Goal: Task Accomplishment & Management: Manage account settings

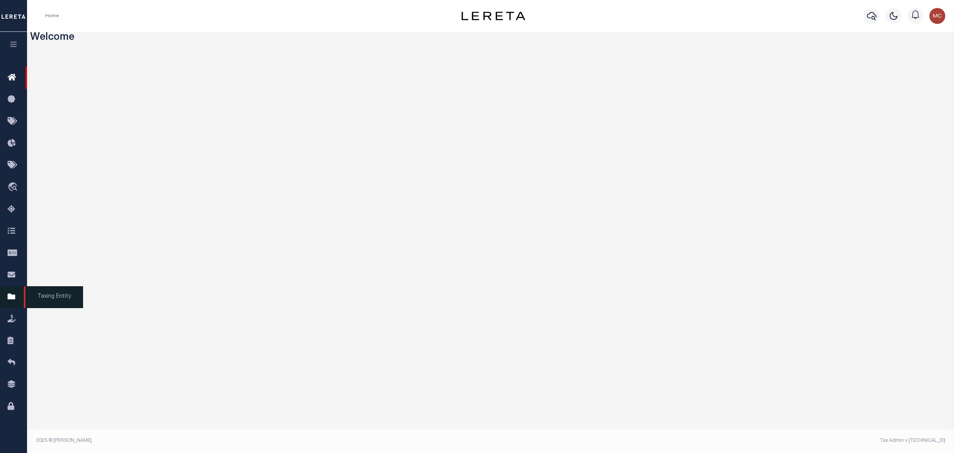
click at [14, 295] on icon at bounding box center [14, 297] width 13 height 10
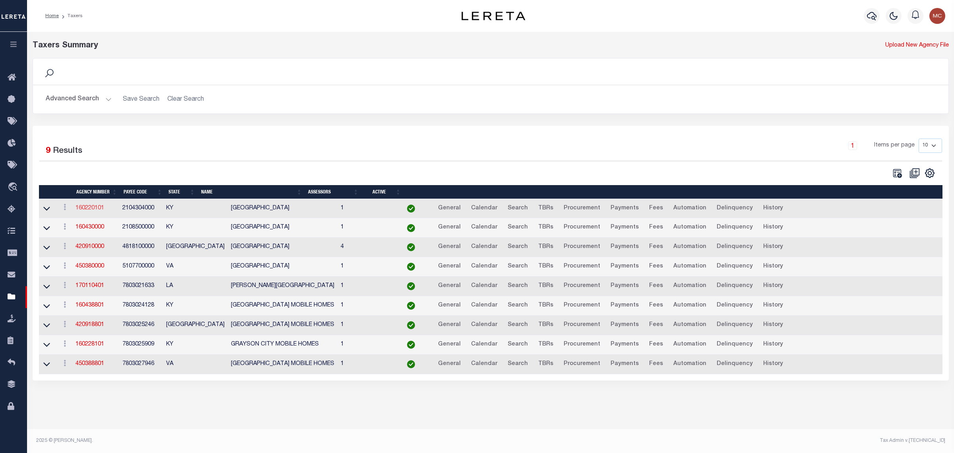
click at [99, 207] on link "160220101" at bounding box center [90, 208] width 29 height 6
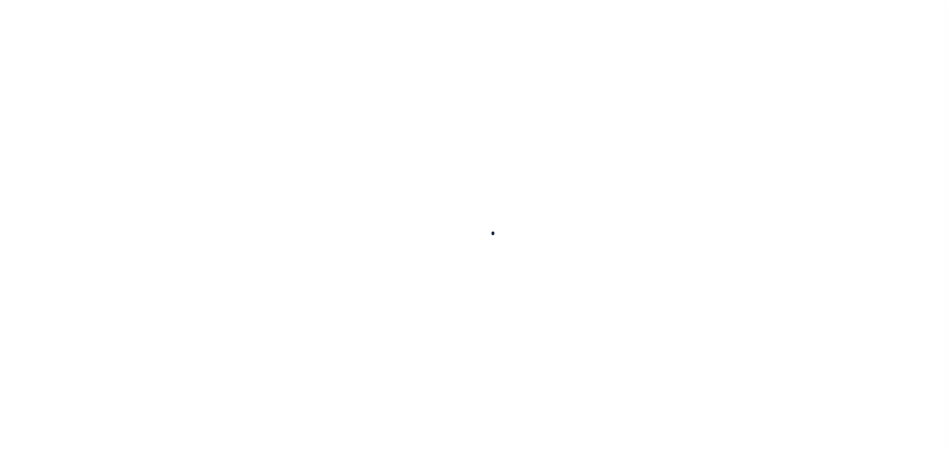
select select
checkbox input "false"
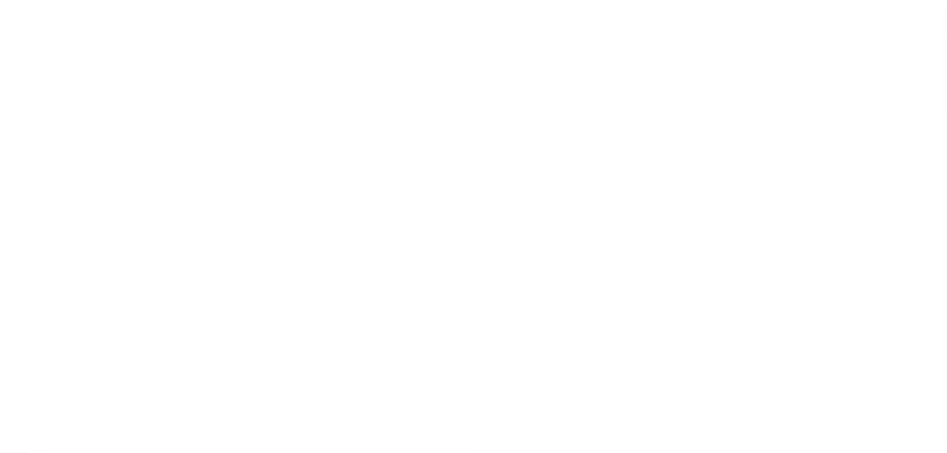
checkbox input "false"
type input "2104304000"
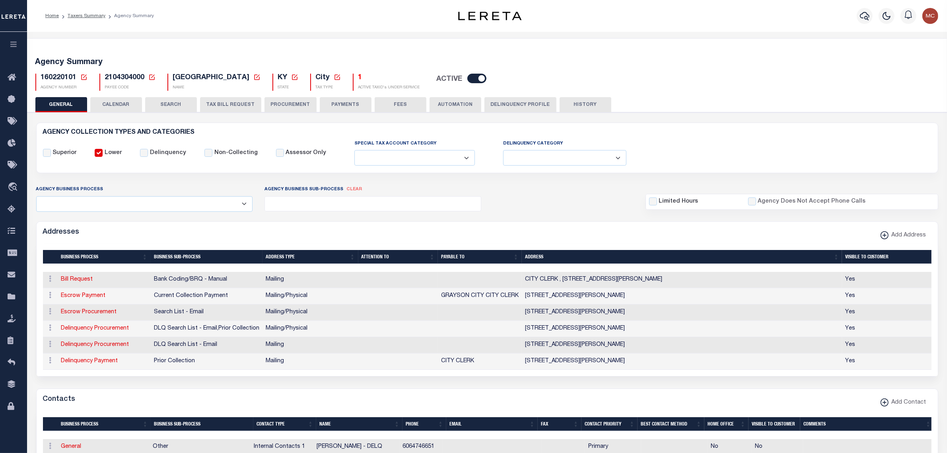
click at [86, 76] on icon at bounding box center [83, 77] width 7 height 7
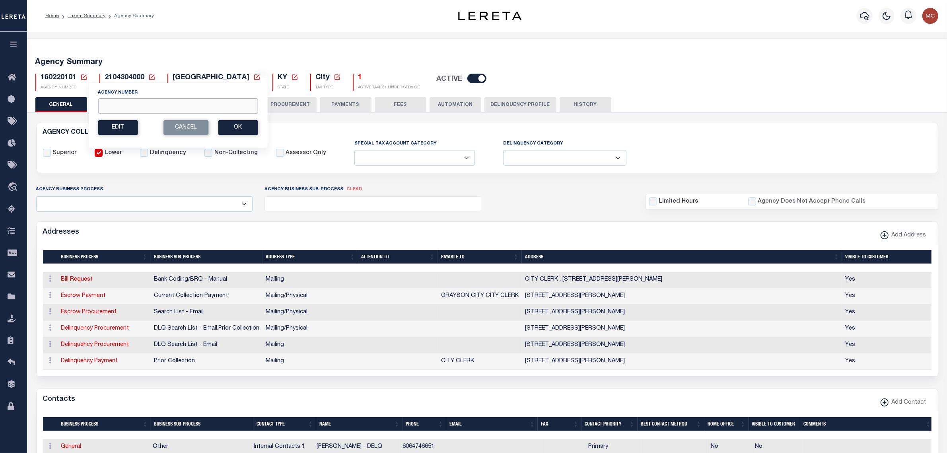
click at [122, 108] on input "Agency Number" at bounding box center [178, 106] width 160 height 16
type input "310110632"
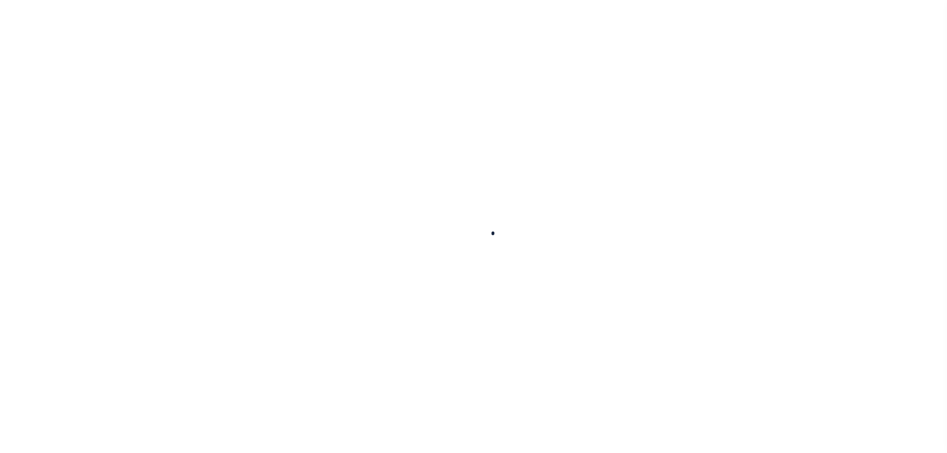
select select
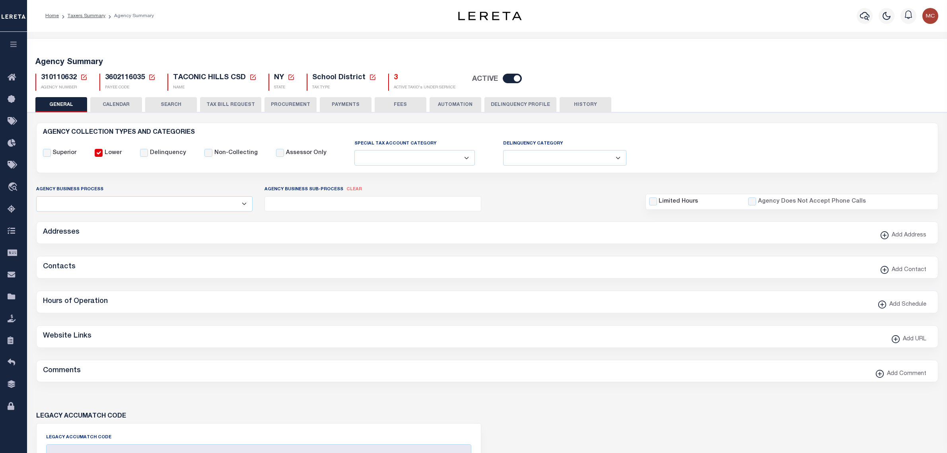
checkbox input "false"
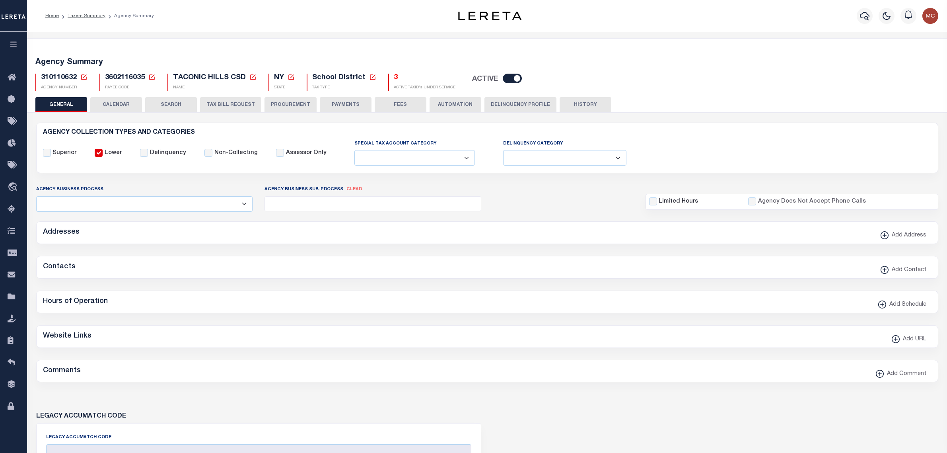
type input "3602116035"
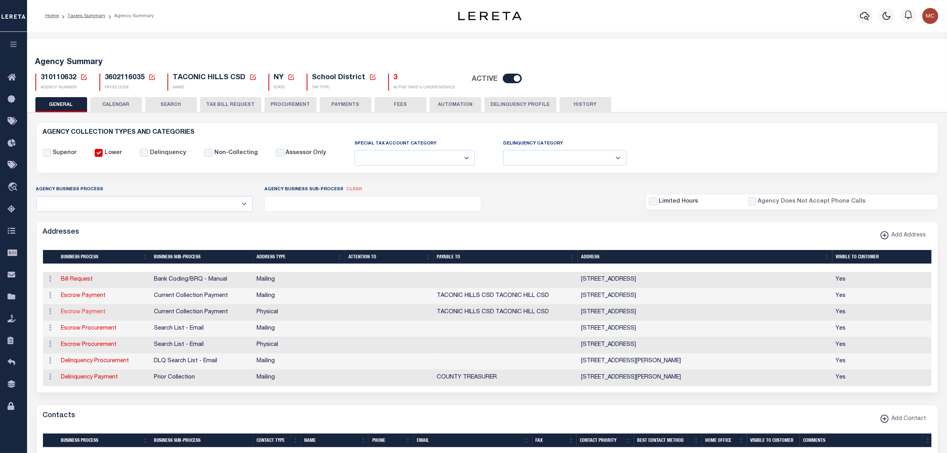
click at [68, 312] on link "Escrow Payment" at bounding box center [83, 312] width 45 height 6
select select "1"
checkbox input "false"
select select
type input "73 CTY RT 11A"
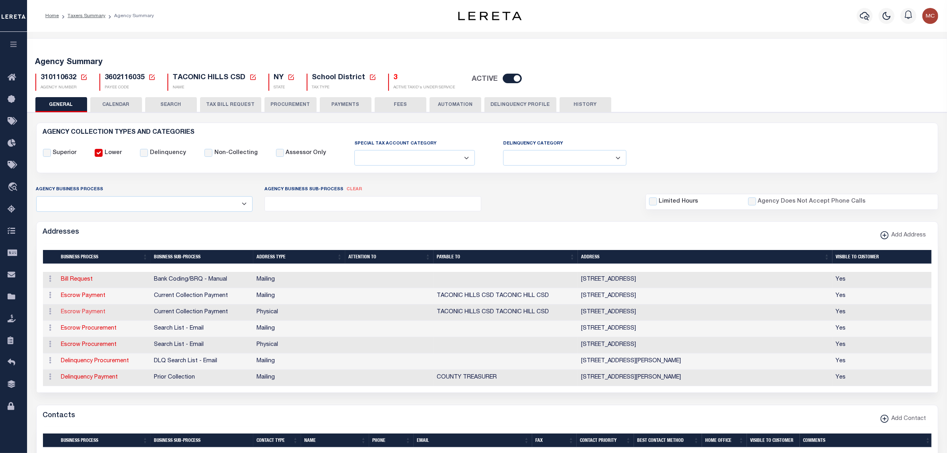
type input "CRARYVILLE"
select select "NY"
type input "12521"
select select "2"
checkbox input "true"
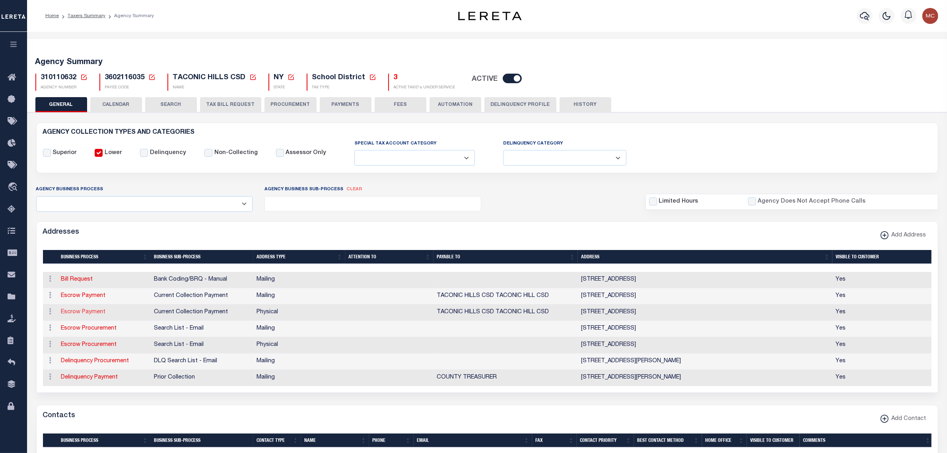
type input "TACONIC HILLS CSD TACONIC HILL CSD"
select select "3"
select select "11"
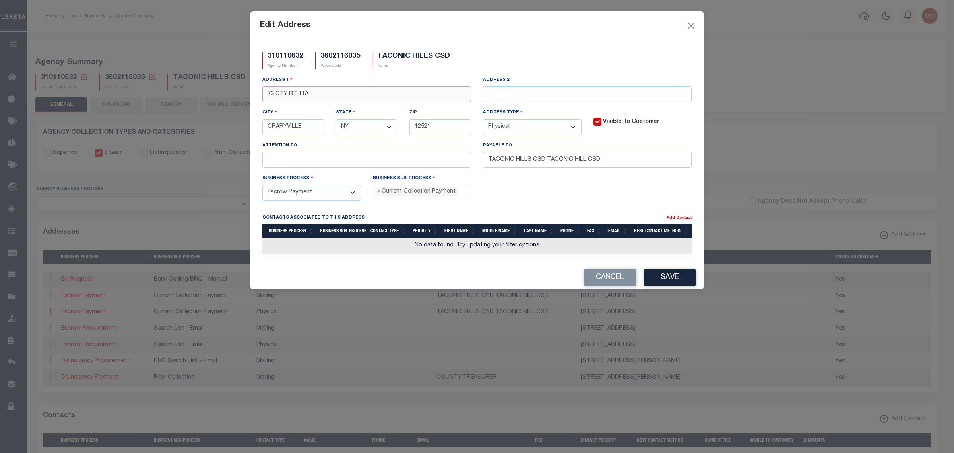
drag, startPoint x: 265, startPoint y: 94, endPoint x: 411, endPoint y: 102, distance: 146.1
click at [411, 102] on input "73 CTY RT 11A" at bounding box center [366, 94] width 209 height 16
type input "555 PATROON CREEK ROAD"
type input "LOCKBOX 10716"
type input "ALBANY"
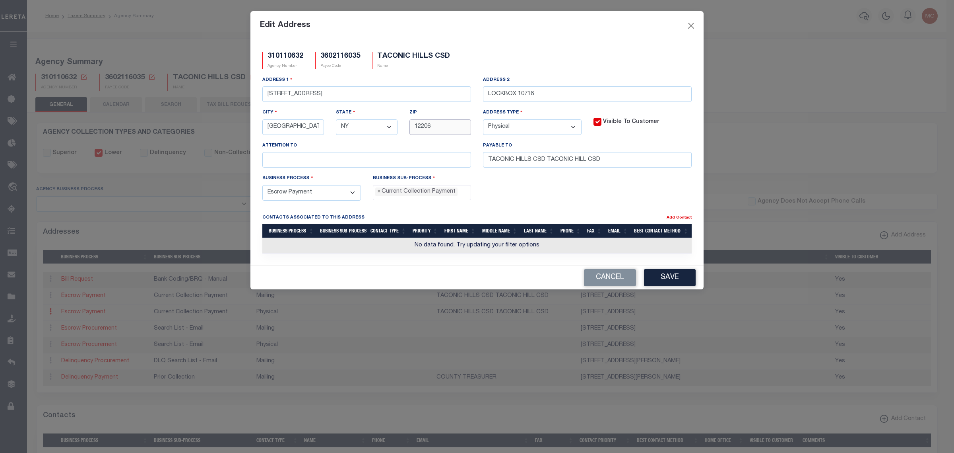
type input "12206"
click at [369, 160] on input "text" at bounding box center [366, 160] width 209 height 16
type input "RECEIVER OF TAXES"
click at [663, 284] on button "Save" at bounding box center [670, 277] width 52 height 17
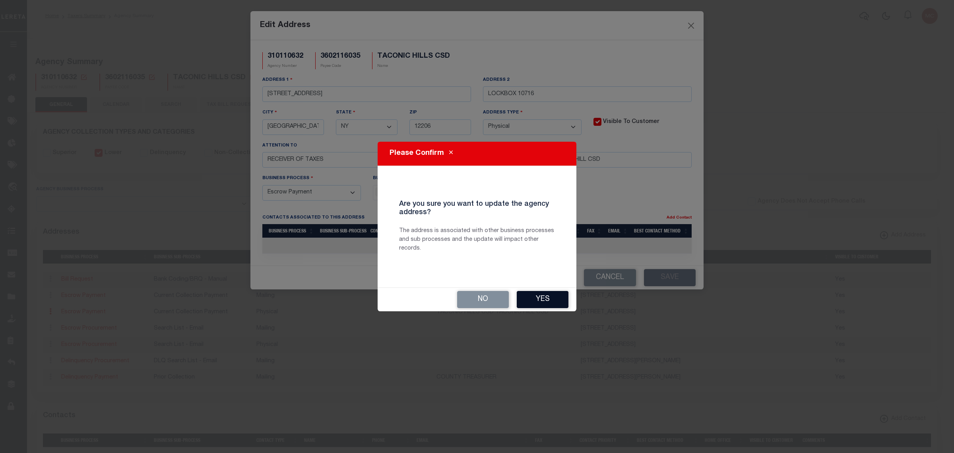
click at [532, 296] on button "Yes" at bounding box center [543, 299] width 52 height 17
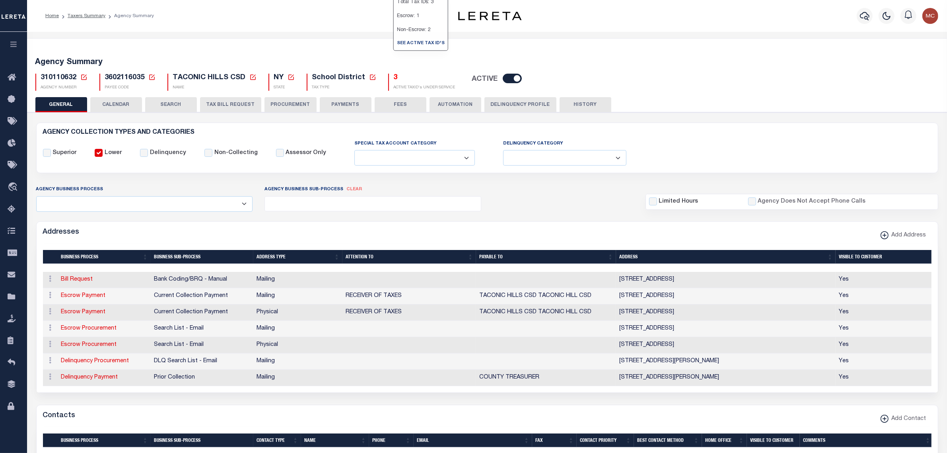
click at [333, 100] on button "PAYMENTS" at bounding box center [346, 104] width 52 height 15
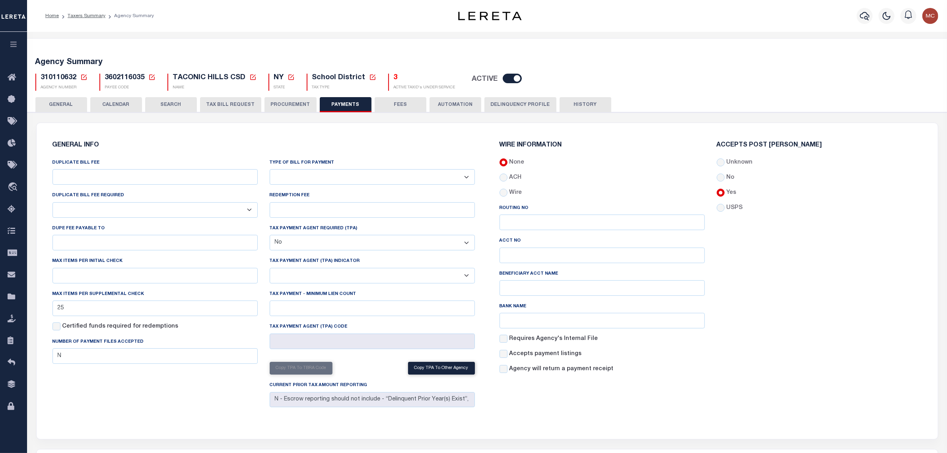
click at [313, 179] on select "Bar-Coded Tax Statement Print Tax Bills from Web. No DBF Required. Memo Bill Or…" at bounding box center [372, 177] width 205 height 16
select select "35"
click at [270, 169] on select "Bar-Coded Tax Statement Print Tax Bills from Web. No DBF Required. Memo Bill Or…" at bounding box center [372, 177] width 205 height 16
click at [330, 135] on div "GENERAL INFO DUPLICATE BILL FEE DUPLICATE BILL FEE REQUIRED Yes No DUPE FEE PAY…" at bounding box center [263, 275] width 435 height 287
click at [901, 436] on button "Save Edits" at bounding box center [906, 441] width 64 height 17
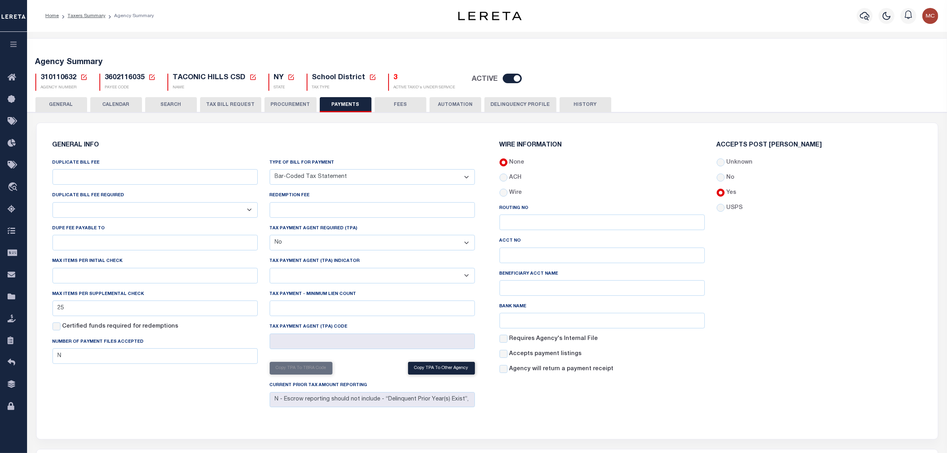
click at [390, 109] on button "FEES" at bounding box center [401, 104] width 52 height 15
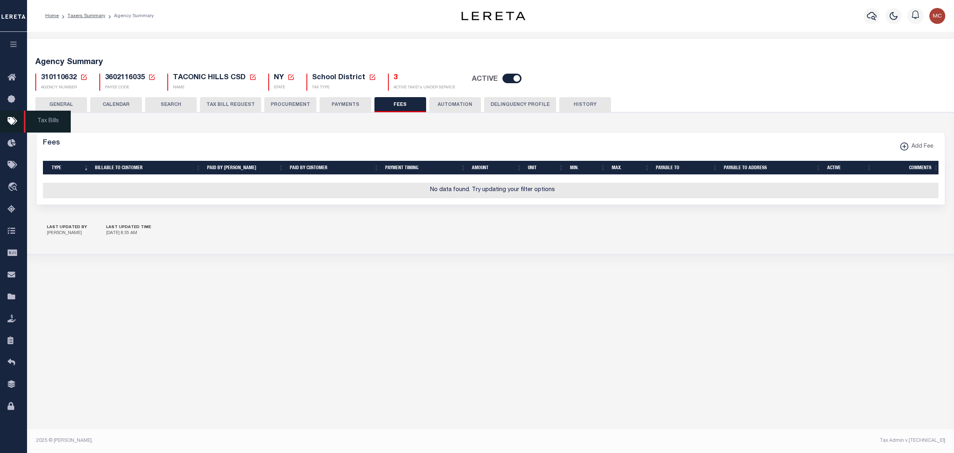
click at [48, 108] on button "GENERAL" at bounding box center [61, 104] width 52 height 15
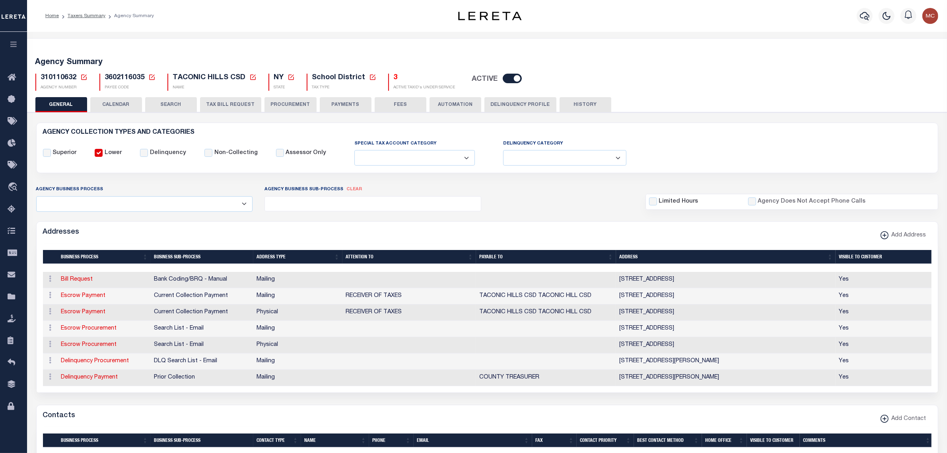
drag, startPoint x: 85, startPoint y: 74, endPoint x: 93, endPoint y: 93, distance: 20.3
click at [85, 74] on icon at bounding box center [83, 77] width 7 height 7
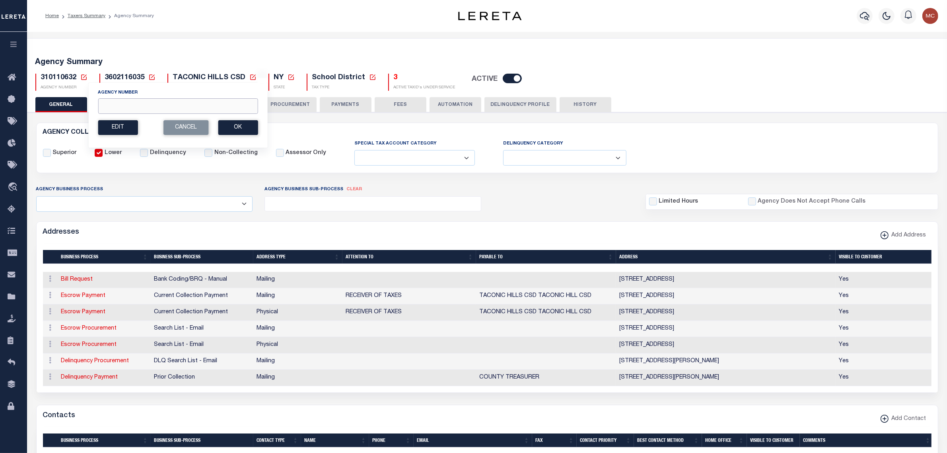
click at [117, 104] on input "Agency Number" at bounding box center [178, 106] width 160 height 16
type input "310140636"
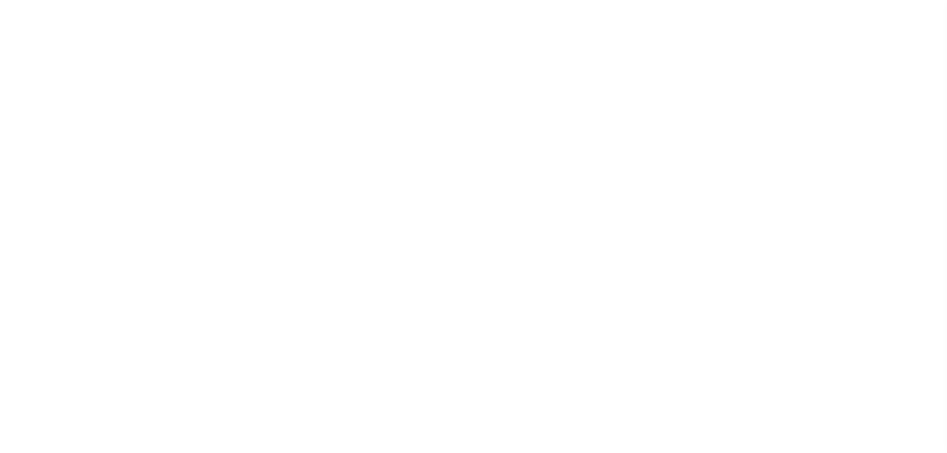
select select
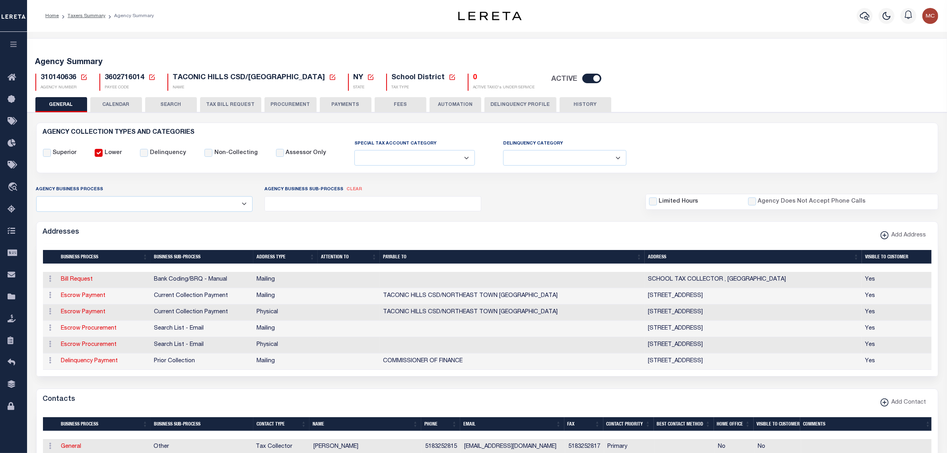
click at [388, 103] on button "FEES" at bounding box center [401, 104] width 52 height 15
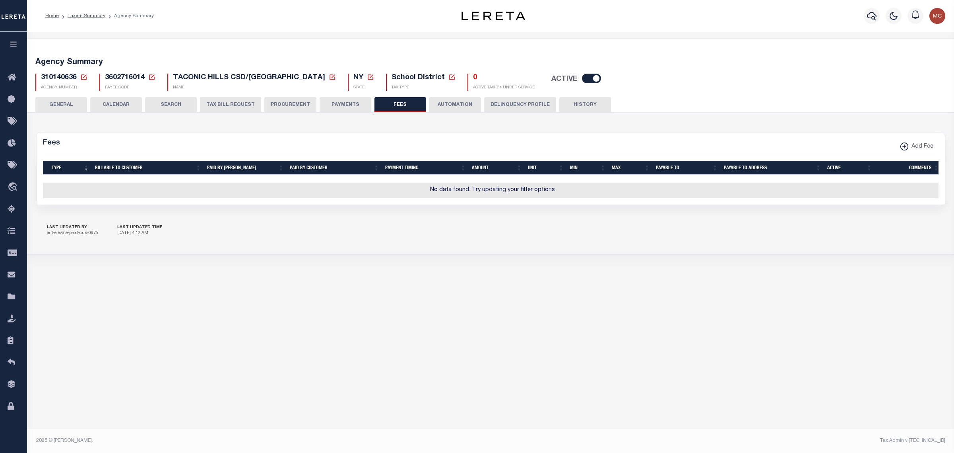
click at [331, 108] on button "PAYMENTS" at bounding box center [346, 104] width 52 height 15
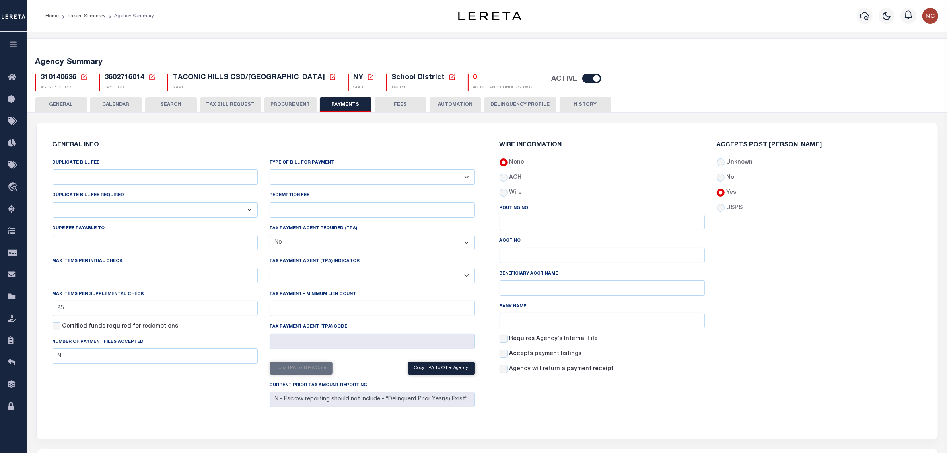
click at [80, 106] on button "GENERAL" at bounding box center [61, 104] width 52 height 15
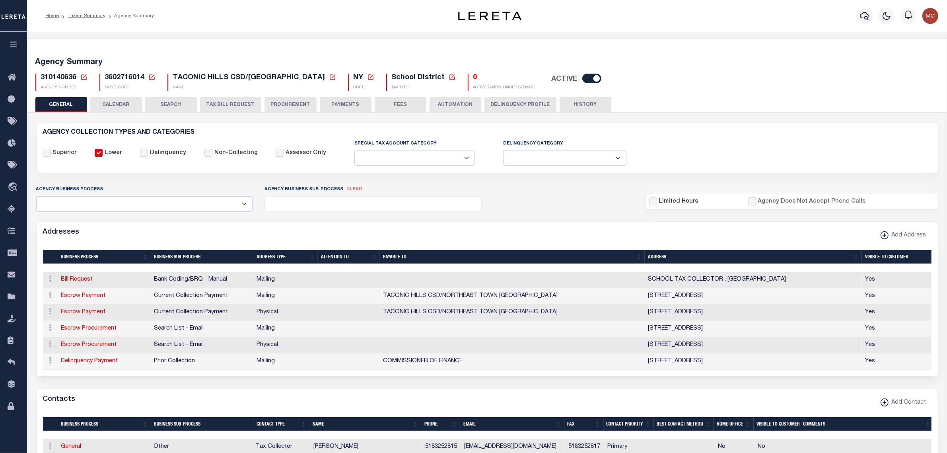
click at [80, 309] on td "Escrow Payment" at bounding box center [104, 312] width 93 height 16
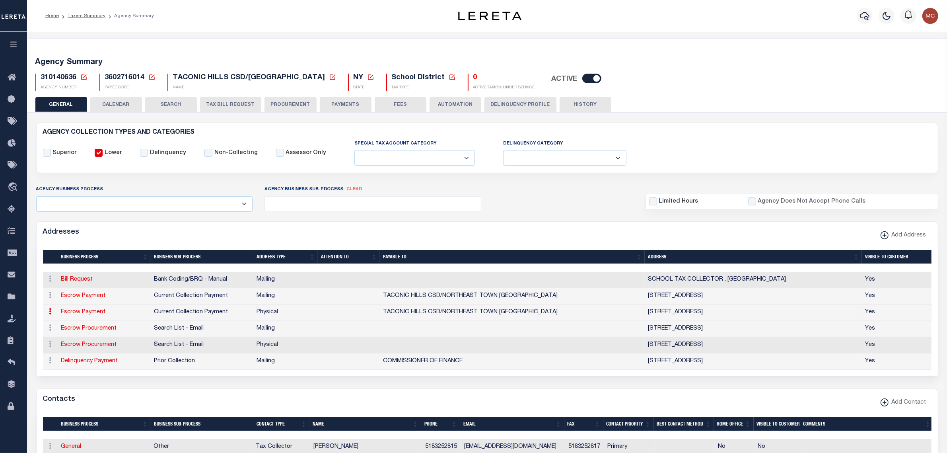
click at [80, 315] on link "Escrow Payment" at bounding box center [83, 312] width 45 height 6
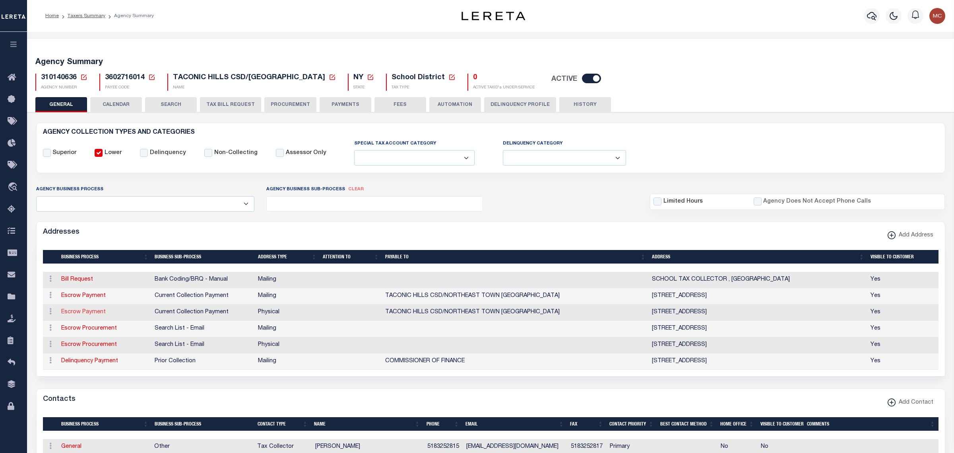
select select "11"
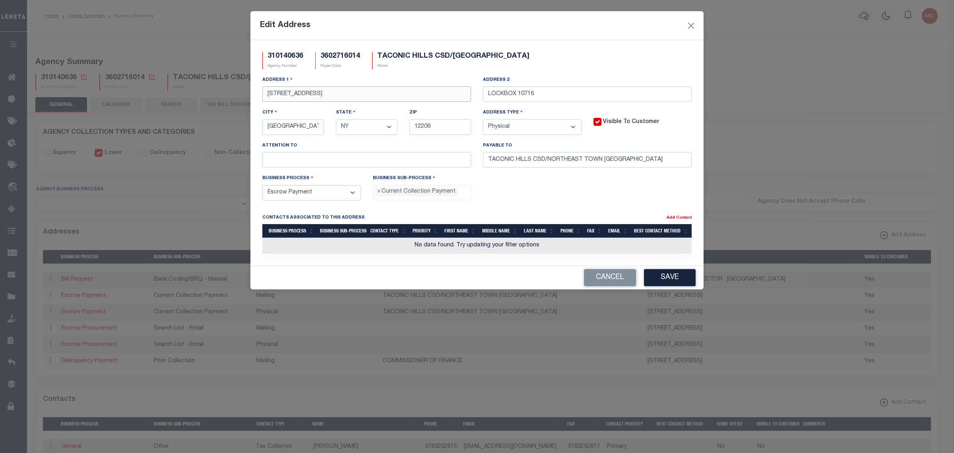
click at [359, 94] on input "555 PATROON CREEK ROAD" at bounding box center [366, 94] width 209 height 16
click at [340, 158] on input "text" at bounding box center [366, 160] width 209 height 16
type input "RECEIVER OF TAXES"
click at [663, 282] on button "Save" at bounding box center [670, 277] width 52 height 17
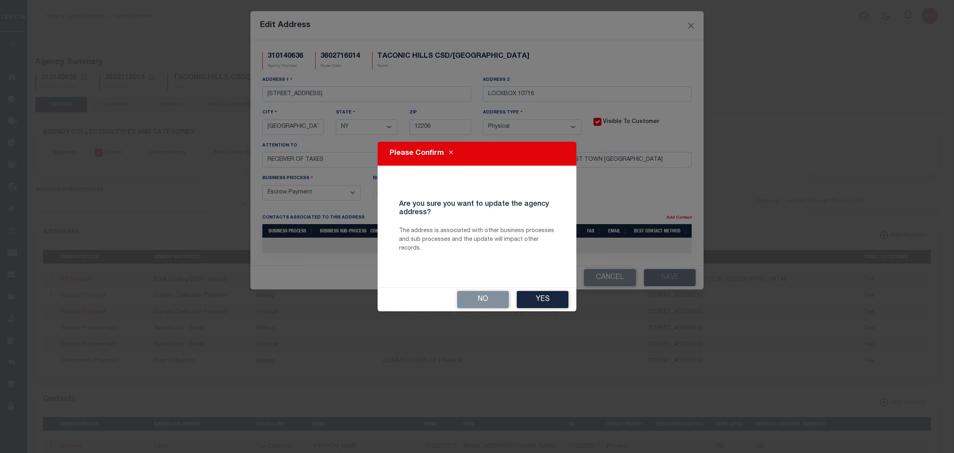
click at [536, 296] on button "Yes" at bounding box center [543, 299] width 52 height 17
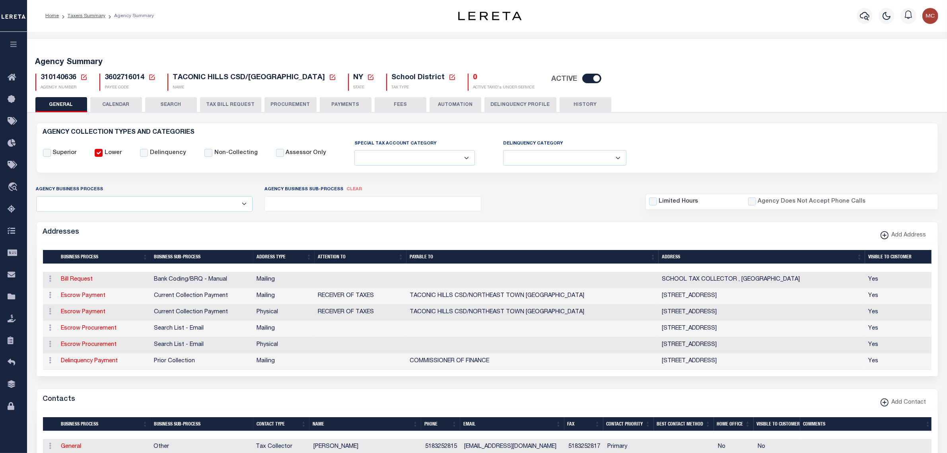
click at [84, 78] on icon at bounding box center [84, 77] width 6 height 6
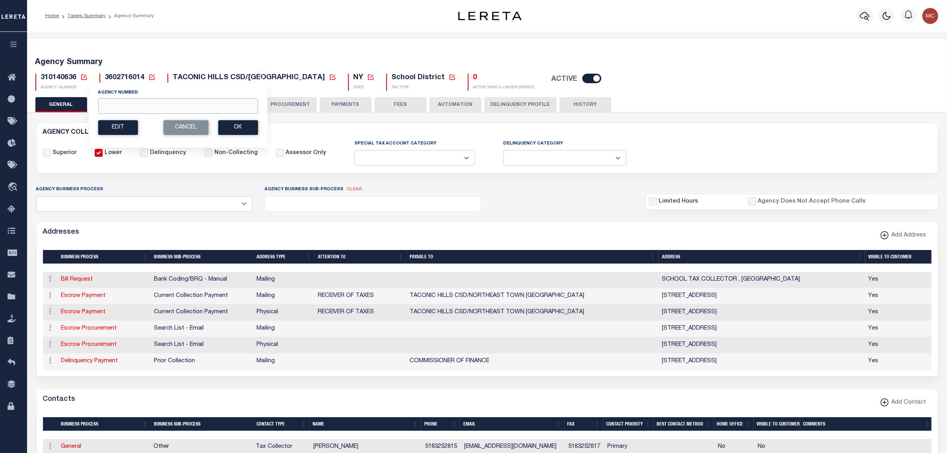
click at [122, 104] on input "Agency Number" at bounding box center [178, 106] width 160 height 16
type input "310220625"
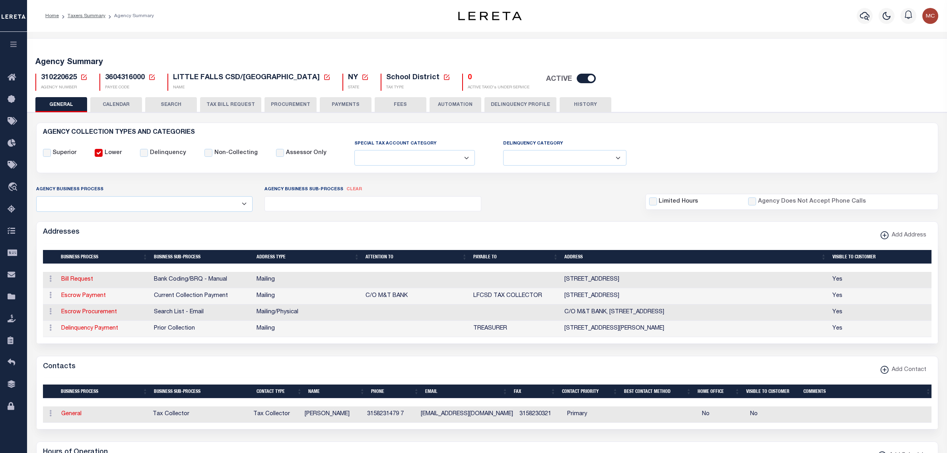
select select
click at [70, 416] on link "General" at bounding box center [71, 414] width 20 height 6
checkbox input "false"
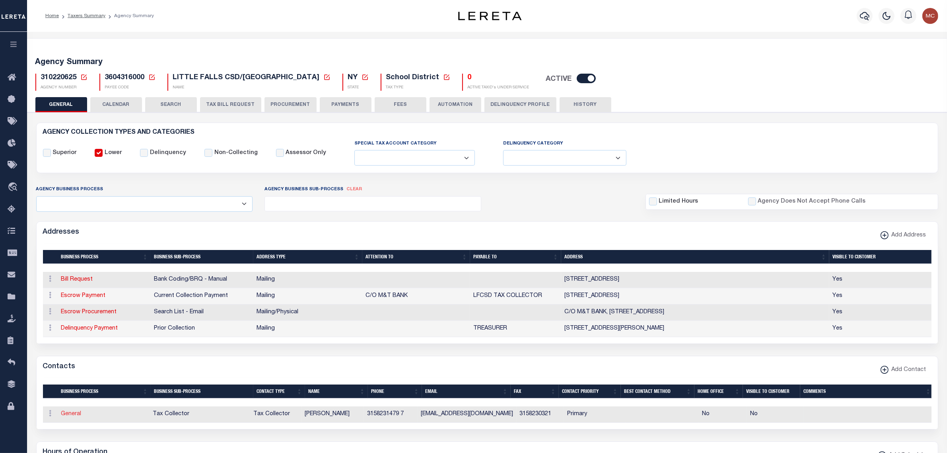
select select
select select "2"
select select "1"
type input "KAREN"
type input "SLABOC"
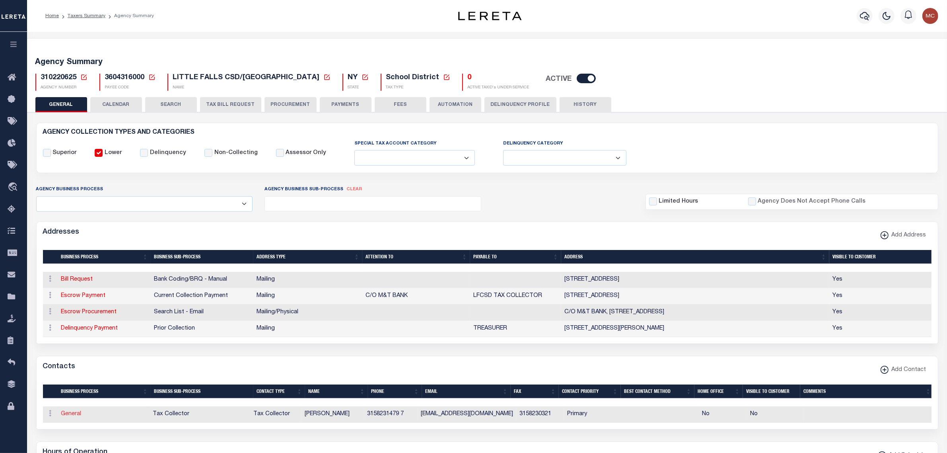
type input "3158231479"
type input "7"
type input "3158230321"
type input "[EMAIL_ADDRESS][DOMAIN_NAME]"
select select "6"
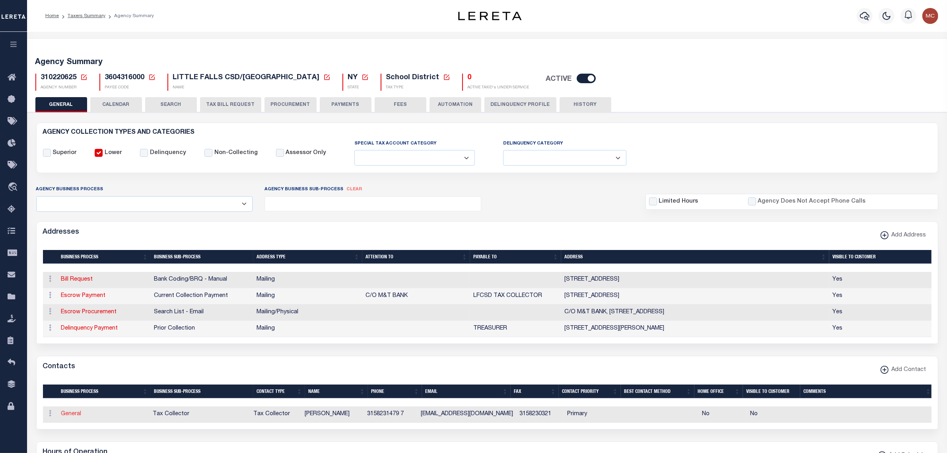
select select "31"
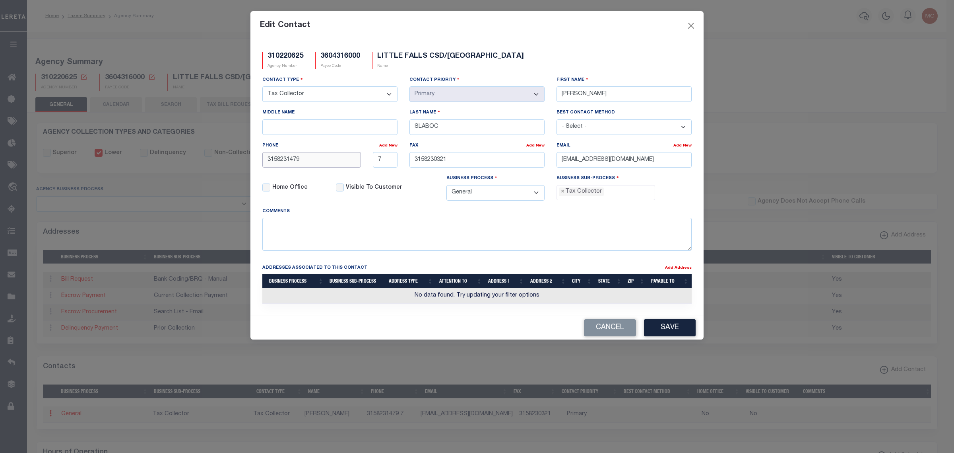
click at [351, 161] on input "3158231479" at bounding box center [311, 160] width 99 height 16
type input "[PHONE_NUMBER]"
type input "315-823-0321"
click at [668, 336] on button "Save" at bounding box center [670, 327] width 52 height 17
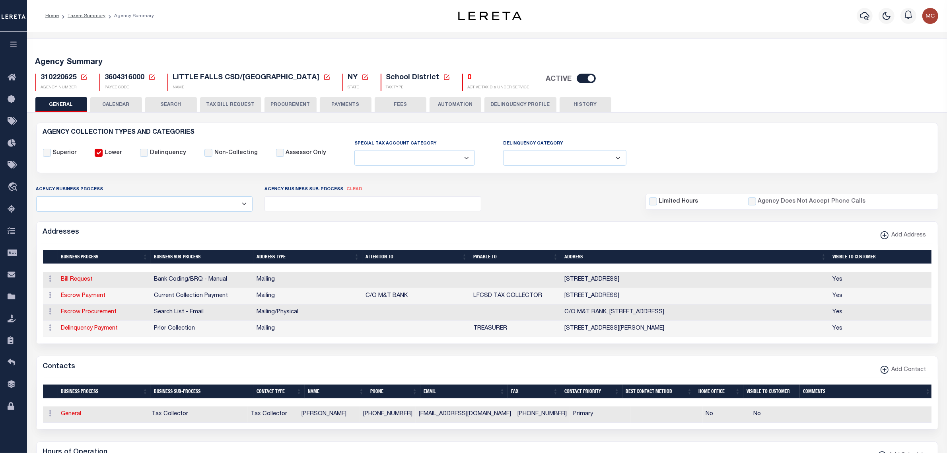
click at [325, 107] on button "PAYMENTS" at bounding box center [346, 104] width 52 height 15
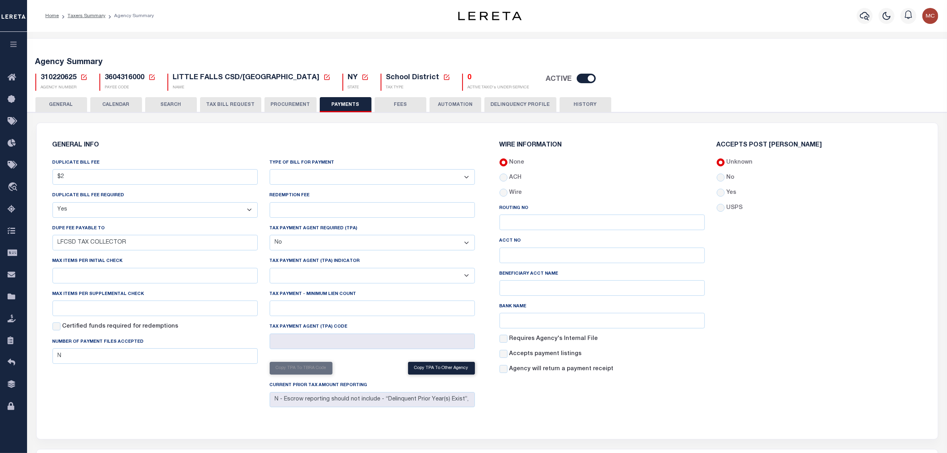
click at [336, 181] on select "Bar-Coded Tax Statement Print Tax Bills from Web. No DBF Required. Memo Bill Or…" at bounding box center [372, 177] width 205 height 16
select select "35"
click at [270, 169] on select "Bar-Coded Tax Statement Print Tax Bills from Web. No DBF Required. Memo Bill Or…" at bounding box center [372, 177] width 205 height 16
click at [732, 191] on label "Yes" at bounding box center [731, 192] width 10 height 9
click at [724, 191] on input "Yes" at bounding box center [721, 192] width 8 height 8
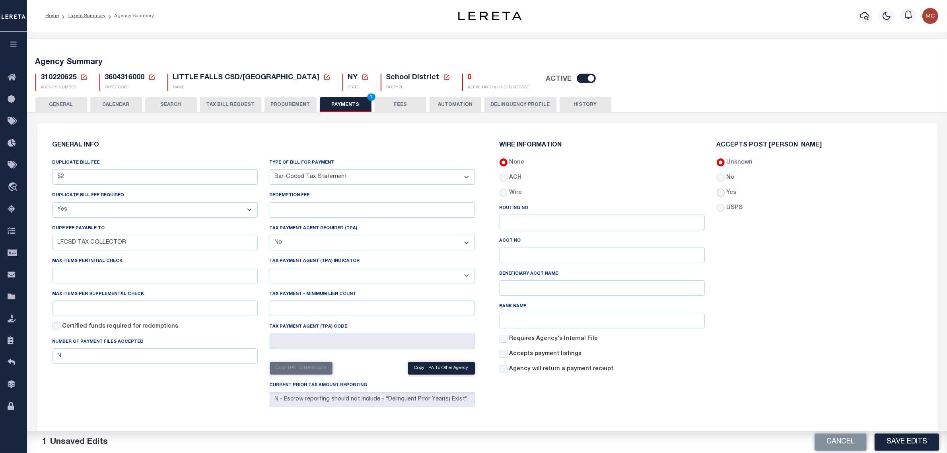
radio input "true"
click at [897, 445] on button "Save Edits" at bounding box center [906, 441] width 64 height 17
click at [394, 100] on button "FEES" at bounding box center [401, 104] width 52 height 15
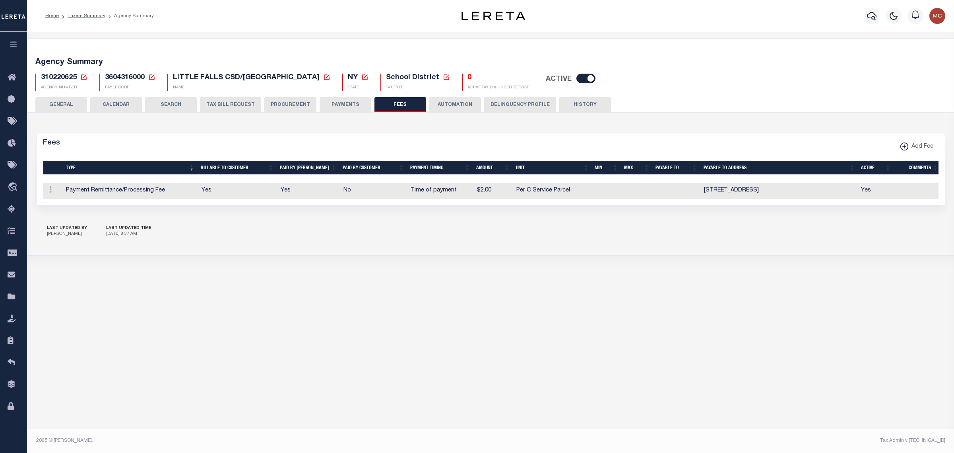
click at [48, 191] on link at bounding box center [50, 190] width 9 height 6
click at [53, 227] on link "Delete" at bounding box center [65, 228] width 36 height 13
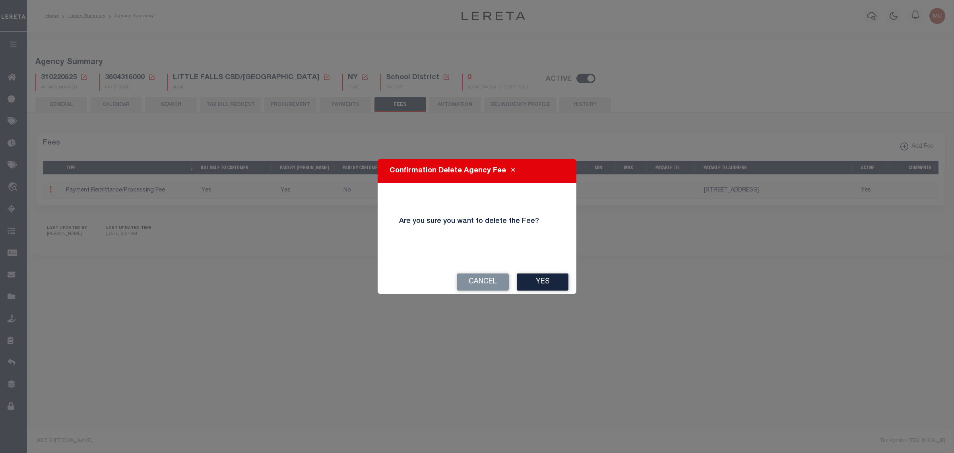
click at [536, 279] on button "Yes" at bounding box center [543, 281] width 52 height 17
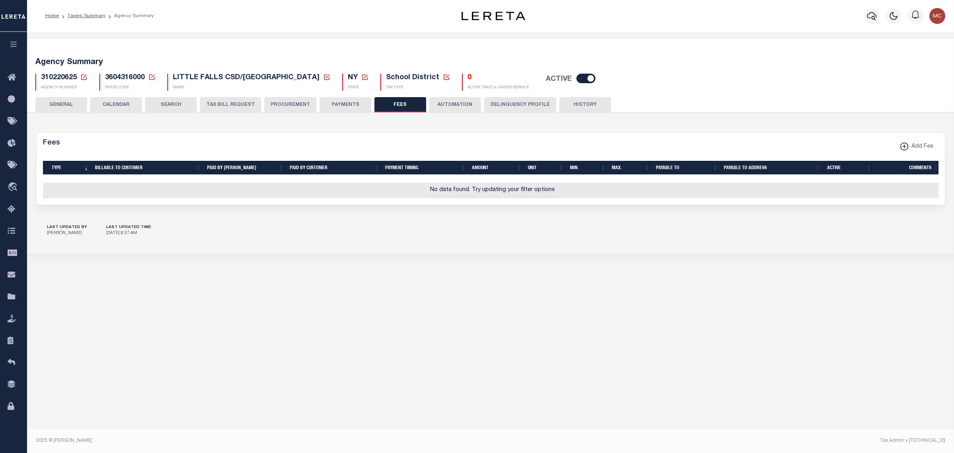
drag, startPoint x: 321, startPoint y: 109, endPoint x: 48, endPoint y: 105, distance: 272.8
click at [321, 109] on button "PAYMENTS" at bounding box center [346, 104] width 52 height 15
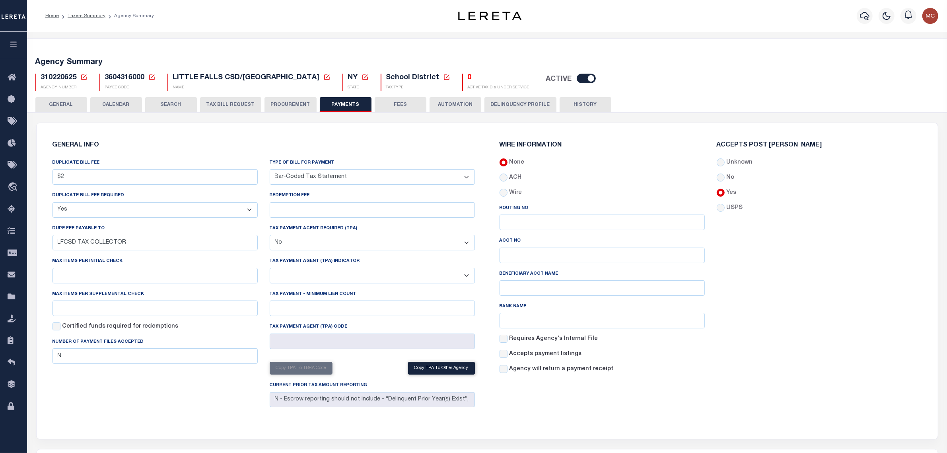
click at [48, 105] on button "GENERAL" at bounding box center [61, 104] width 52 height 15
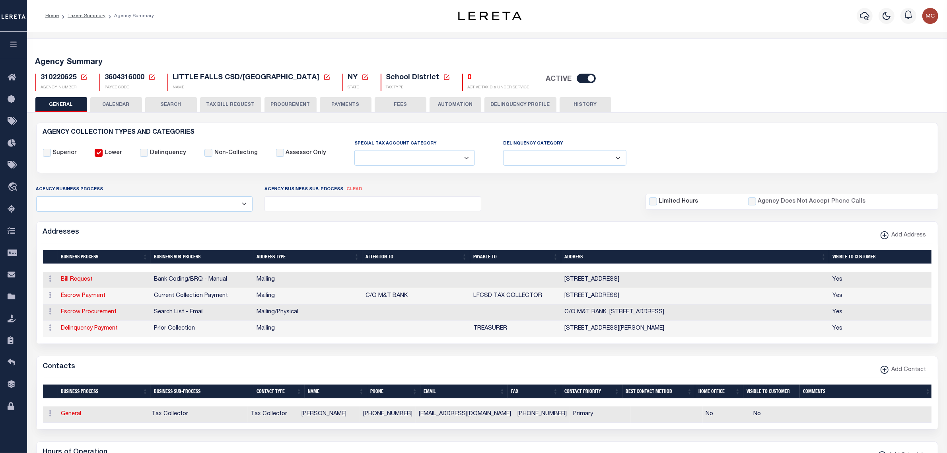
drag, startPoint x: 80, startPoint y: 76, endPoint x: 91, endPoint y: 91, distance: 18.5
click at [80, 76] on icon at bounding box center [83, 77] width 7 height 7
click at [82, 76] on icon at bounding box center [83, 77] width 7 height 7
click at [85, 78] on icon at bounding box center [83, 77] width 7 height 7
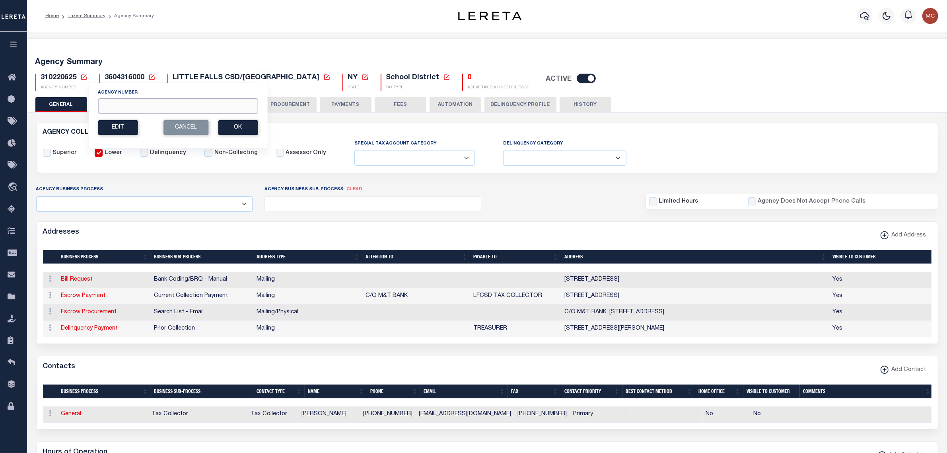
click at [122, 104] on input "Agency Number" at bounding box center [178, 106] width 160 height 16
type input "310220668"
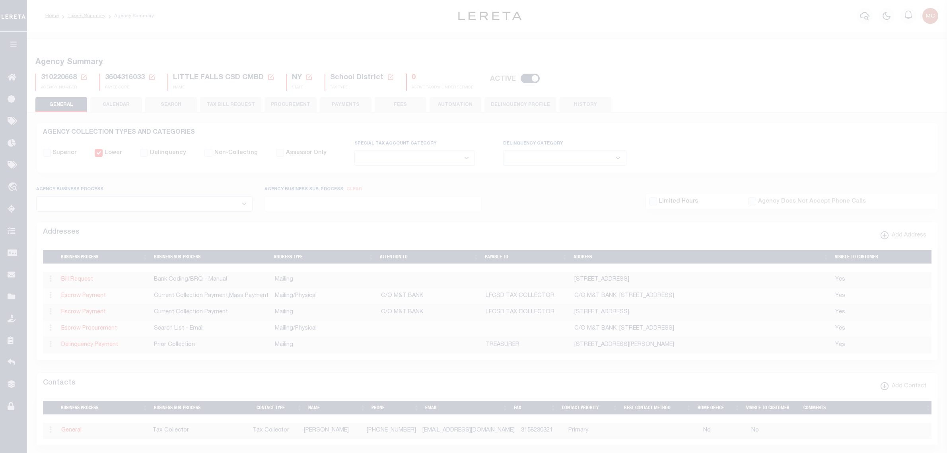
select select
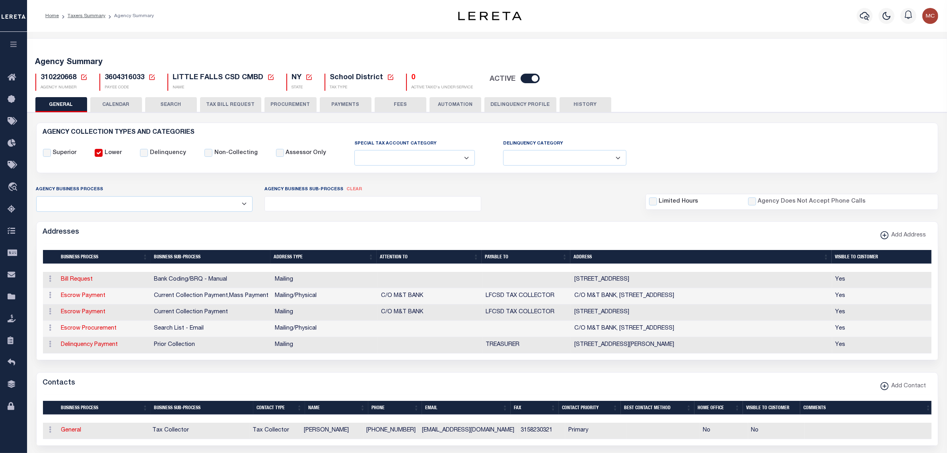
click at [330, 99] on button "PAYMENTS" at bounding box center [346, 104] width 52 height 15
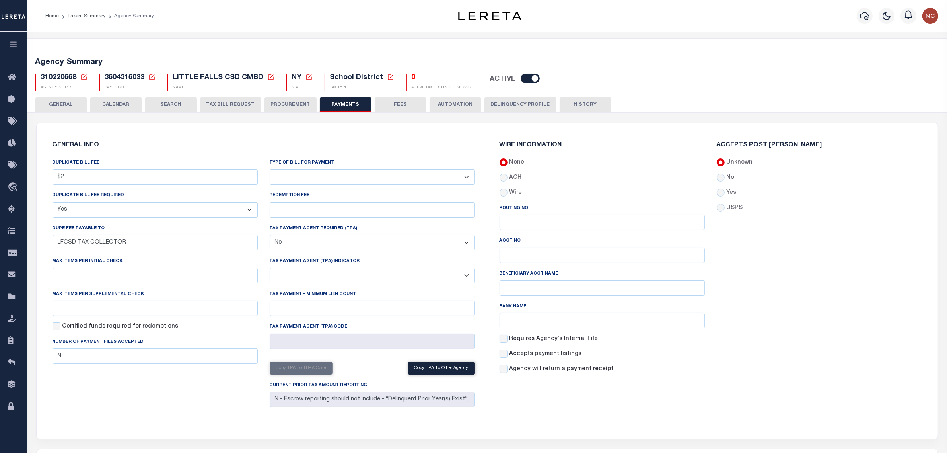
click at [350, 178] on select "Bar-Coded Tax Statement Print Tax Bills from Web. No DBF Required. Memo Bill Or…" at bounding box center [372, 177] width 205 height 16
select select "35"
click at [270, 169] on select "Bar-Coded Tax Statement Print Tax Bills from Web. No DBF Required. Memo Bill Or…" at bounding box center [372, 177] width 205 height 16
click at [735, 194] on label "Yes" at bounding box center [731, 192] width 10 height 9
click at [724, 194] on input "Yes" at bounding box center [721, 192] width 8 height 8
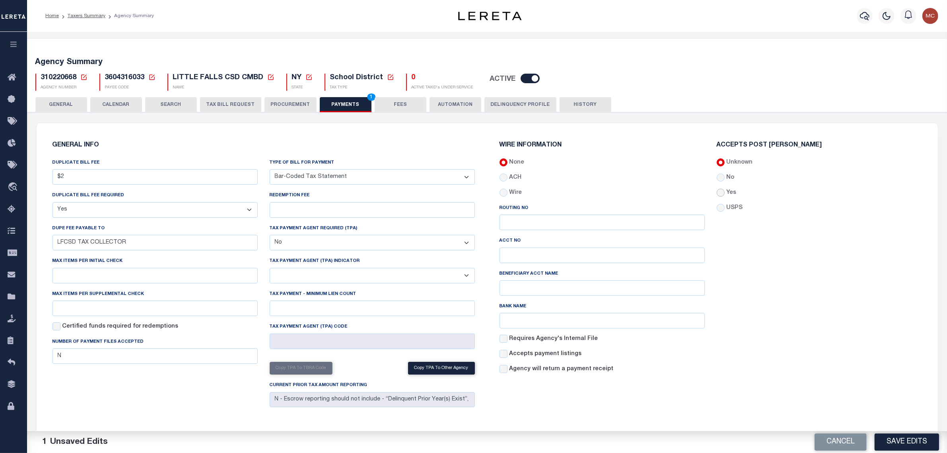
radio input "true"
click at [901, 446] on button "Save Edits" at bounding box center [906, 441] width 64 height 17
click at [412, 103] on button "FEES" at bounding box center [401, 104] width 52 height 15
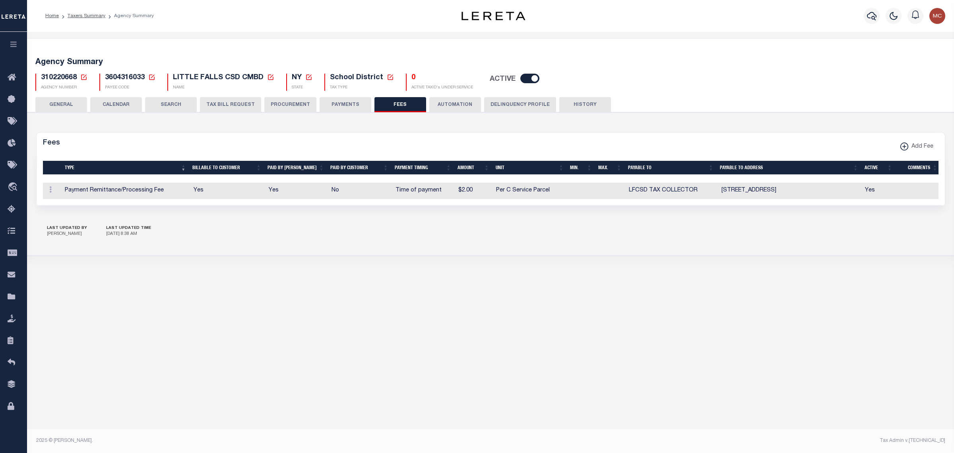
drag, startPoint x: 50, startPoint y: 191, endPoint x: 51, endPoint y: 203, distance: 11.9
click at [50, 191] on icon at bounding box center [50, 189] width 2 height 6
click at [52, 230] on link "Delete" at bounding box center [65, 228] width 36 height 13
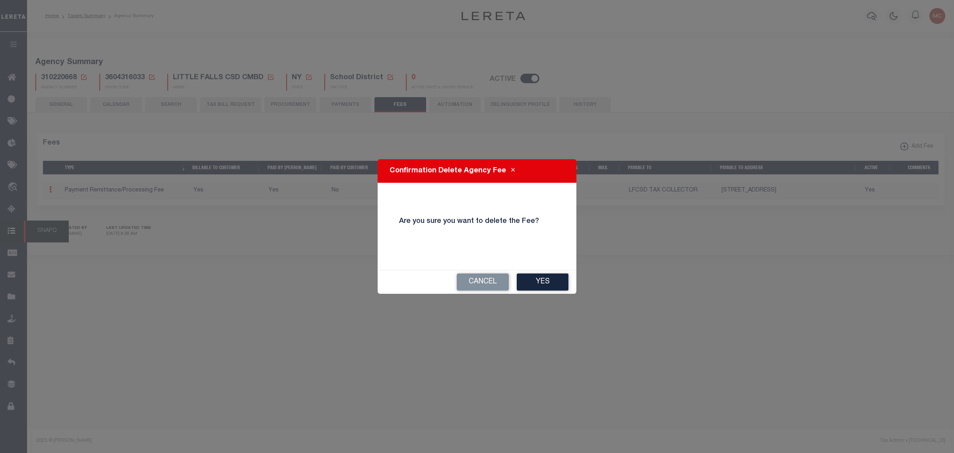
click at [536, 279] on button "Yes" at bounding box center [543, 281] width 52 height 17
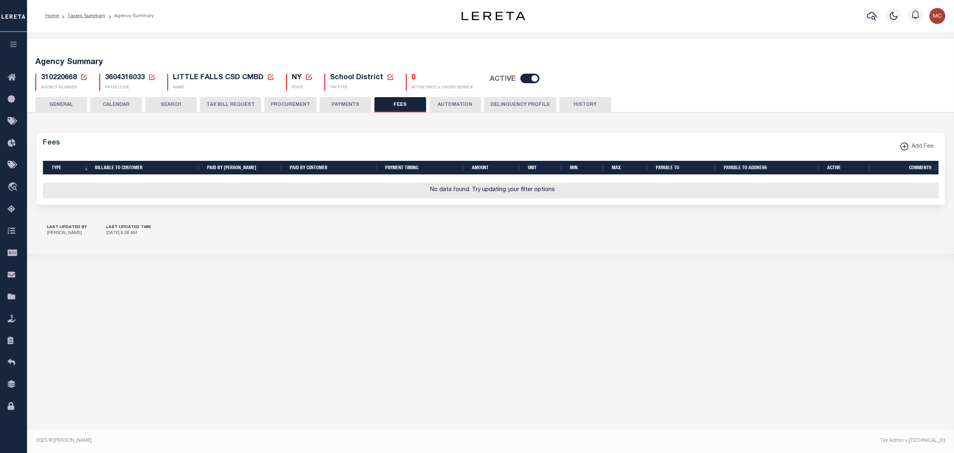
click at [66, 103] on button "GENERAL" at bounding box center [61, 104] width 52 height 15
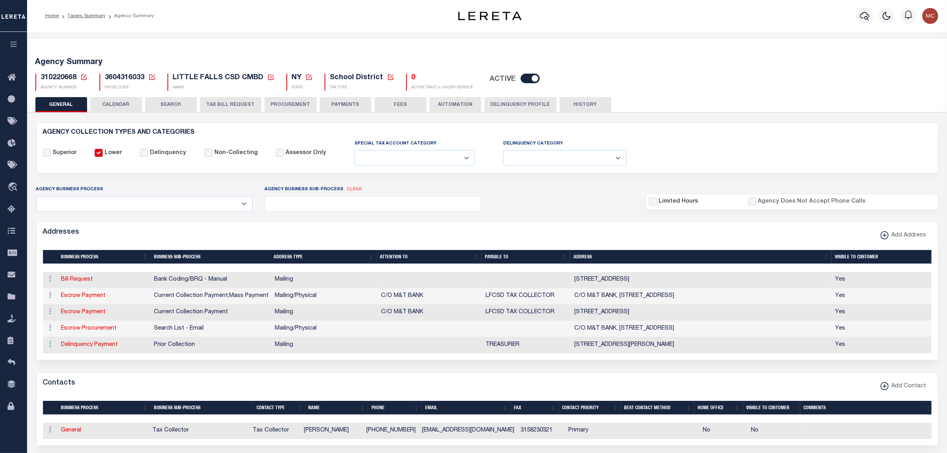
drag, startPoint x: 84, startPoint y: 74, endPoint x: 108, endPoint y: 104, distance: 38.4
click at [84, 74] on icon at bounding box center [84, 77] width 6 height 6
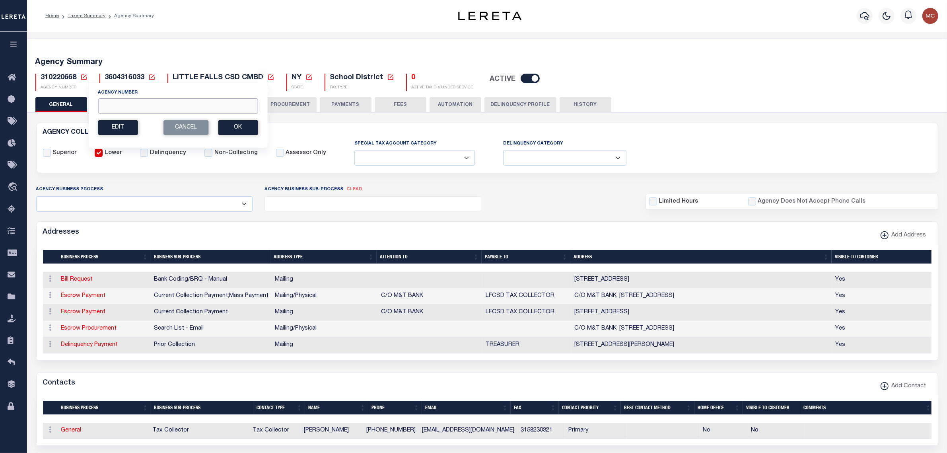
click at [121, 110] on input "Agency Number" at bounding box center [178, 106] width 160 height 16
type input "320240106"
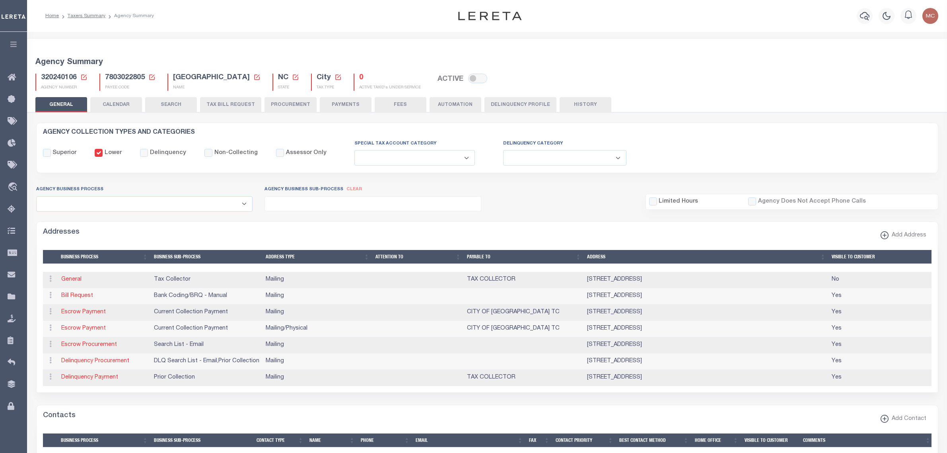
select select
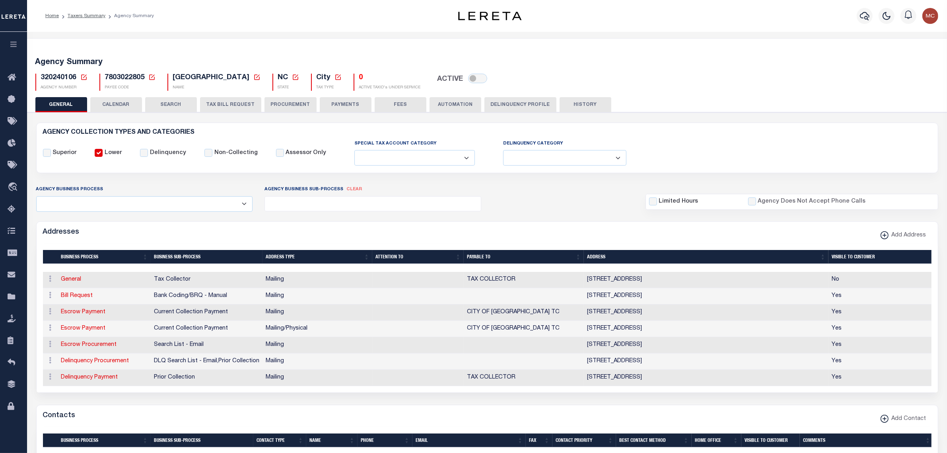
click at [334, 105] on button "PAYMENTS" at bounding box center [346, 104] width 52 height 15
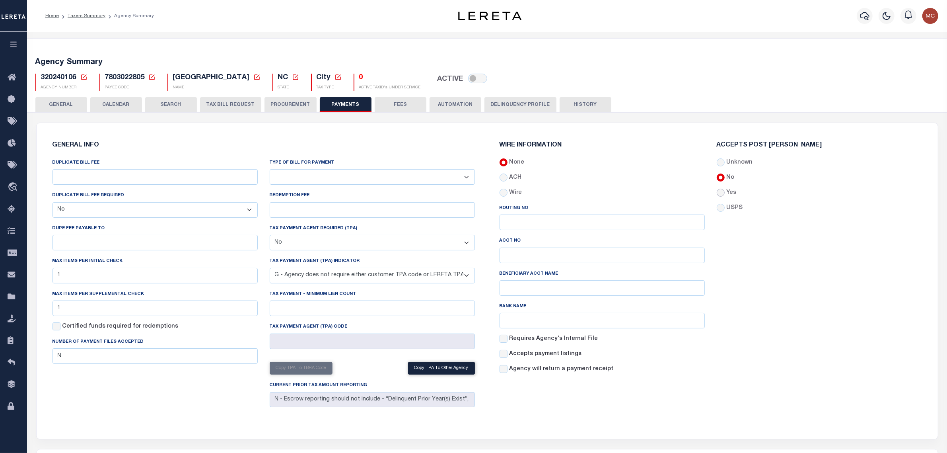
click at [720, 195] on input "Yes" at bounding box center [721, 192] width 8 height 8
radio input "true"
click at [770, 349] on div "Accepts Post Mark Unknown No Yes" at bounding box center [819, 261] width 217 height 238
click at [911, 446] on button "Save Edits" at bounding box center [906, 441] width 64 height 17
click at [400, 108] on button "FEES" at bounding box center [401, 104] width 52 height 15
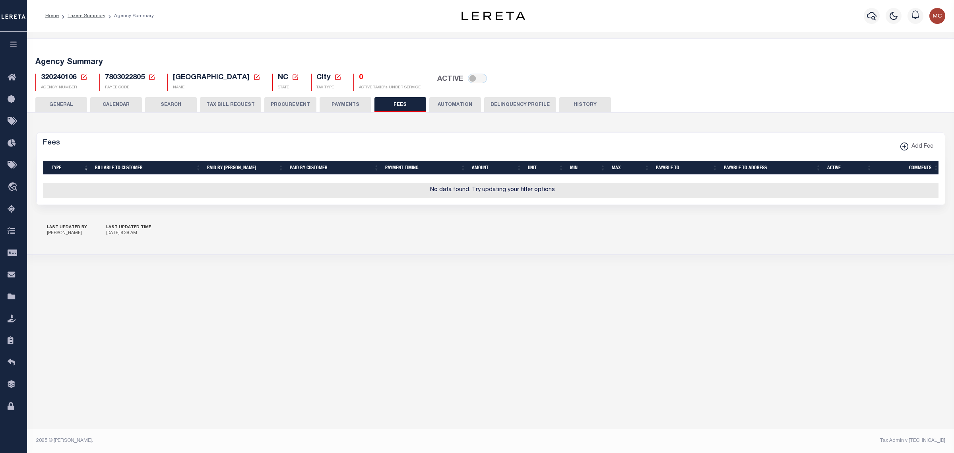
click at [59, 108] on button "GENERAL" at bounding box center [61, 104] width 52 height 15
click at [84, 75] on icon at bounding box center [83, 77] width 7 height 7
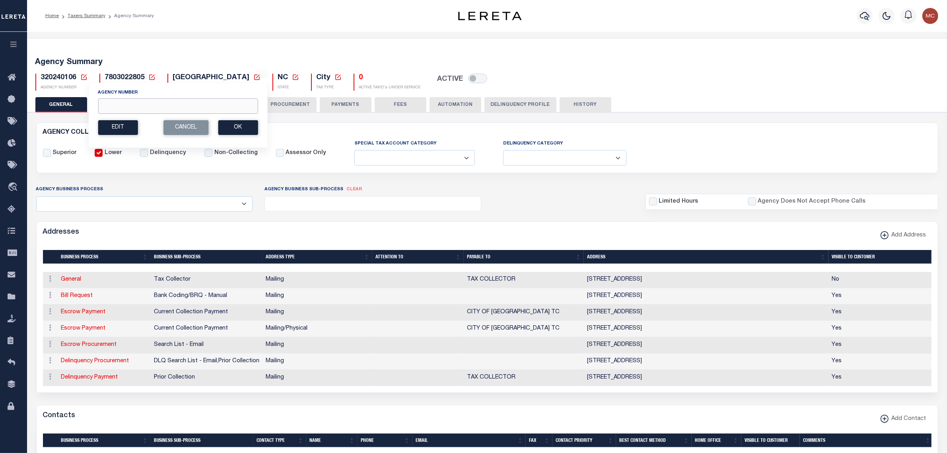
click at [116, 109] on input "Agency Number" at bounding box center [178, 106] width 160 height 16
type input "320248106"
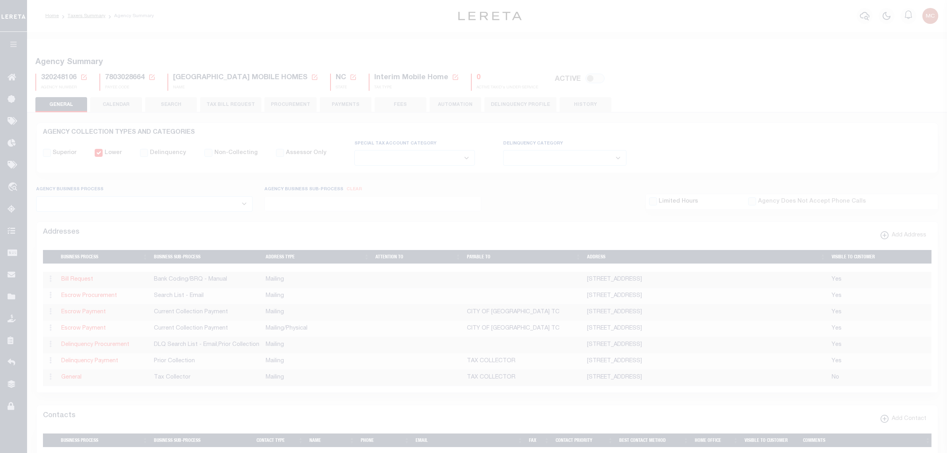
select select
select select "false"
select select "7"
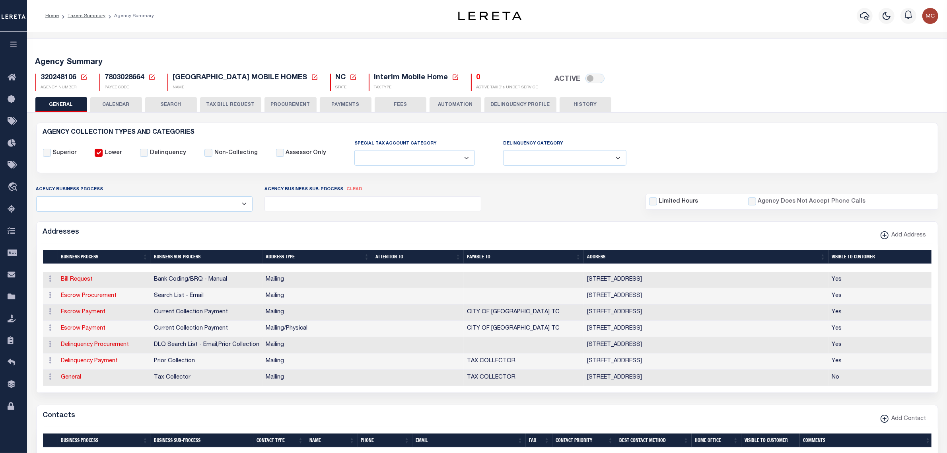
click at [398, 102] on button "FEES" at bounding box center [401, 104] width 52 height 15
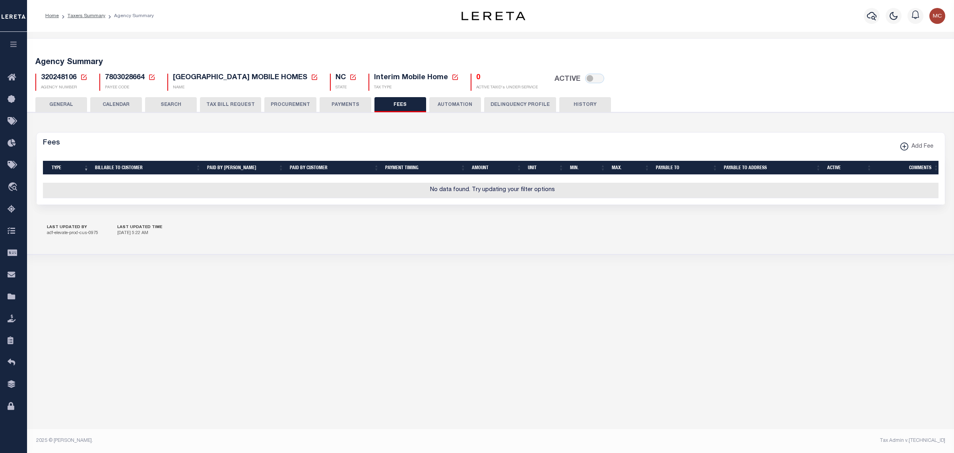
click at [350, 102] on button "PAYMENTS" at bounding box center [346, 104] width 52 height 15
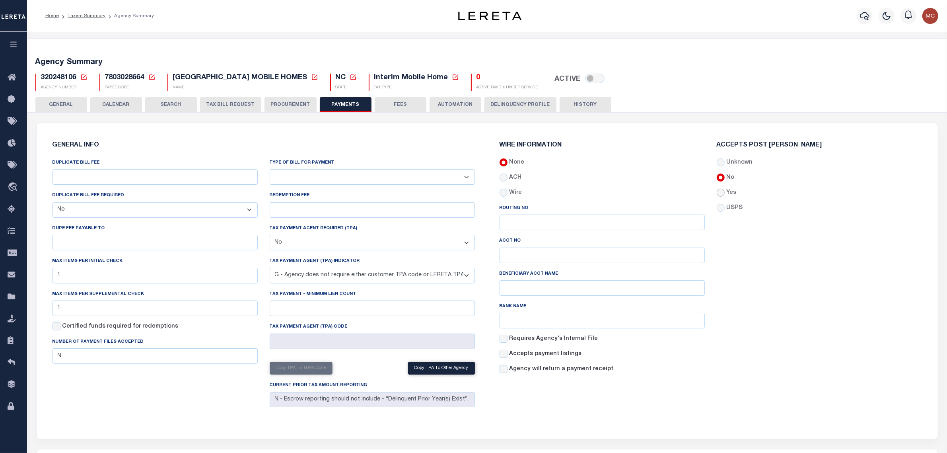
click at [722, 195] on input "Yes" at bounding box center [721, 192] width 8 height 8
radio input "true"
click at [918, 448] on button "Save Edits" at bounding box center [906, 441] width 64 height 17
click at [74, 108] on button "GENERAL" at bounding box center [61, 104] width 52 height 15
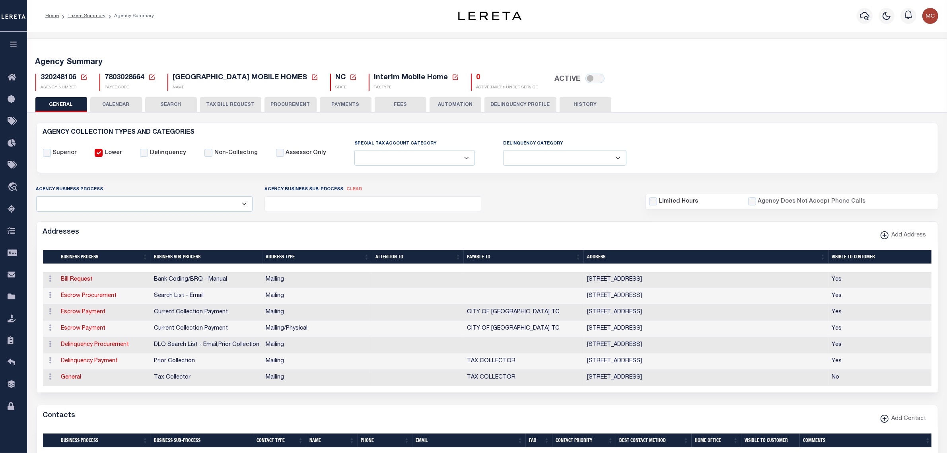
click at [83, 78] on icon at bounding box center [84, 77] width 6 height 6
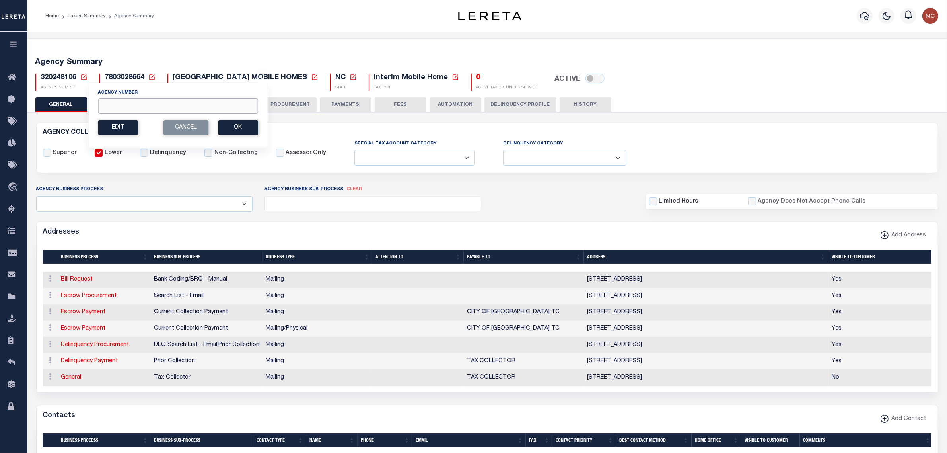
click at [132, 105] on input "Agency Number" at bounding box center [178, 106] width 160 height 16
type input "480290211"
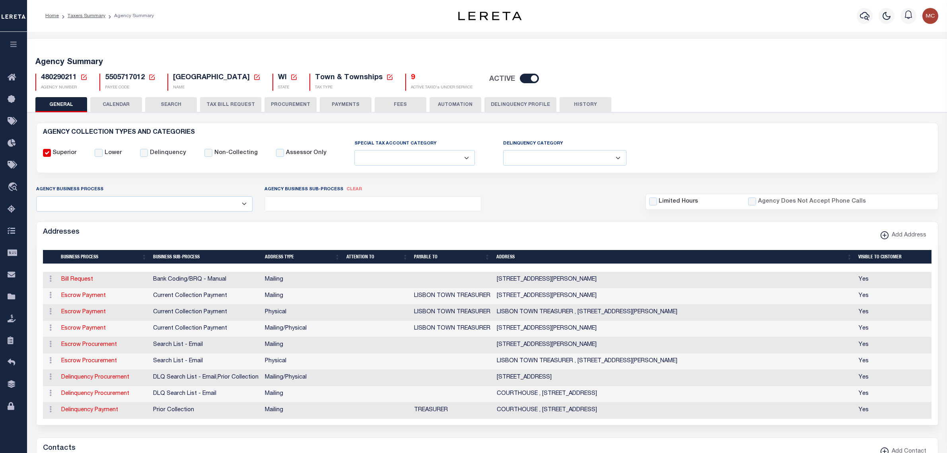
select select
click at [359, 106] on button "PAYMENTS" at bounding box center [346, 104] width 52 height 15
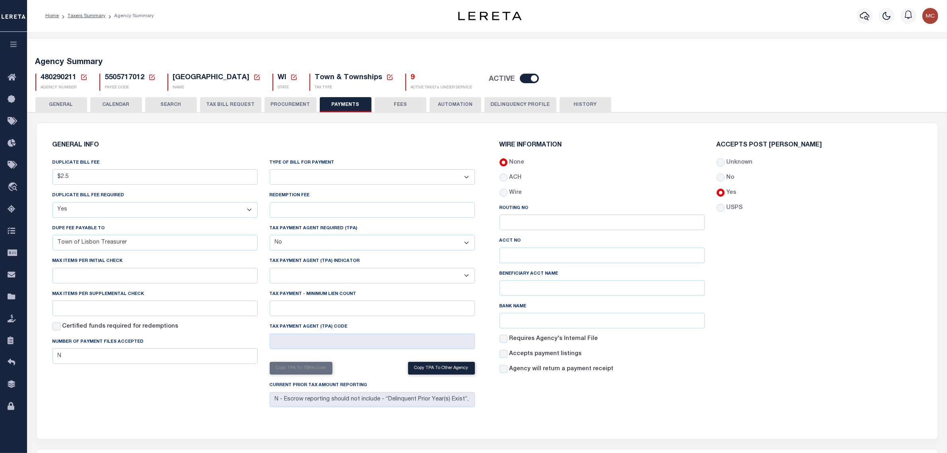
click at [339, 169] on select "Bar-Coded Tax Statement Print Tax Bills from Web. No DBF Required. Memo Bill Or…" at bounding box center [372, 177] width 205 height 16
select select "35"
click at [270, 169] on select "Bar-Coded Tax Statement Print Tax Bills from Web. No DBF Required. Memo Bill Or…" at bounding box center [372, 177] width 205 height 16
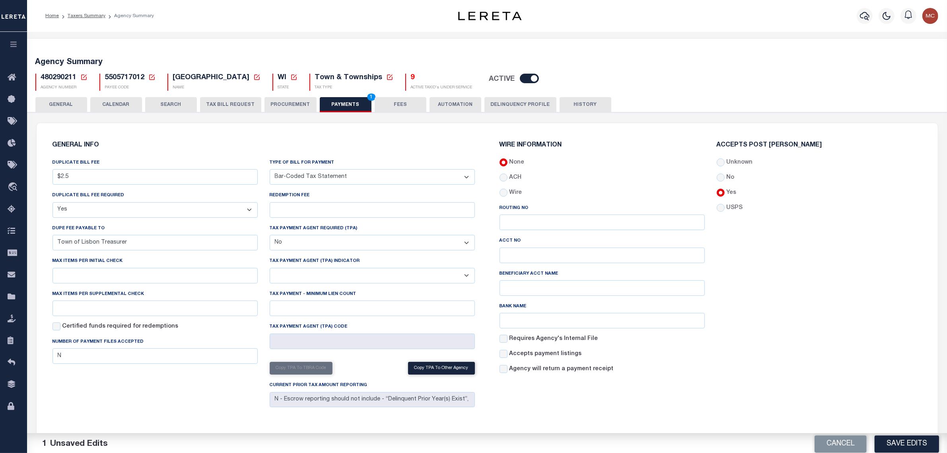
click at [357, 146] on h6 "GENERAL INFO" at bounding box center [263, 145] width 422 height 7
click at [893, 438] on button "Save Edits" at bounding box center [906, 441] width 64 height 17
click at [405, 102] on button "FEES" at bounding box center [401, 104] width 52 height 15
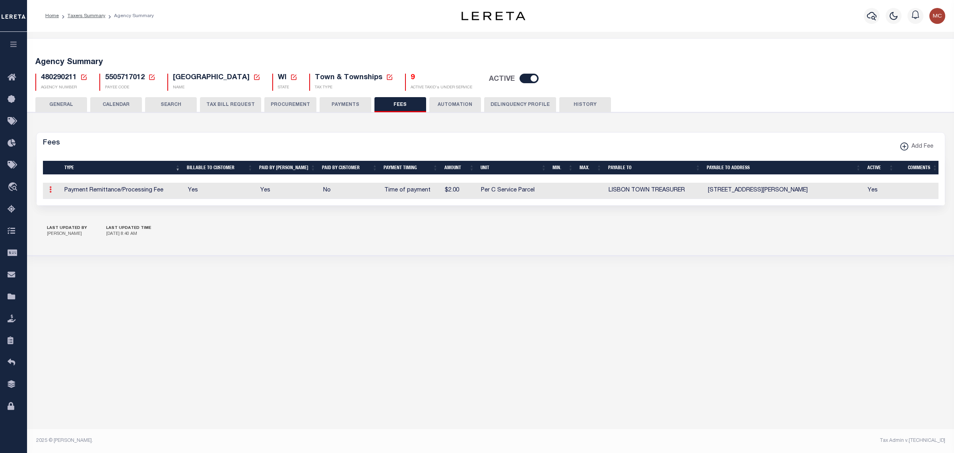
click at [51, 192] on icon at bounding box center [50, 189] width 2 height 6
click at [53, 217] on link "Edit" at bounding box center [65, 214] width 36 height 13
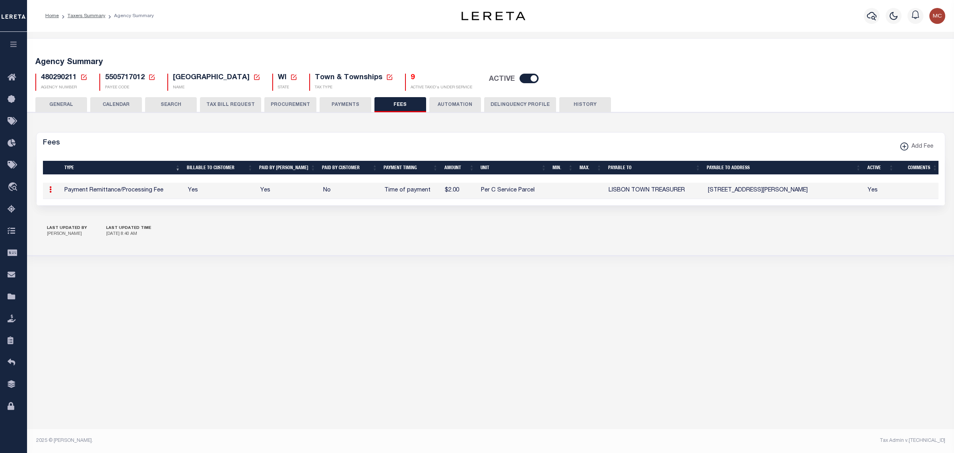
select select
checkbox input "false"
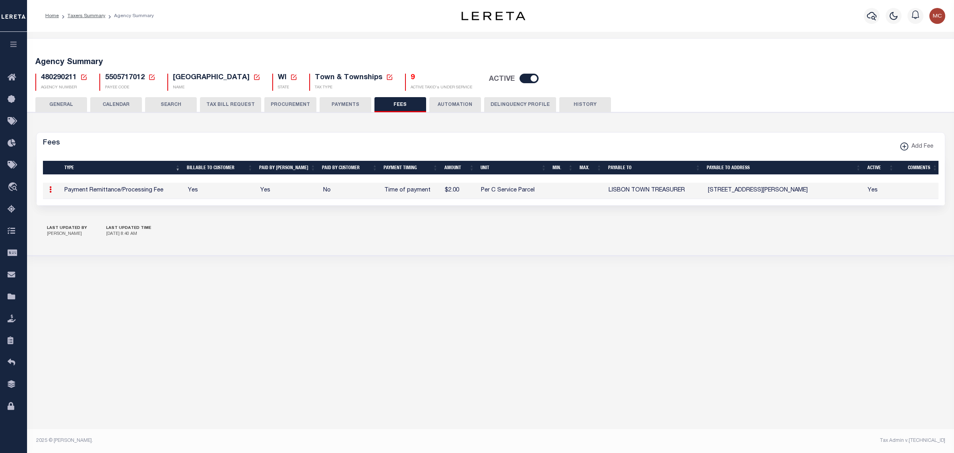
checkbox input "false"
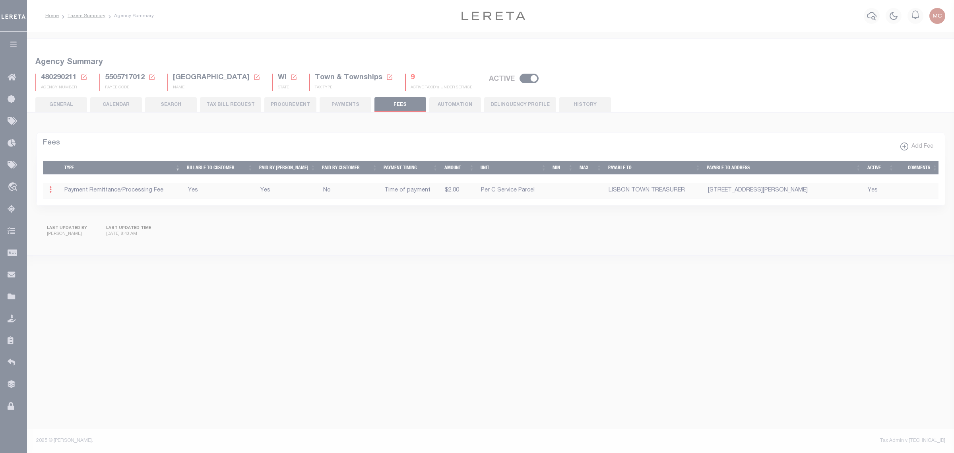
select select "10"
select select "7"
type input "$2"
select select
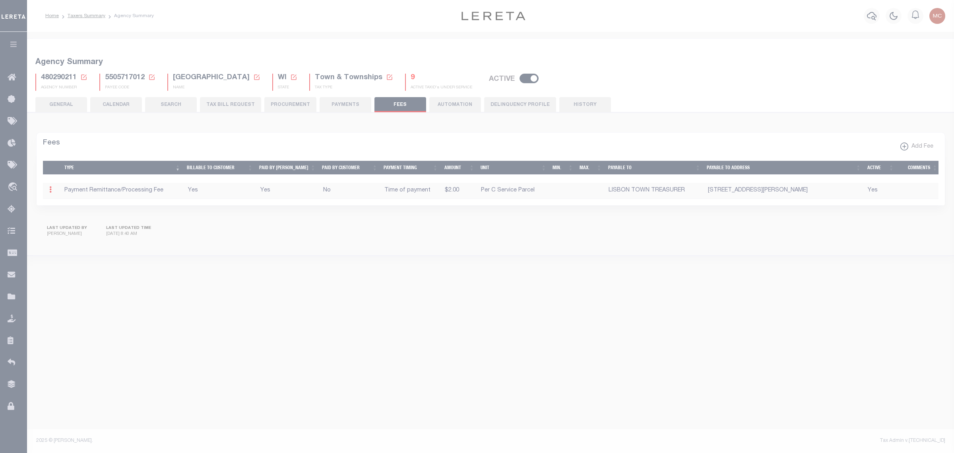
select select "5"
checkbox input "true"
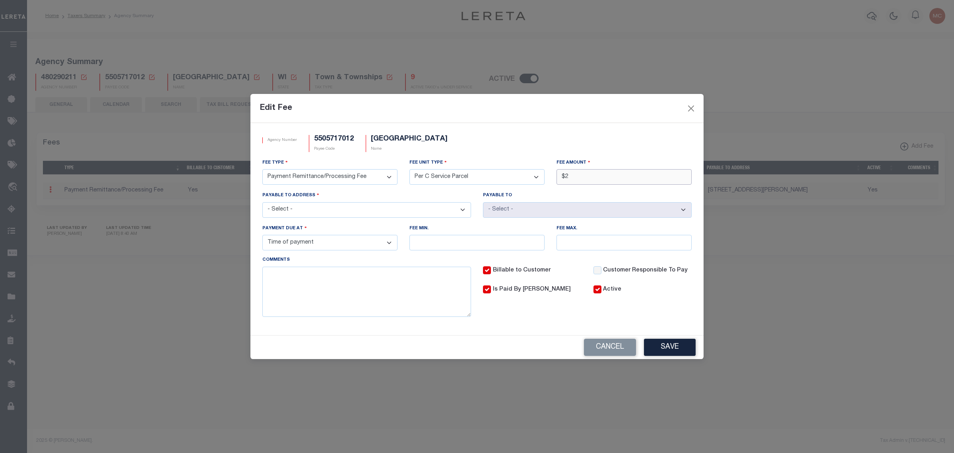
click at [600, 175] on input "$2" at bounding box center [624, 177] width 135 height 16
click at [685, 342] on button "Save" at bounding box center [670, 346] width 52 height 17
type input "$10.00"
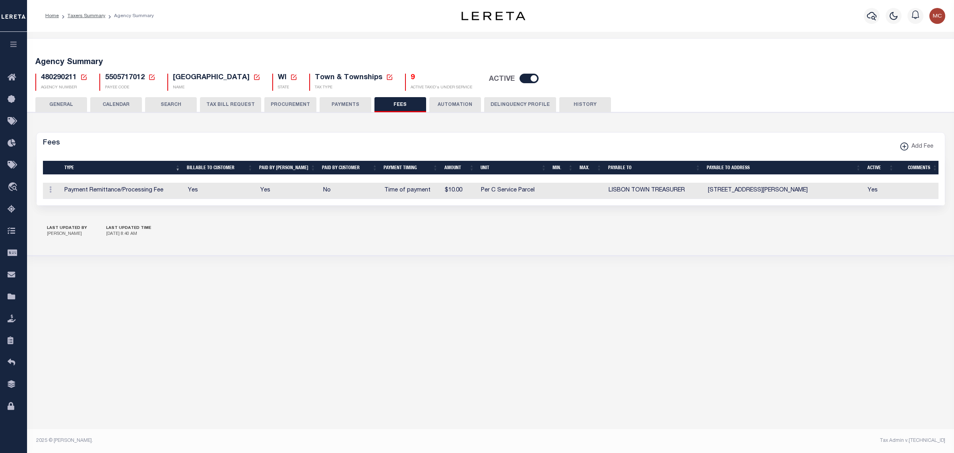
click at [77, 103] on button "GENERAL" at bounding box center [61, 104] width 52 height 15
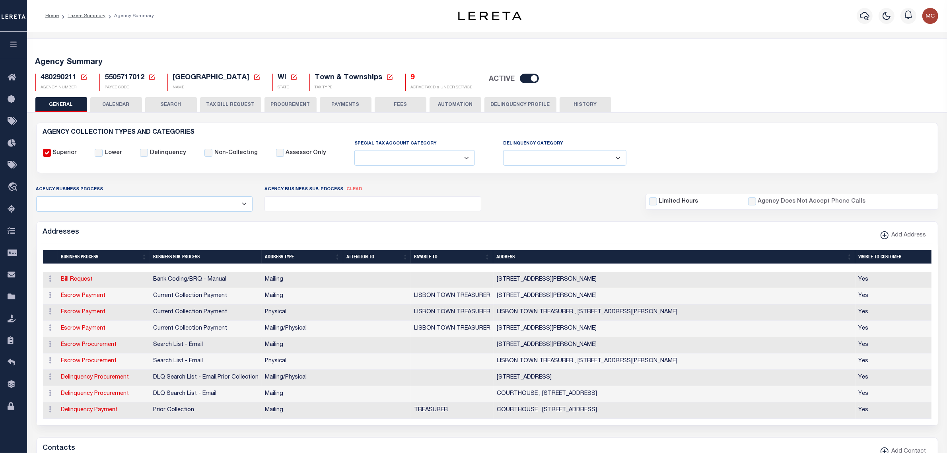
click at [84, 78] on icon at bounding box center [84, 77] width 6 height 6
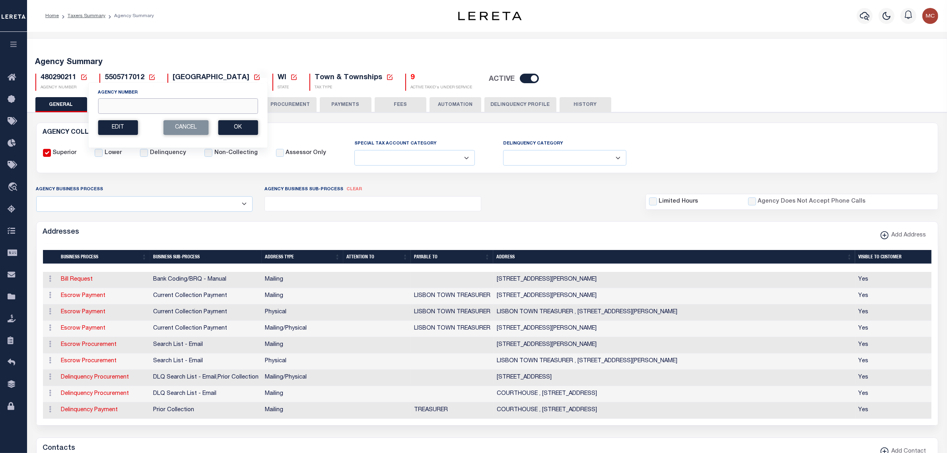
click at [124, 109] on input "Agency Number" at bounding box center [178, 106] width 160 height 16
type input "480670212"
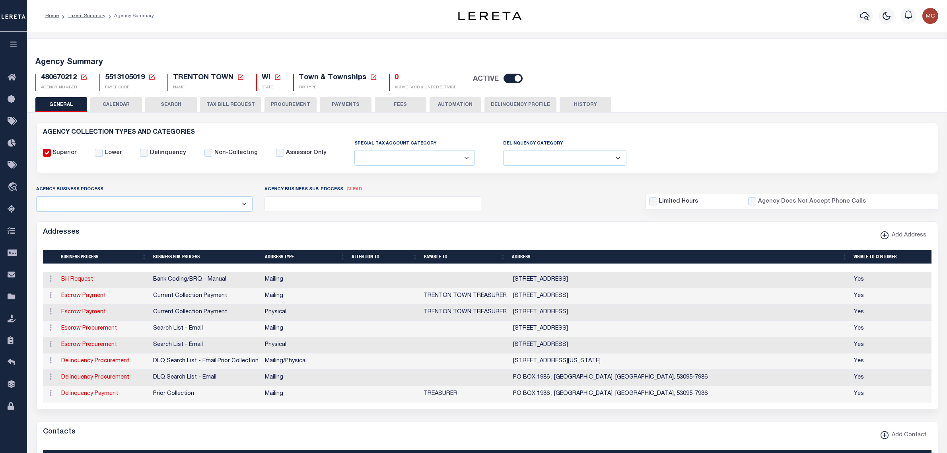
select select
click at [324, 105] on button "PAYMENTS" at bounding box center [346, 104] width 52 height 15
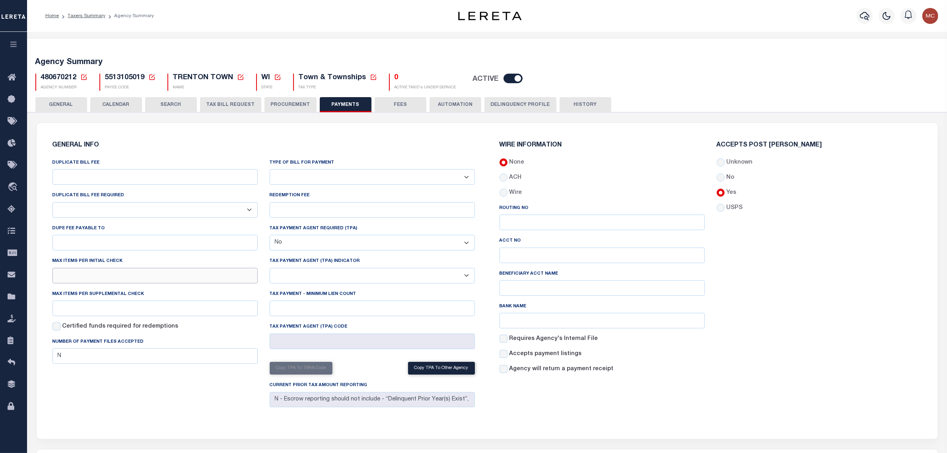
click at [107, 275] on input "text" at bounding box center [154, 276] width 205 height 16
type input "1"
click at [71, 305] on input "text" at bounding box center [154, 308] width 205 height 16
type input "1"
drag, startPoint x: 64, startPoint y: 410, endPoint x: 74, endPoint y: 410, distance: 9.9
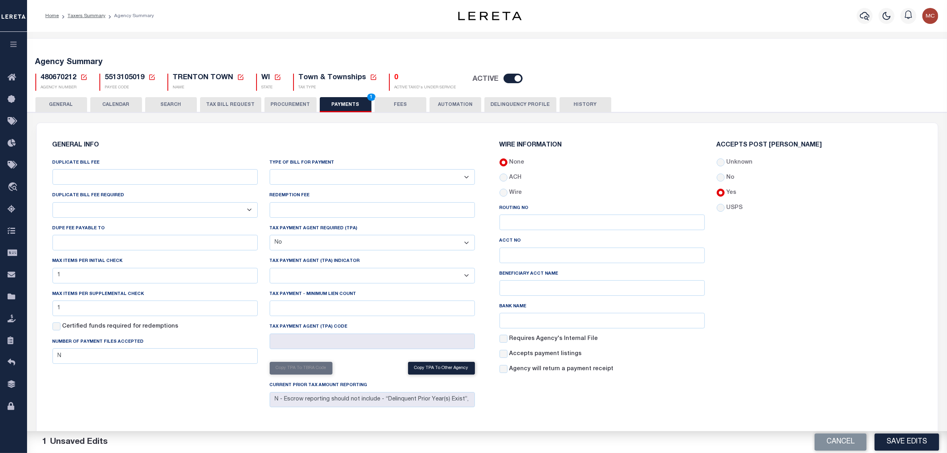
click at [64, 410] on div "DUPLICATE BILL FEE DUPLICATE BILL FEE REQUIRED Yes No DUPE FEE PAYABLE TO Max i…" at bounding box center [155, 284] width 217 height 252
click at [889, 441] on button "Save Edits" at bounding box center [906, 441] width 64 height 17
click at [398, 107] on button "FEES" at bounding box center [401, 104] width 52 height 15
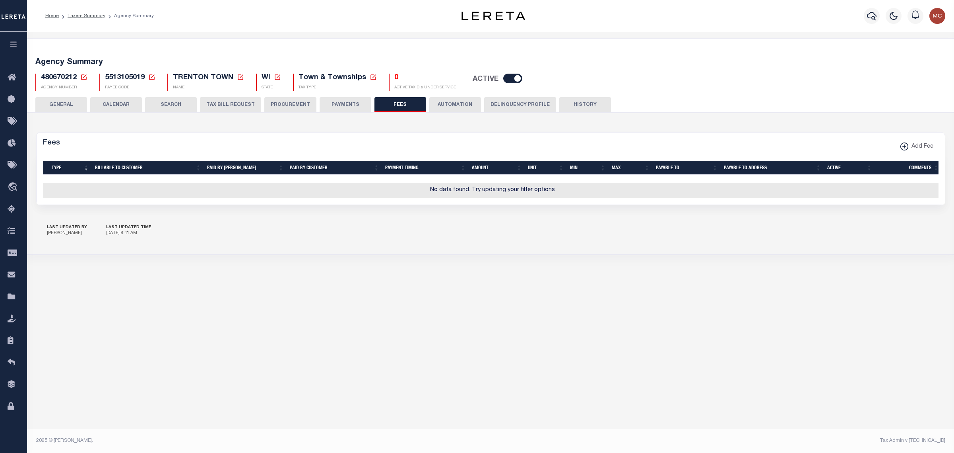
click at [74, 104] on button "GENERAL" at bounding box center [61, 104] width 52 height 15
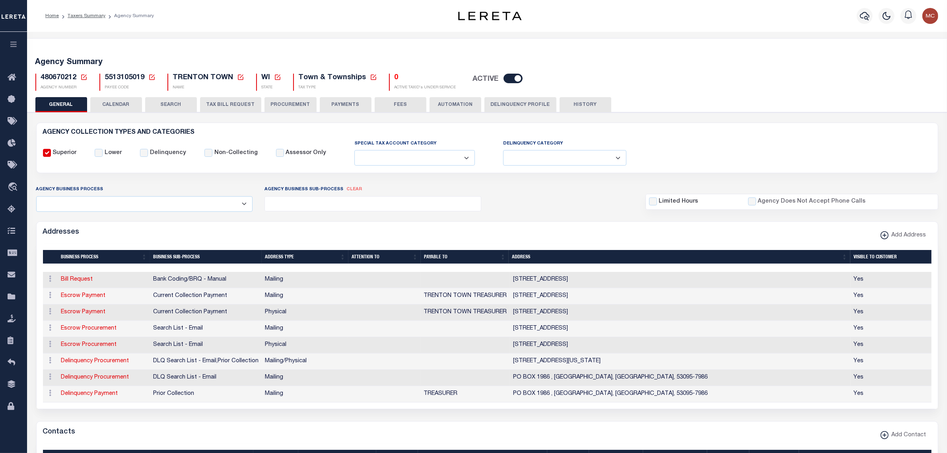
click at [13, 297] on icon at bounding box center [14, 297] width 13 height 10
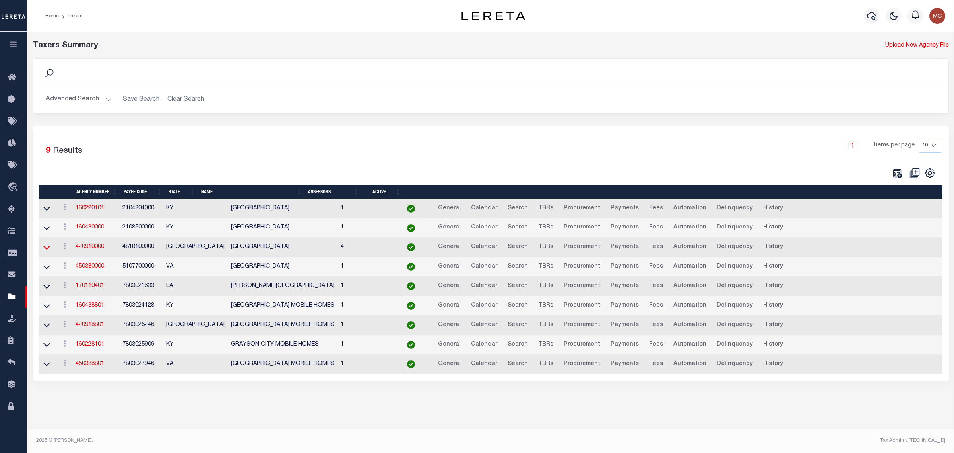
click at [47, 247] on icon at bounding box center [46, 247] width 7 height 8
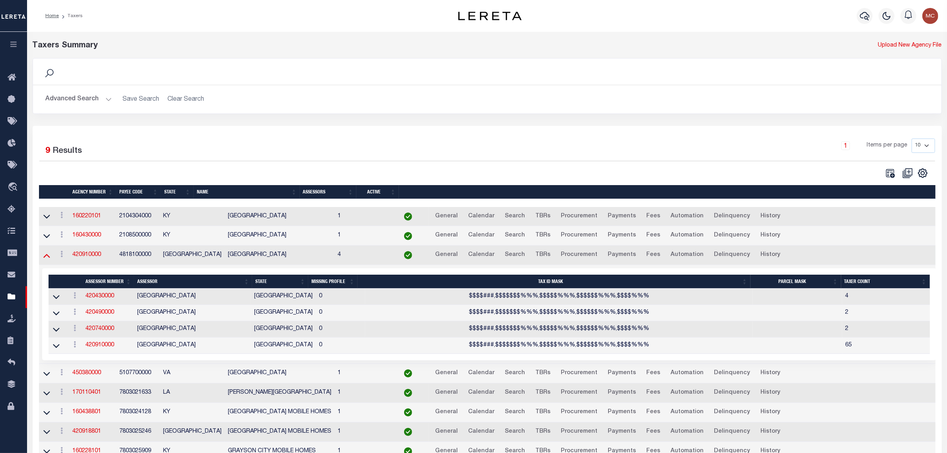
click at [48, 258] on icon at bounding box center [46, 255] width 7 height 8
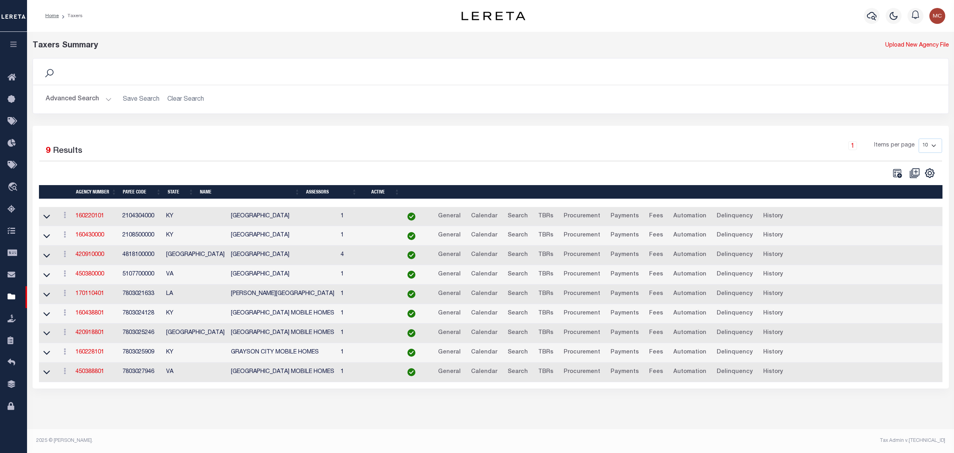
click at [87, 98] on button "Advanced Search" at bounding box center [79, 99] width 66 height 16
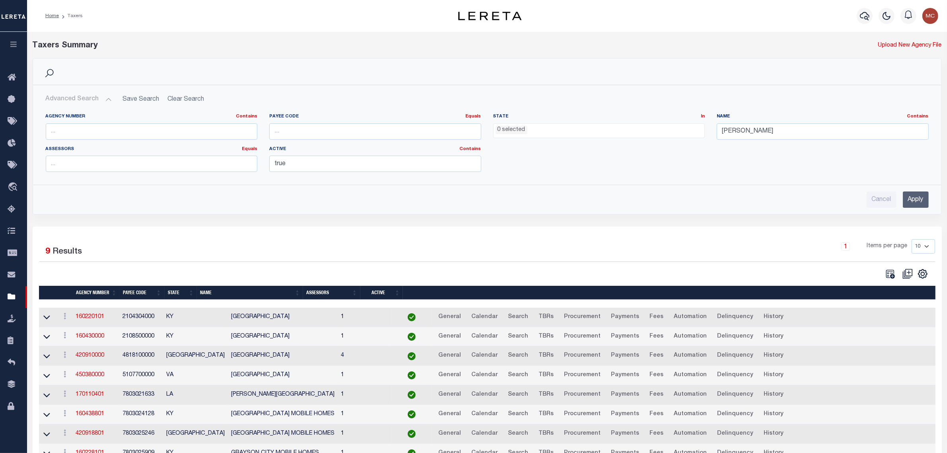
click at [532, 134] on ul "0 selected" at bounding box center [598, 129] width 211 height 11
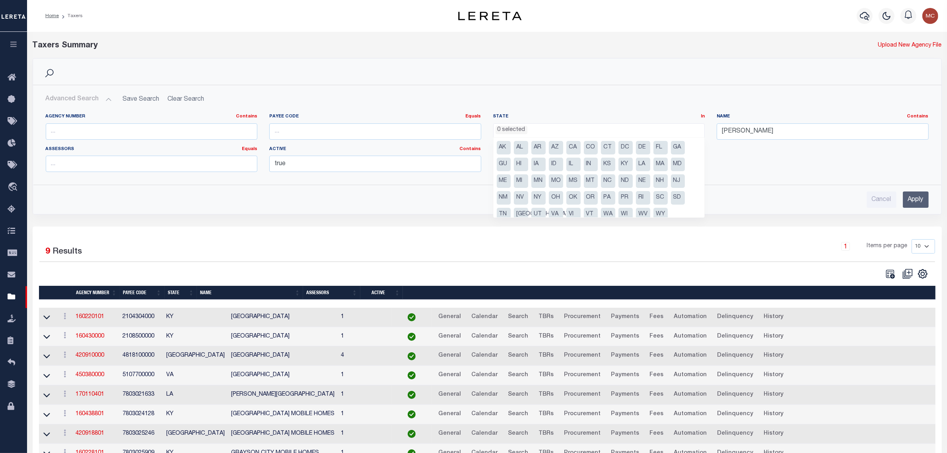
click at [572, 148] on li "CA" at bounding box center [573, 148] width 14 height 14
select select "CA"
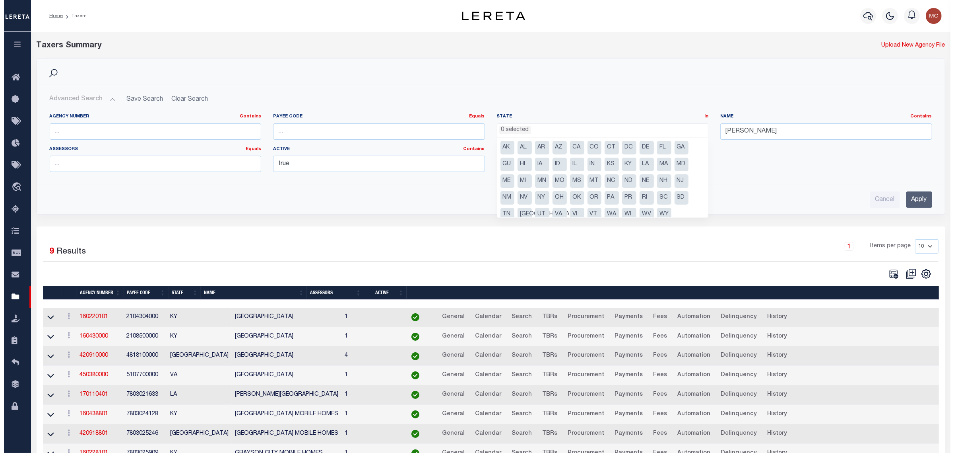
scroll to position [28, 0]
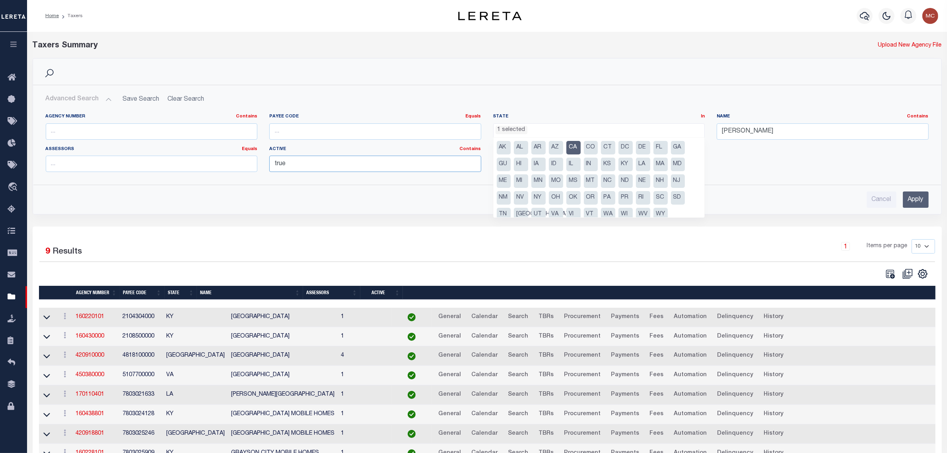
click at [358, 166] on input "true" at bounding box center [375, 163] width 212 height 16
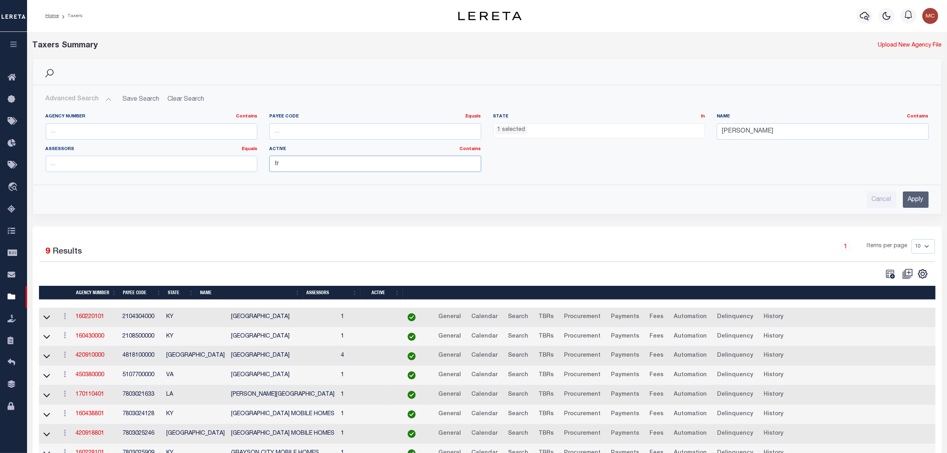
type input "t"
drag, startPoint x: 773, startPoint y: 132, endPoint x: 598, endPoint y: 130, distance: 175.0
click at [598, 130] on div "Agency Number Contains Contains Is Payee Code Equals Equals Is Not Equal To Is …" at bounding box center [487, 145] width 895 height 65
type input "angeles"
click at [926, 198] on input "Apply" at bounding box center [916, 199] width 26 height 16
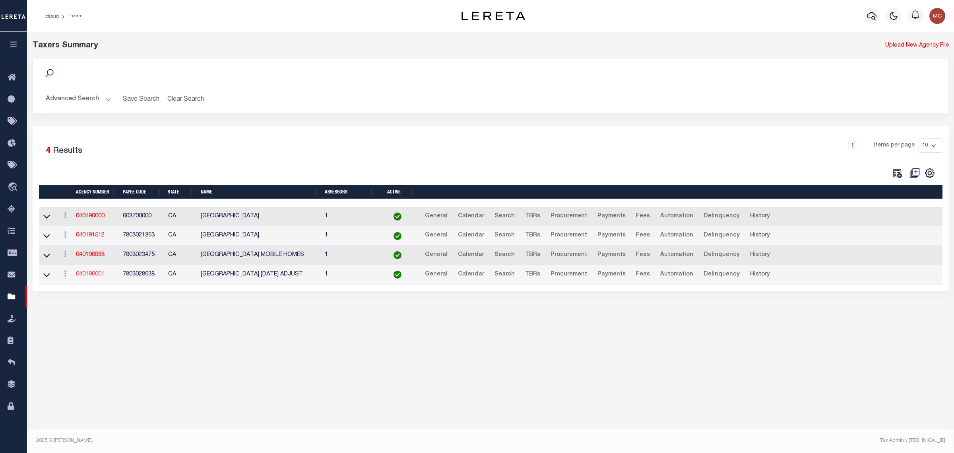
click at [78, 277] on link "040190001" at bounding box center [90, 274] width 29 height 6
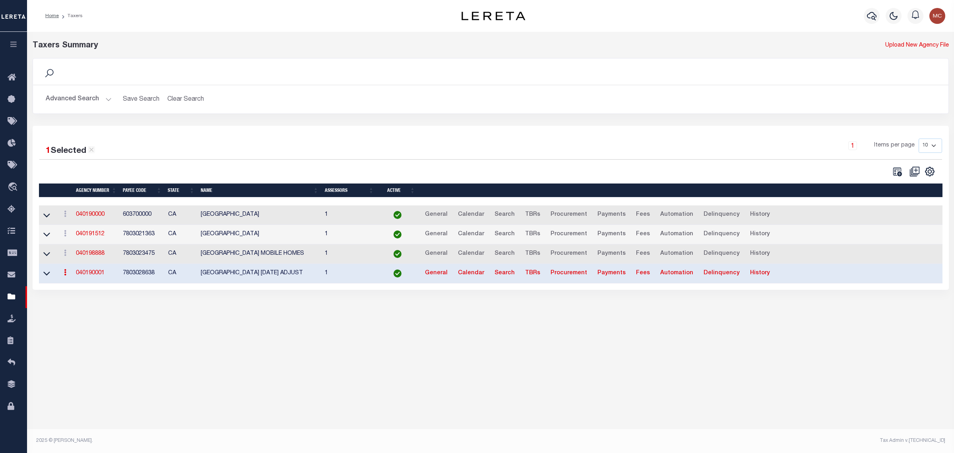
click at [91, 275] on link "040190001" at bounding box center [90, 273] width 29 height 6
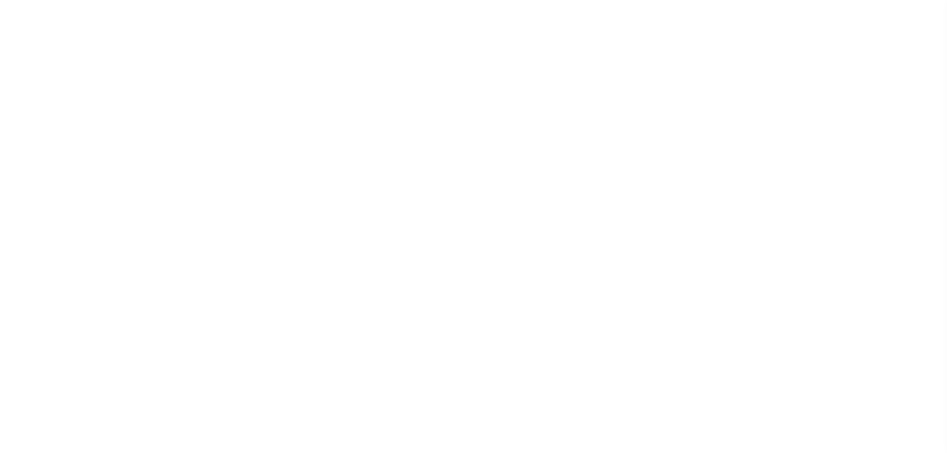
select select
checkbox input "false"
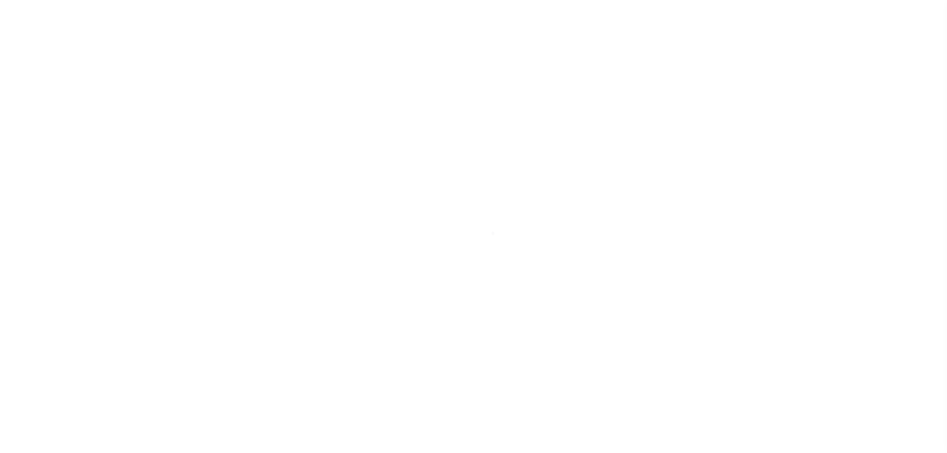
checkbox input "false"
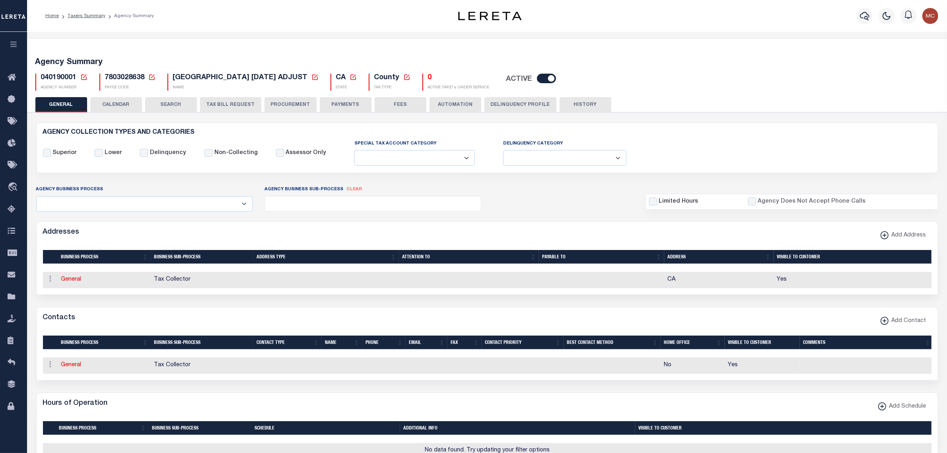
click at [85, 76] on icon at bounding box center [83, 77] width 7 height 7
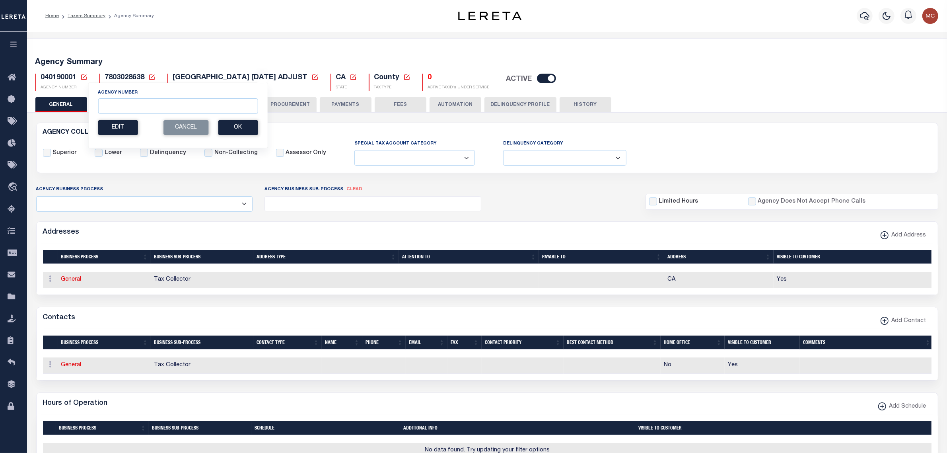
click at [107, 132] on button "Edit" at bounding box center [118, 127] width 40 height 15
click at [117, 102] on input "New Agency Number" at bounding box center [145, 106] width 95 height 16
type input "040190050"
click at [162, 130] on button "Ok" at bounding box center [173, 127] width 40 height 15
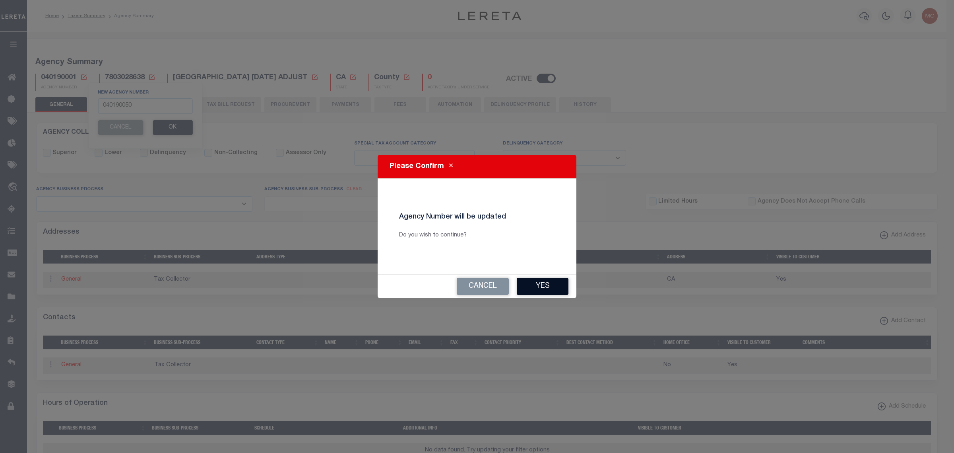
click at [533, 288] on button "Yes" at bounding box center [543, 286] width 52 height 17
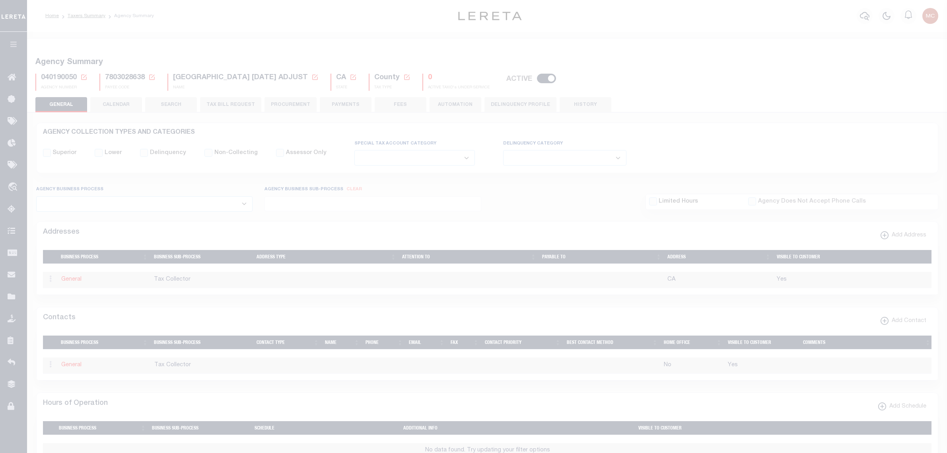
select select
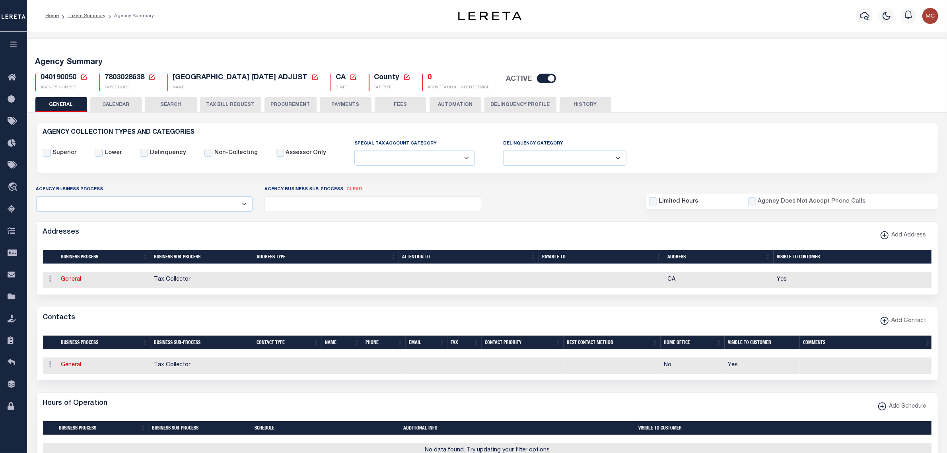
click at [556, 78] on input "checkbox" at bounding box center [546, 79] width 19 height 10
checkbox input "false"
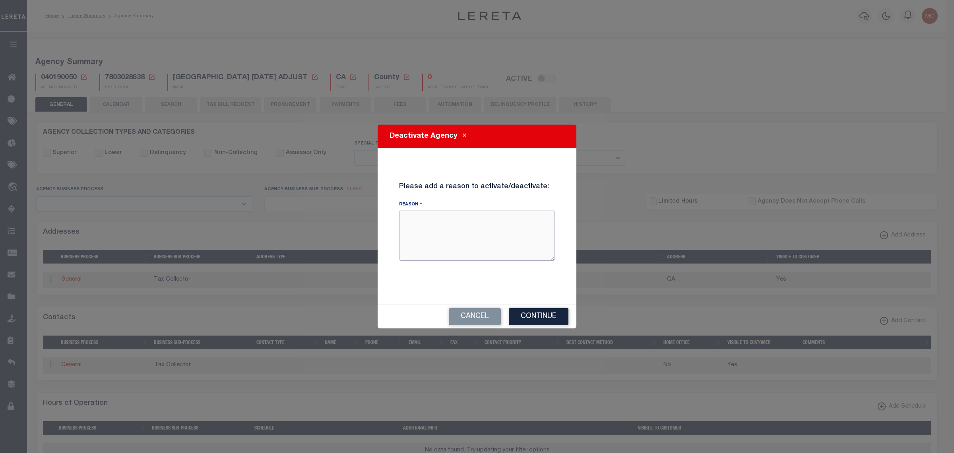
click at [451, 231] on textarea "Reason" at bounding box center [477, 235] width 156 height 50
click at [439, 223] on textarea "Reason" at bounding box center [477, 235] width 156 height 50
paste textarea "This agency was set up for one time use to report parcels that were reassess du…"
type textarea "This agency was set up for one time use to report parcels that were reassess du…"
click at [517, 313] on button "Continue" at bounding box center [539, 316] width 60 height 17
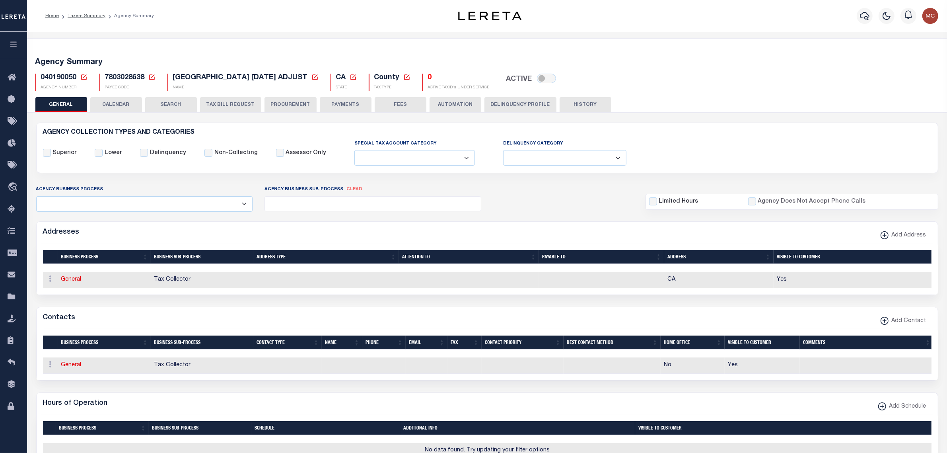
click at [581, 103] on button "HISTORY" at bounding box center [585, 104] width 52 height 15
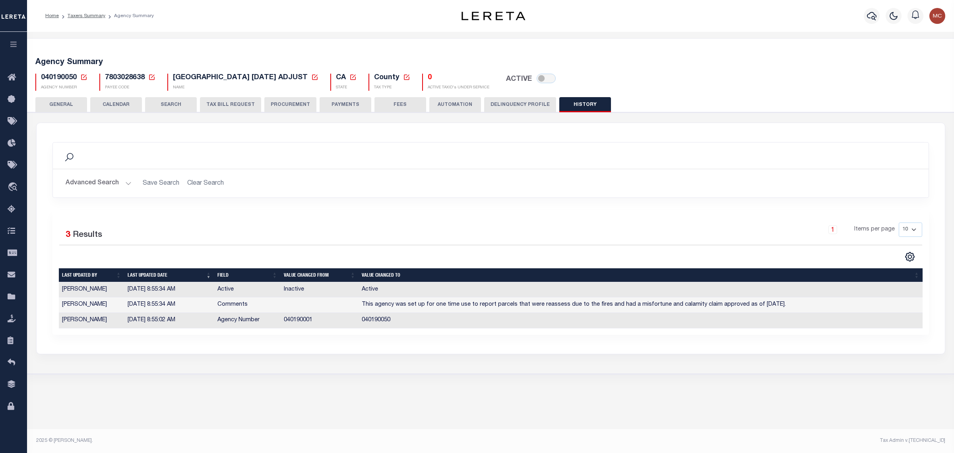
click at [318, 78] on icon at bounding box center [315, 77] width 6 height 6
click at [375, 104] on input "New Agency Name" at bounding box center [391, 106] width 95 height 16
paste input "LOS ANGELES CO MAY 2025 ADJUST (IAA)"
type input "LOS ANGELES CO MAY 2025 ADJUST (IAA)"
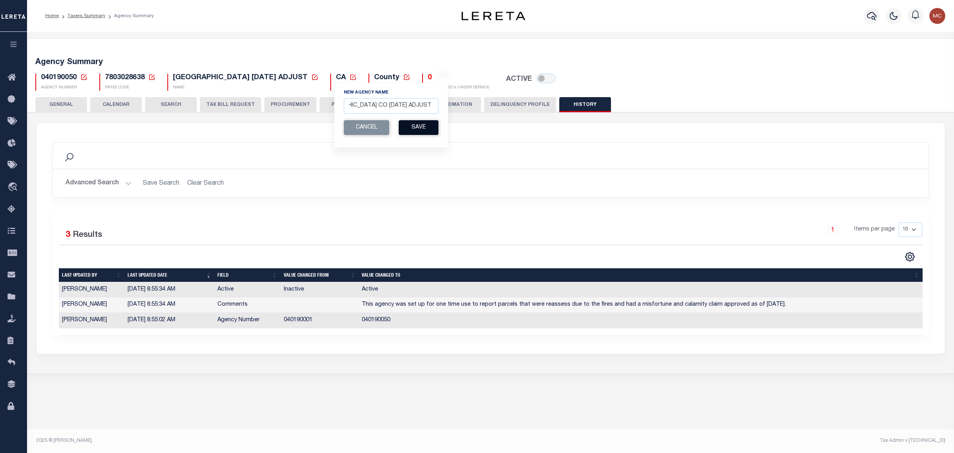
click at [412, 126] on button "Save" at bounding box center [419, 127] width 40 height 15
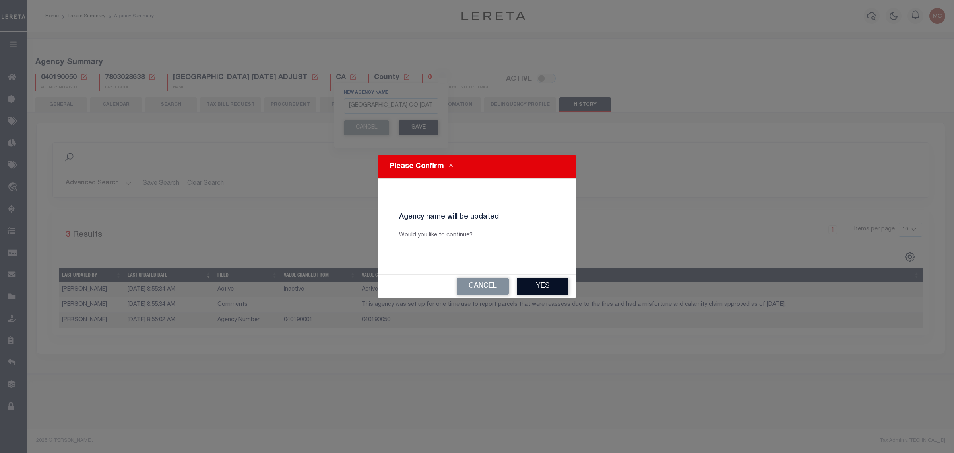
click at [532, 283] on button "Yes" at bounding box center [543, 286] width 52 height 17
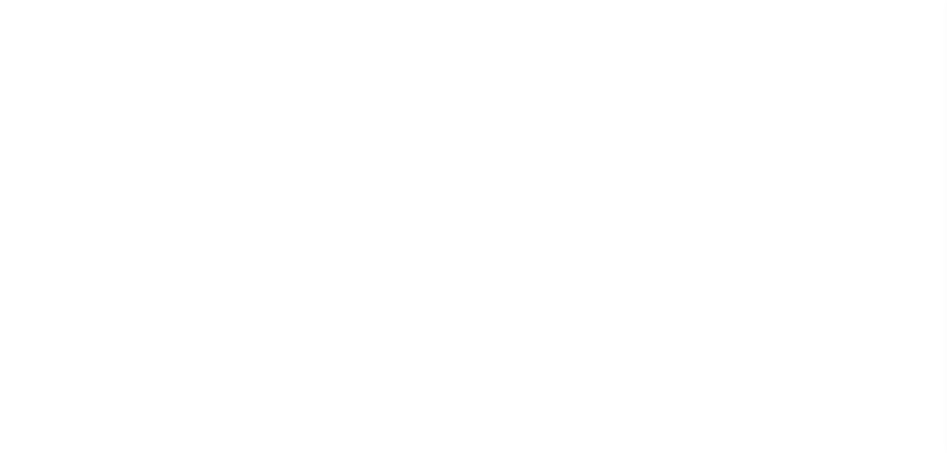
checkbox input "false"
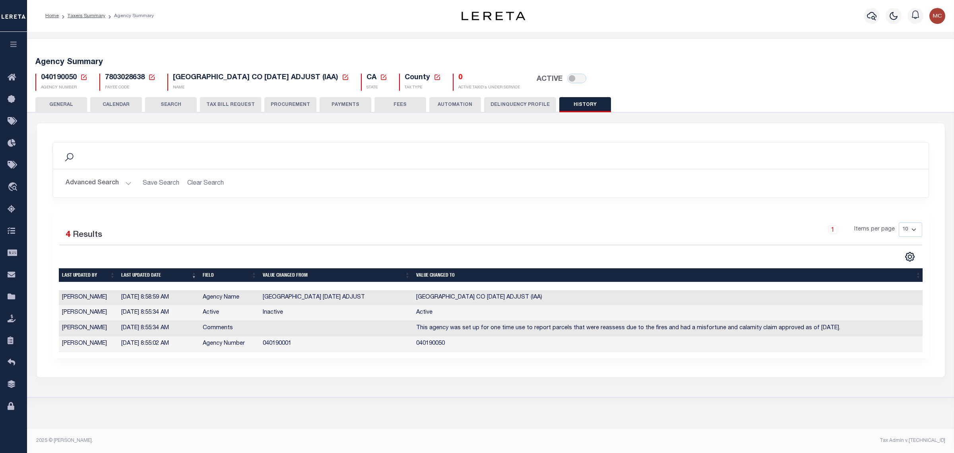
click at [72, 103] on button "GENERAL" at bounding box center [61, 104] width 52 height 15
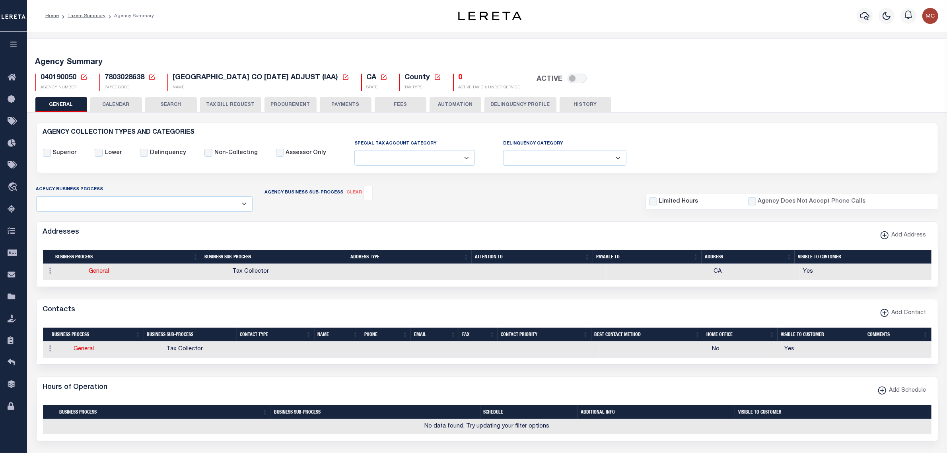
click at [112, 101] on button "CALENDAR" at bounding box center [116, 104] width 52 height 15
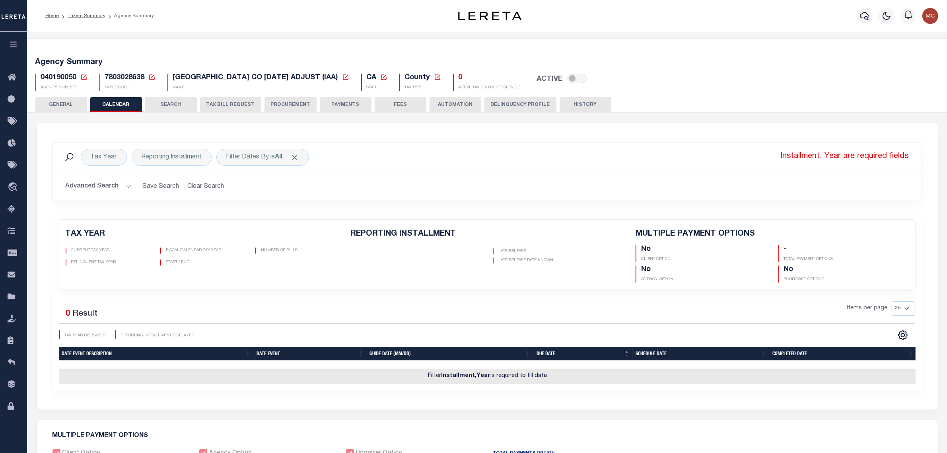
click at [74, 101] on button "GENERAL" at bounding box center [61, 104] width 52 height 15
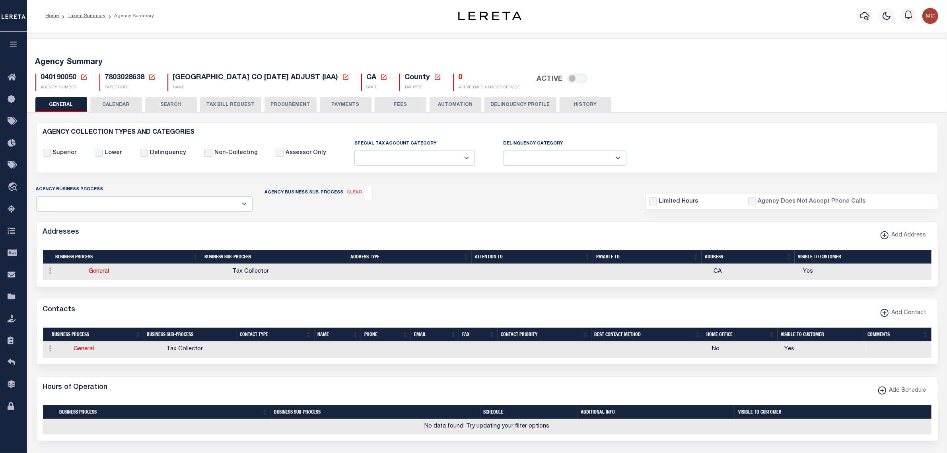
click at [85, 77] on icon at bounding box center [83, 77] width 7 height 7
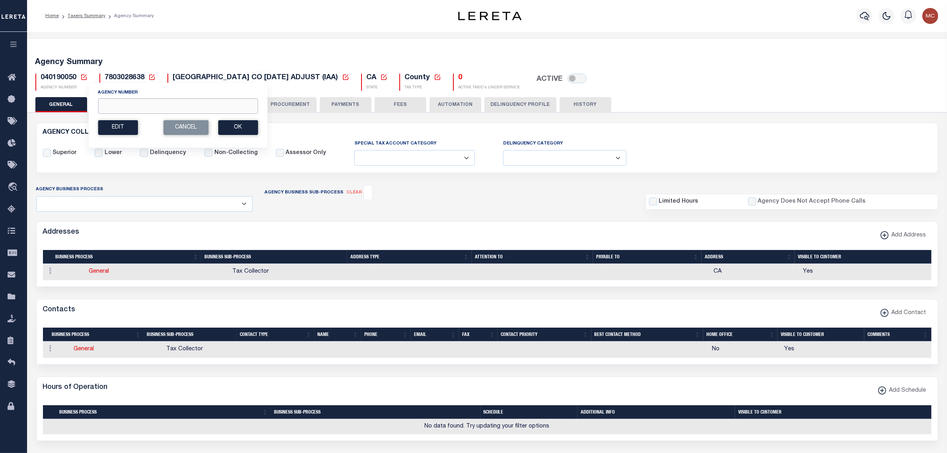
drag, startPoint x: 102, startPoint y: 109, endPoint x: 109, endPoint y: 108, distance: 7.3
click at [102, 109] on input "Agency Number" at bounding box center [178, 106] width 160 height 16
type input "480670212"
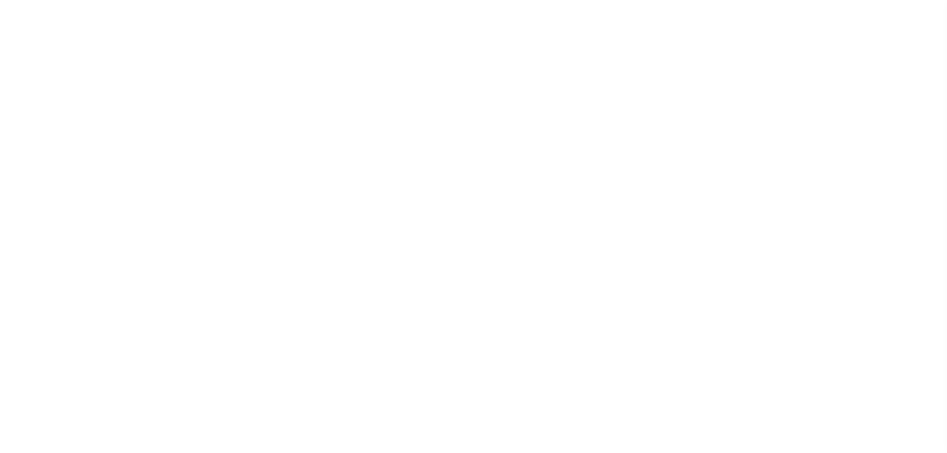
select select
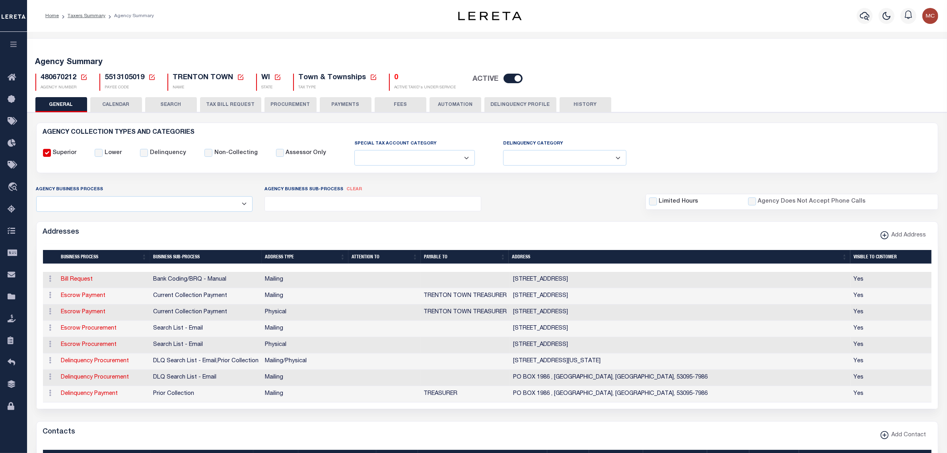
click at [581, 101] on button "HISTORY" at bounding box center [585, 104] width 52 height 15
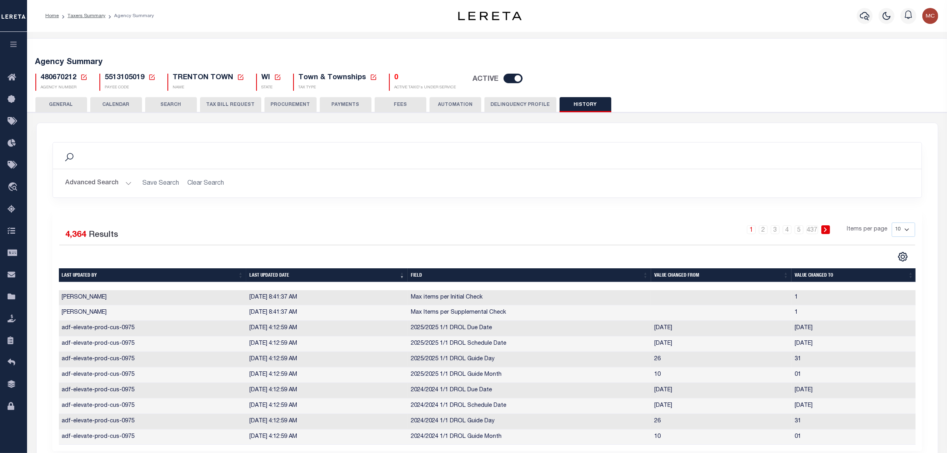
scroll to position [50, 0]
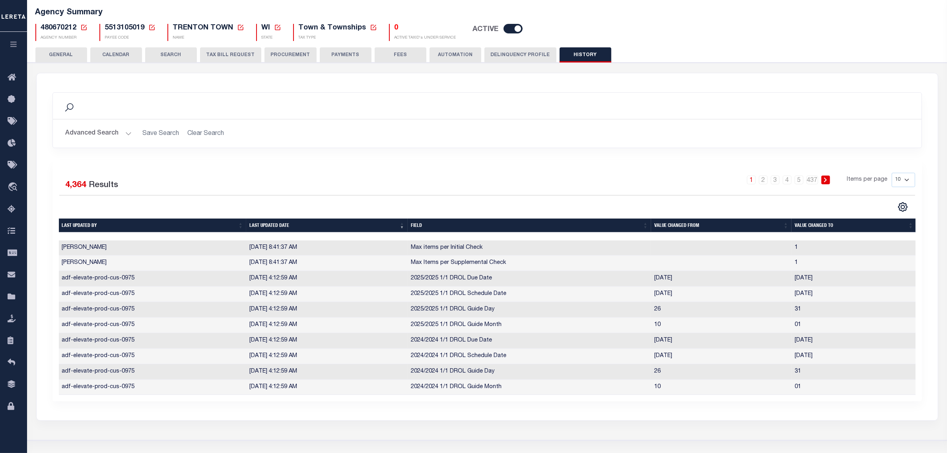
click at [911, 182] on select "10 25 50 100" at bounding box center [902, 180] width 23 height 14
select select "25"
click at [891, 173] on select "10 25 50 100" at bounding box center [902, 180] width 23 height 14
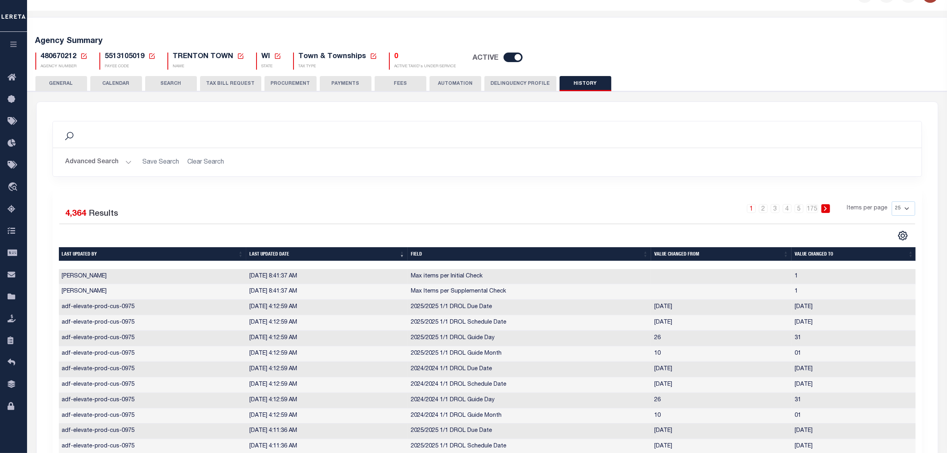
scroll to position [0, 0]
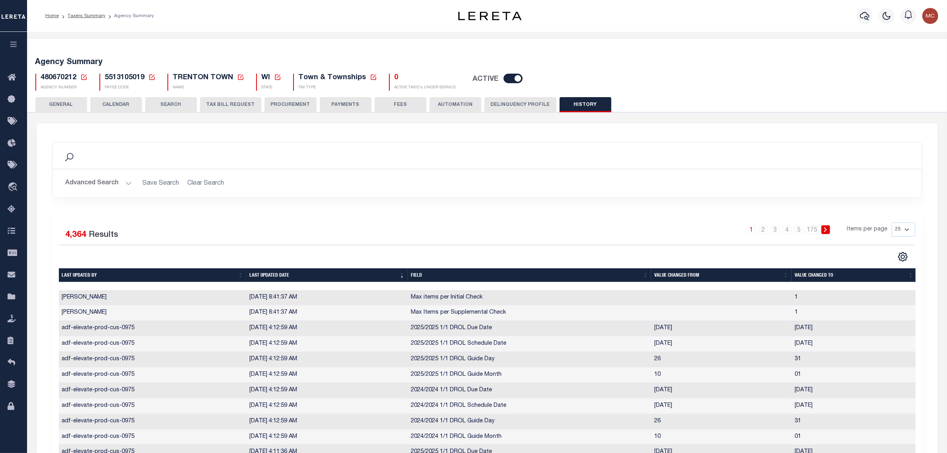
drag, startPoint x: 66, startPoint y: 102, endPoint x: 85, endPoint y: 33, distance: 71.2
click at [66, 102] on button "GENERAL" at bounding box center [61, 104] width 52 height 15
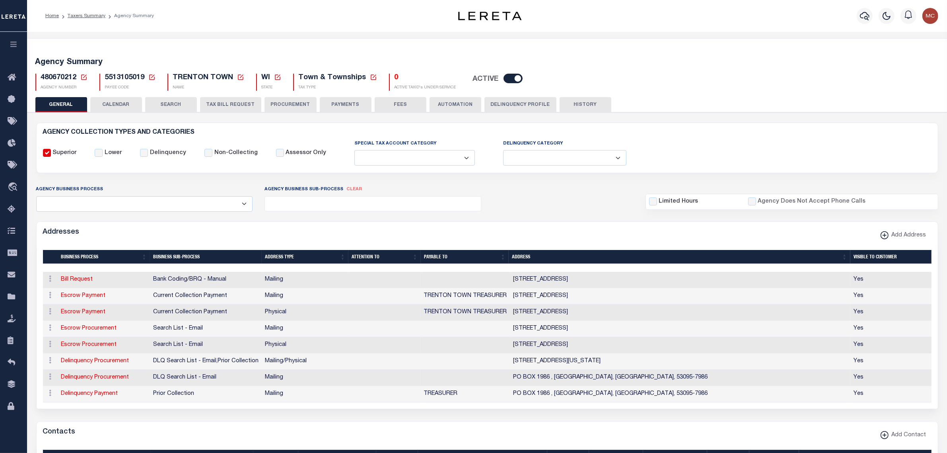
click at [85, 75] on icon at bounding box center [83, 77] width 7 height 7
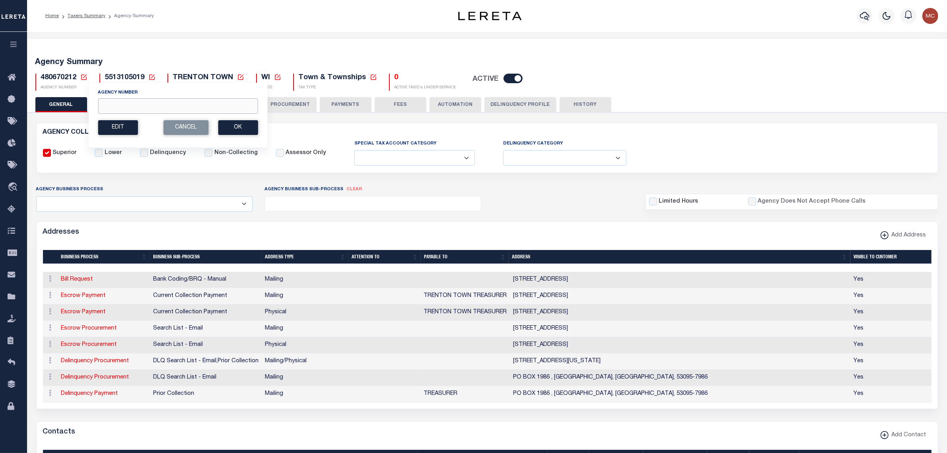
click at [108, 105] on input "Agency Number" at bounding box center [178, 106] width 160 height 16
type input "480290211"
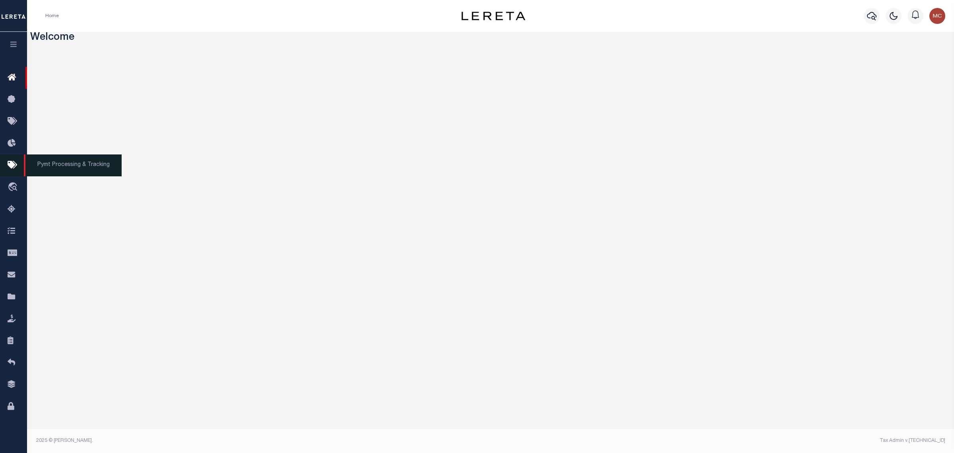
click at [10, 164] on icon at bounding box center [14, 165] width 13 height 10
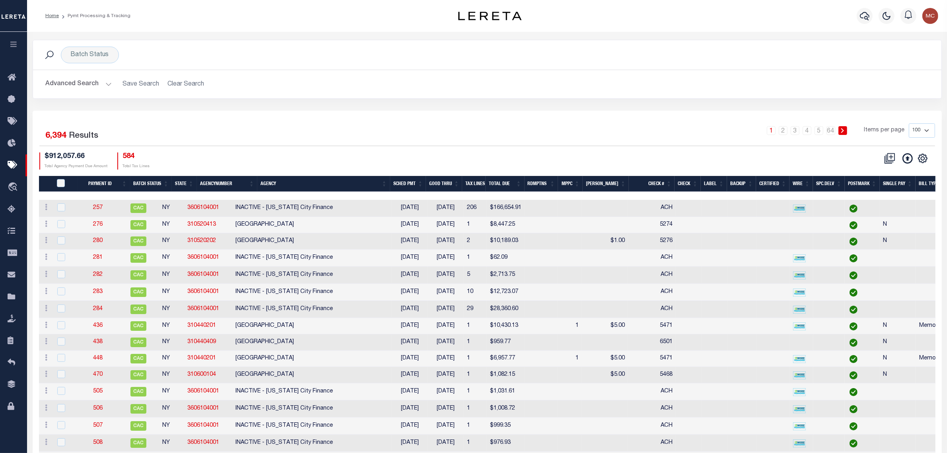
click at [96, 82] on button "Advanced Search" at bounding box center [79, 84] width 66 height 16
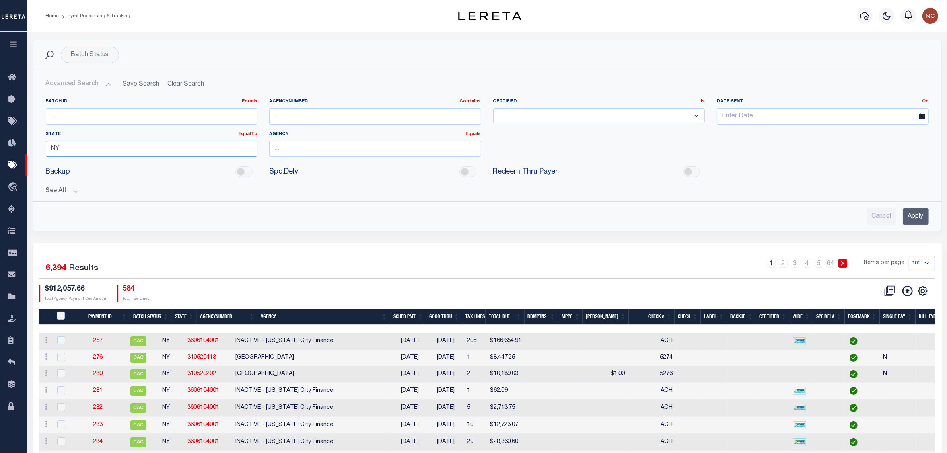
click at [187, 149] on input "NY" at bounding box center [152, 148] width 212 height 16
type input "N"
click at [192, 166] on div "WI" at bounding box center [151, 164] width 211 height 13
click at [925, 213] on input "Apply" at bounding box center [916, 216] width 26 height 16
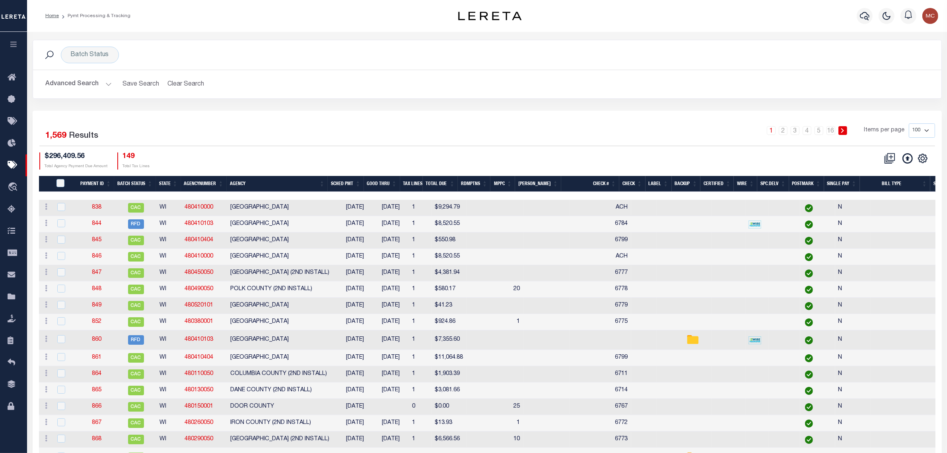
click at [248, 189] on th "Agency" at bounding box center [277, 184] width 101 height 16
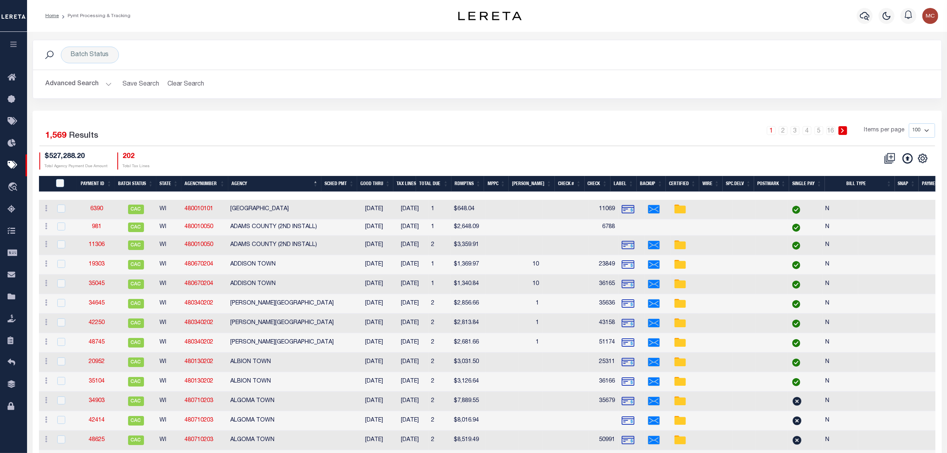
click at [289, 185] on th "Agency" at bounding box center [274, 184] width 93 height 16
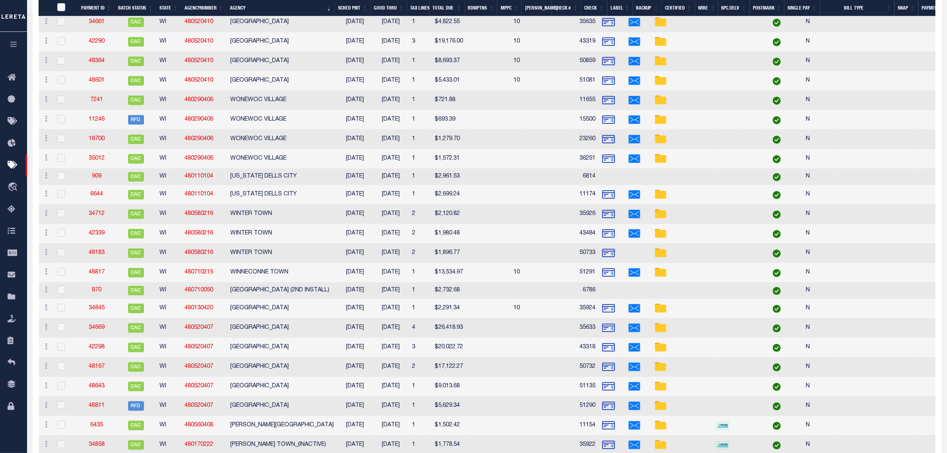
scroll to position [30, 0]
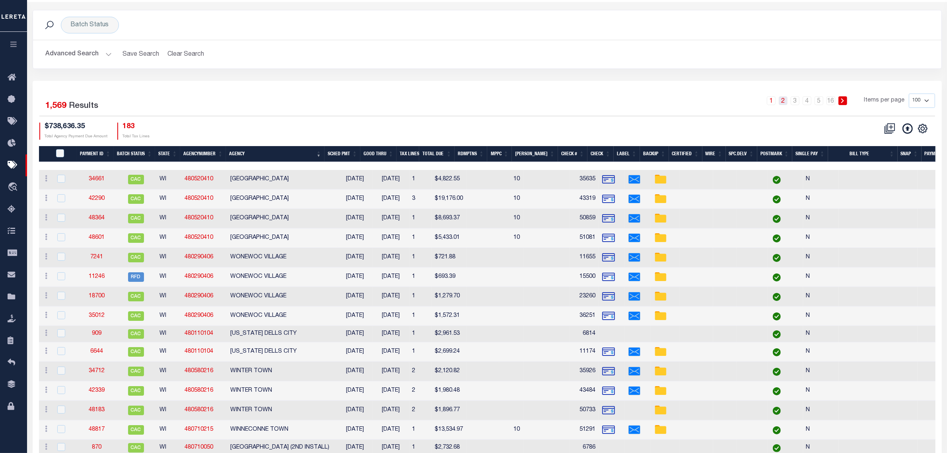
click at [787, 100] on link "2" at bounding box center [783, 100] width 9 height 9
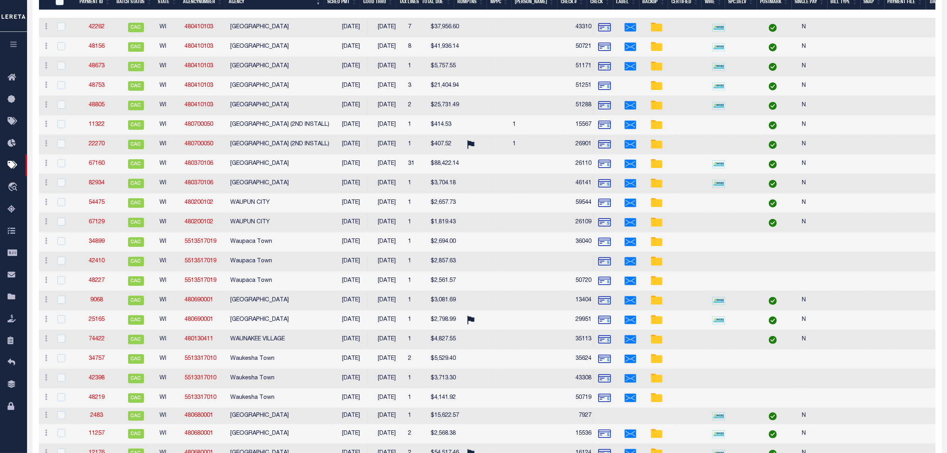
scroll to position [0, 0]
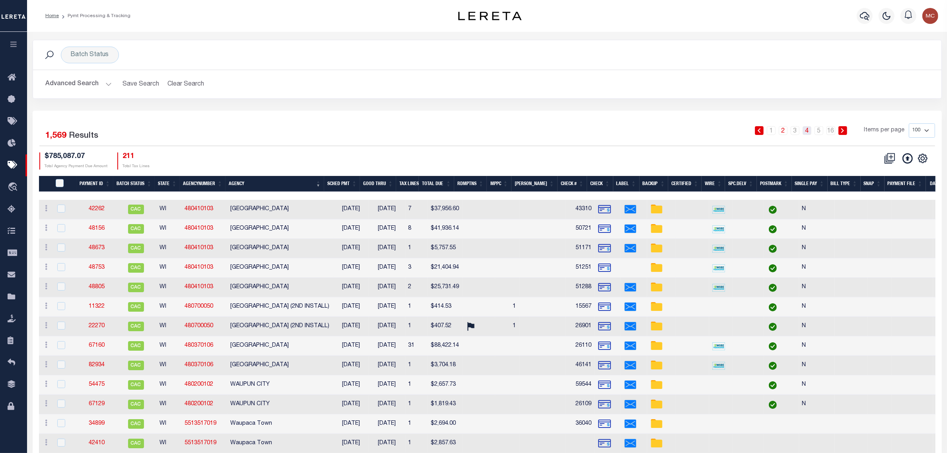
click at [806, 132] on link "4" at bounding box center [806, 130] width 9 height 9
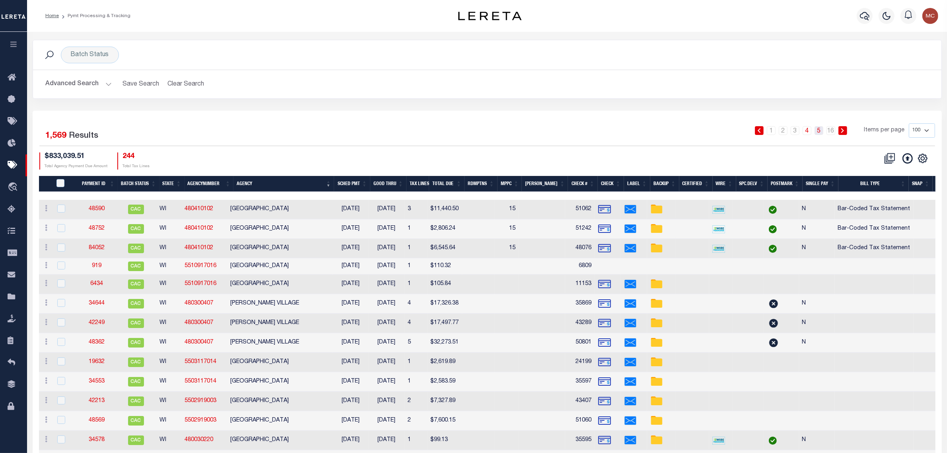
click at [820, 132] on link "5" at bounding box center [818, 130] width 9 height 9
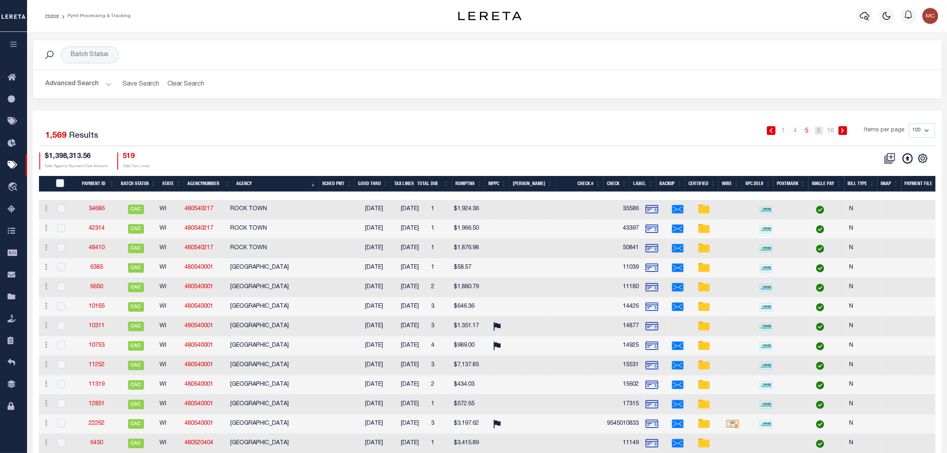
click at [820, 132] on link "6" at bounding box center [818, 130] width 9 height 9
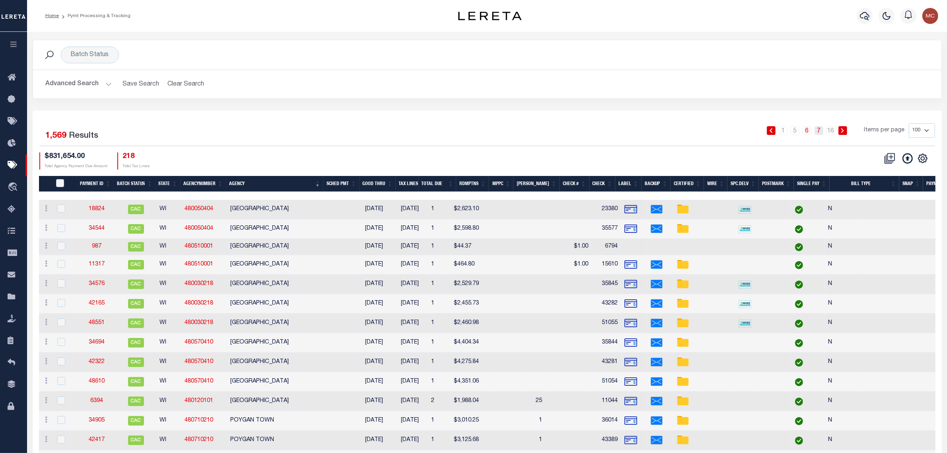
click at [818, 128] on link "7" at bounding box center [818, 130] width 9 height 9
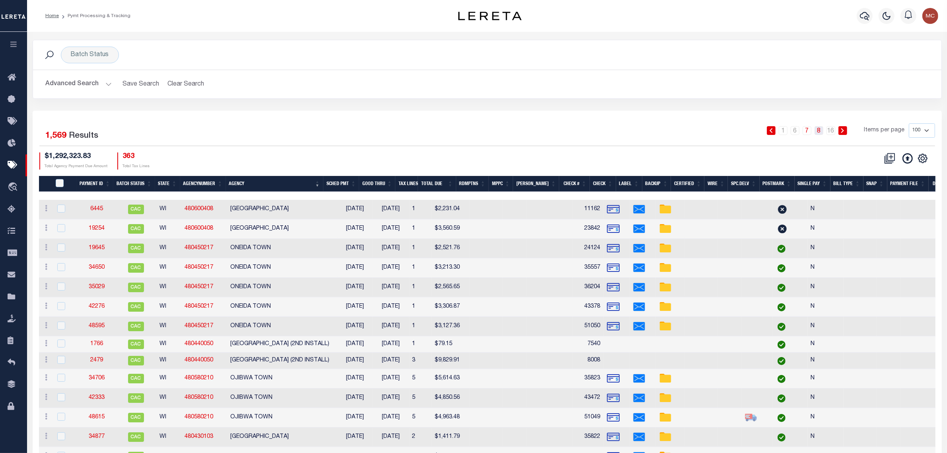
click at [820, 133] on link "8" at bounding box center [818, 130] width 9 height 9
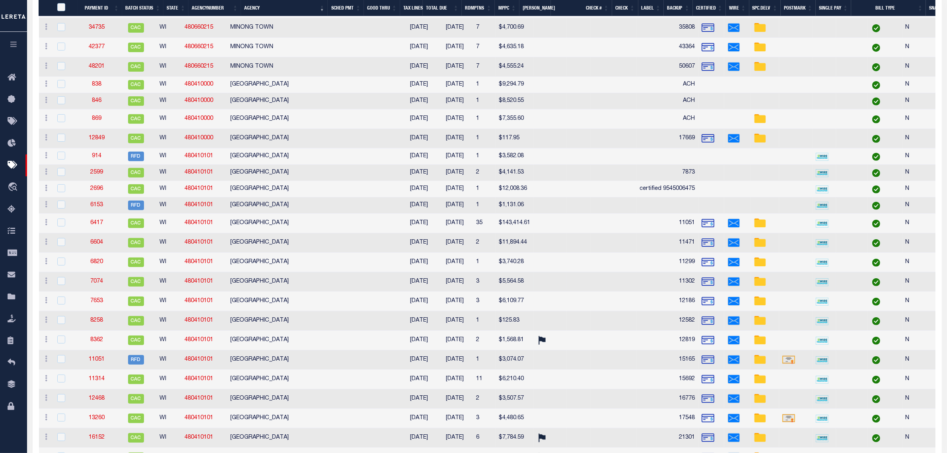
scroll to position [70, 0]
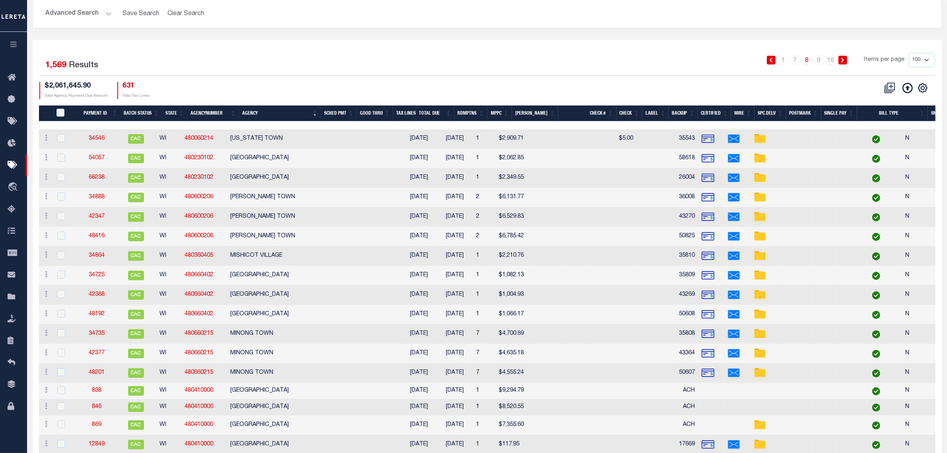
click at [822, 65] on div "1 … 7 8 9 … 16 Items per page 100 200 500 1000" at bounding box center [600, 63] width 669 height 21
click at [820, 60] on link "9" at bounding box center [818, 60] width 9 height 9
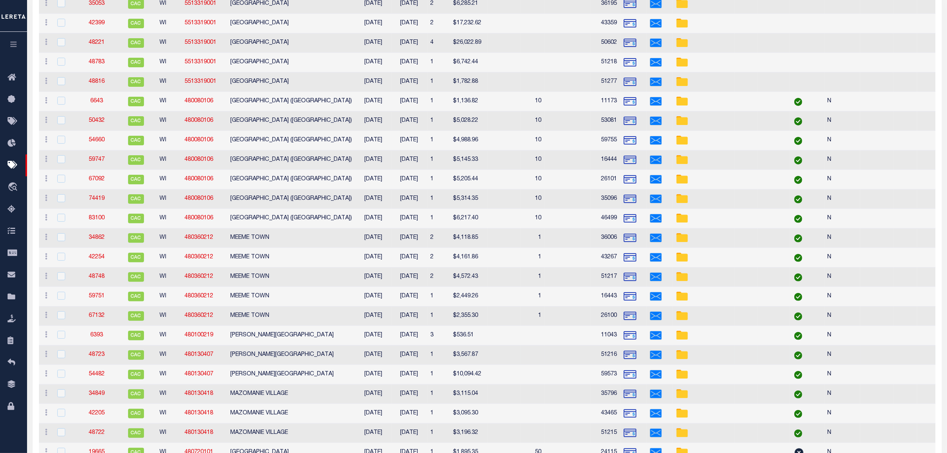
scroll to position [0, 0]
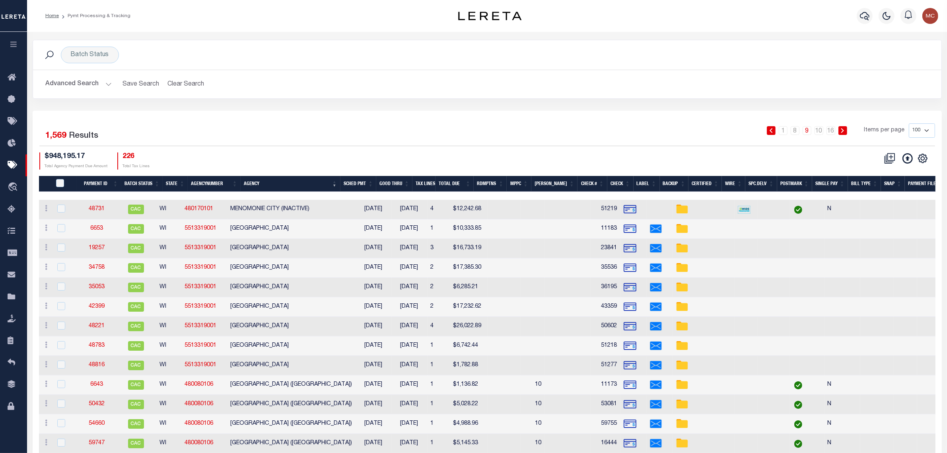
click at [72, 86] on button "Advanced Search" at bounding box center [79, 84] width 66 height 16
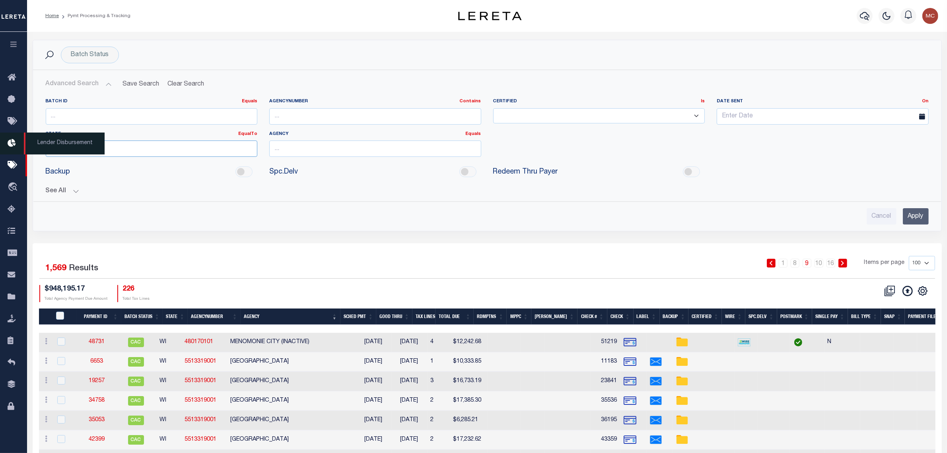
drag, startPoint x: 72, startPoint y: 151, endPoint x: 23, endPoint y: 148, distance: 49.8
click at [64, 161] on div "NY" at bounding box center [151, 164] width 211 height 13
type input "NY"
click at [915, 214] on input "Apply" at bounding box center [916, 216] width 26 height 16
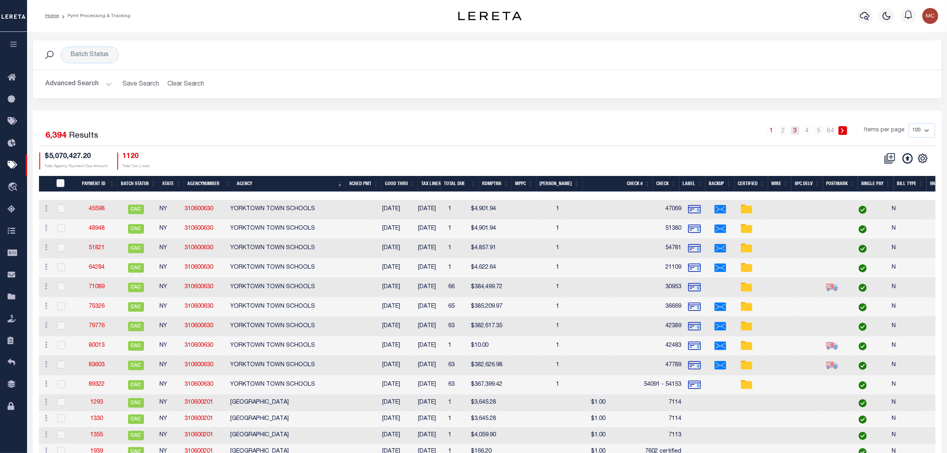
click at [794, 132] on link "3" at bounding box center [794, 130] width 9 height 9
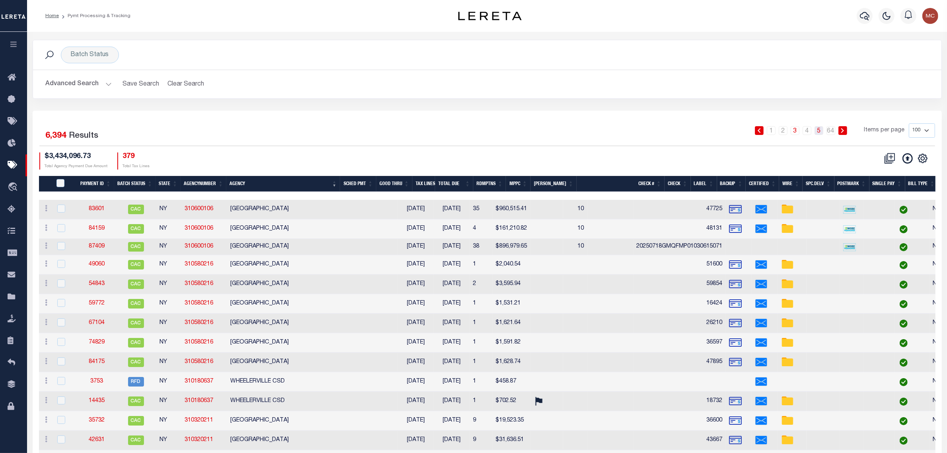
click at [819, 129] on link "5" at bounding box center [818, 130] width 9 height 9
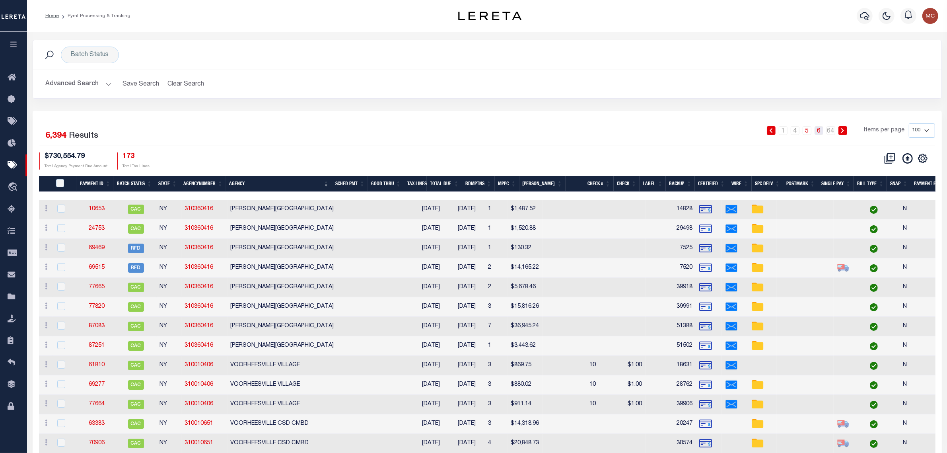
click at [822, 134] on link "6" at bounding box center [818, 130] width 9 height 9
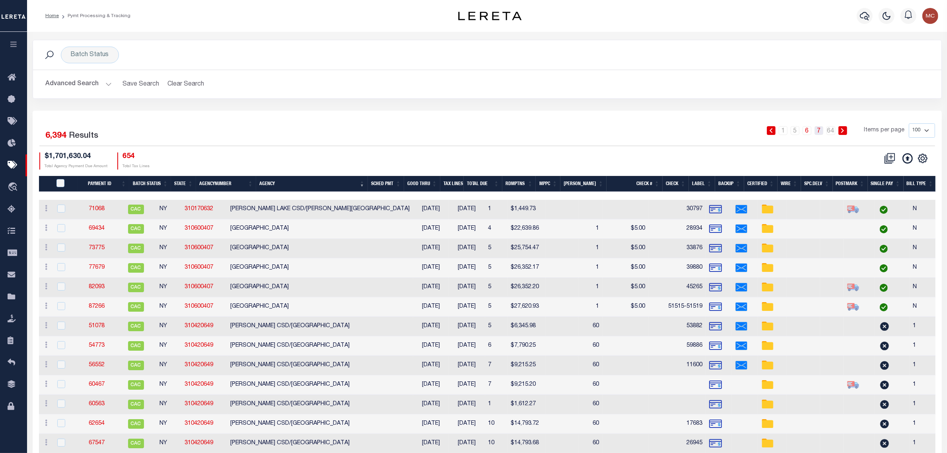
click at [820, 132] on link "7" at bounding box center [818, 130] width 9 height 9
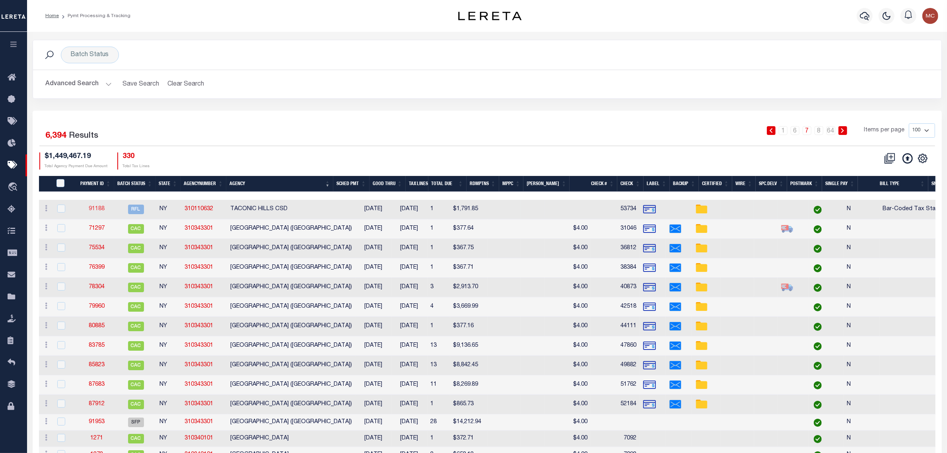
click at [96, 208] on link "91188" at bounding box center [97, 209] width 16 height 6
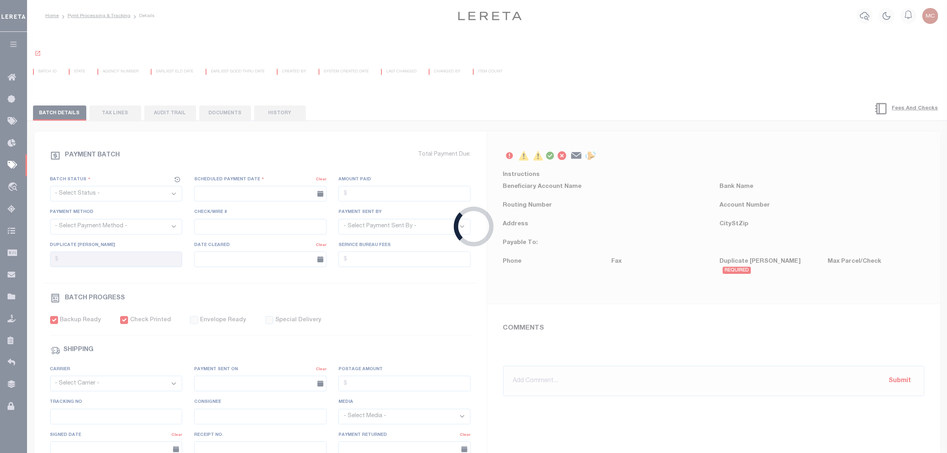
select select "RFL"
type input "09/19/2025"
type input "$1,791.85"
select select "CHK"
type input "53734"
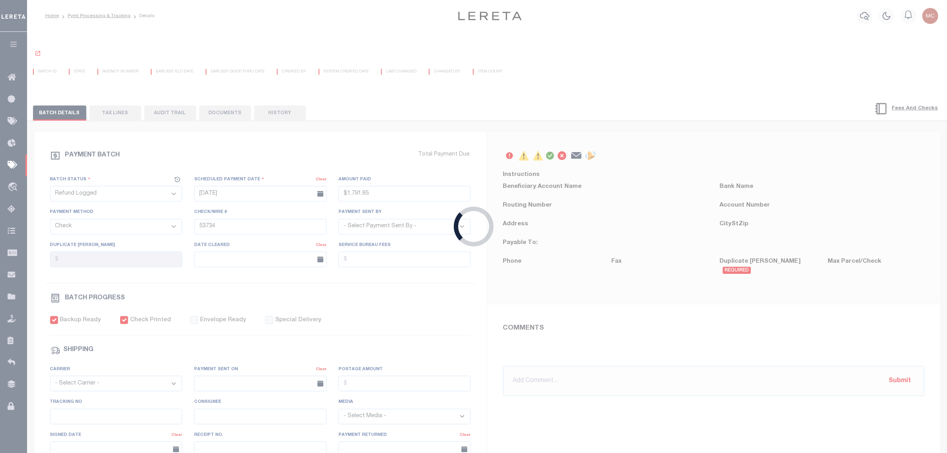
select select "Little, Audria"
checkbox input "true"
select select "FDX"
type input "09/19/2025"
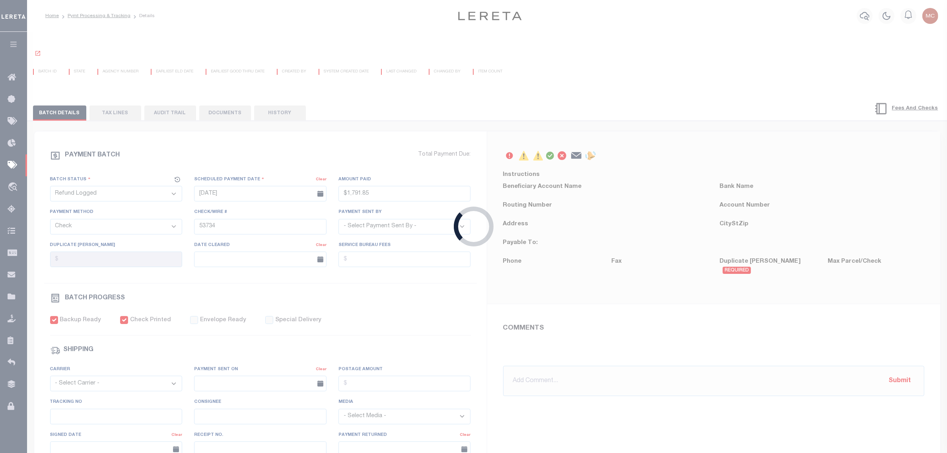
type input "884522756531"
type input "B.Harfman"
type input "09/22/2025"
type input "N"
select select "35"
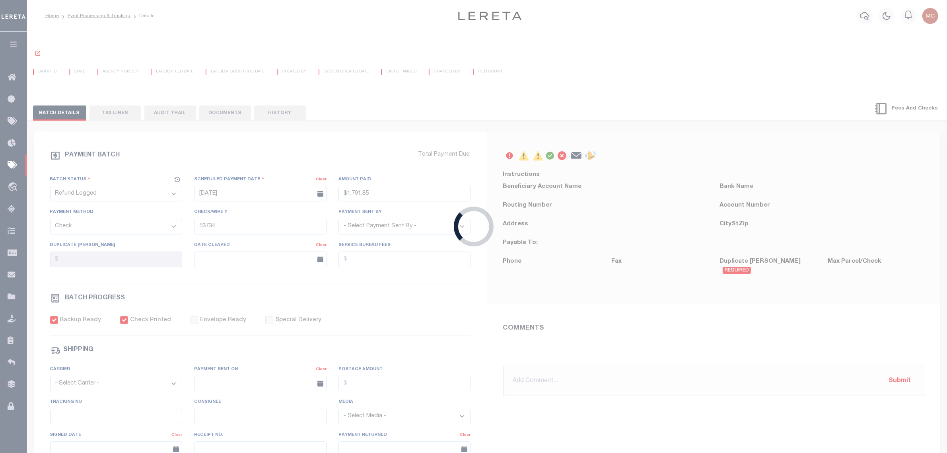
radio input "true"
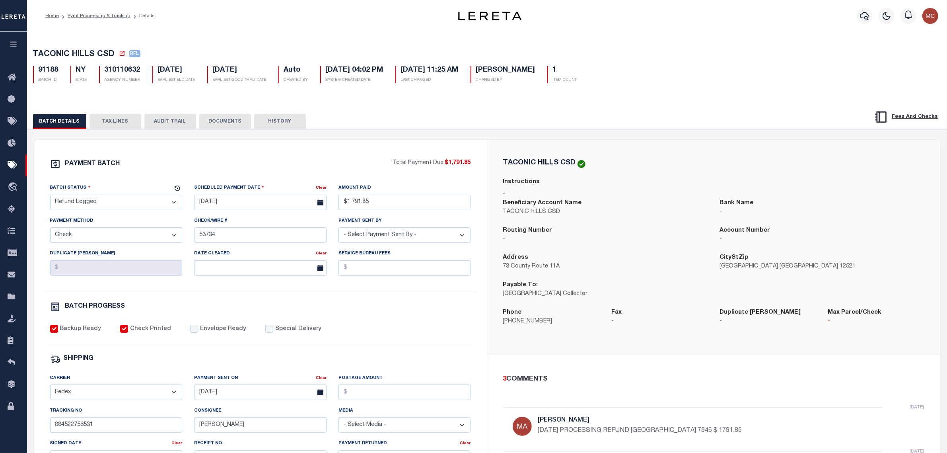
click at [53, 39] on div "TACONIC HILLS CSD RFL 91188 BATCH ID NY STATE 310110632 AGENCY NUMBER Auto 1" at bounding box center [487, 337] width 928 height 614
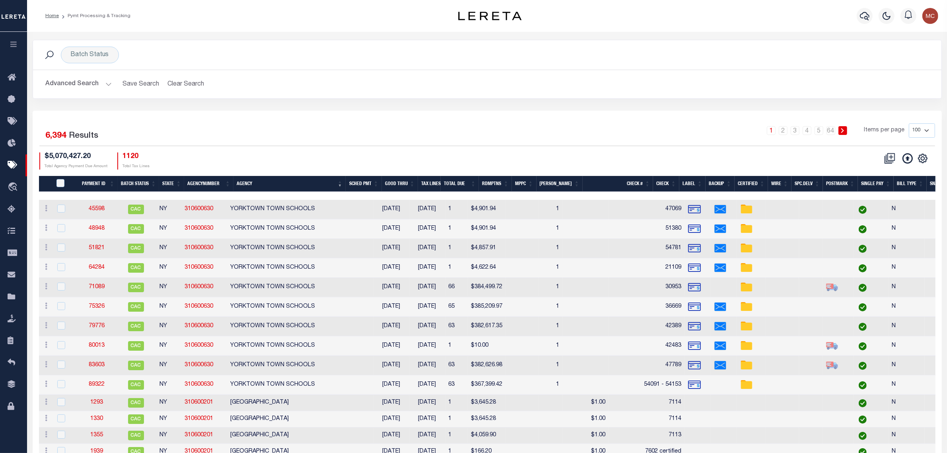
click at [272, 178] on th "Agency" at bounding box center [289, 184] width 112 height 16
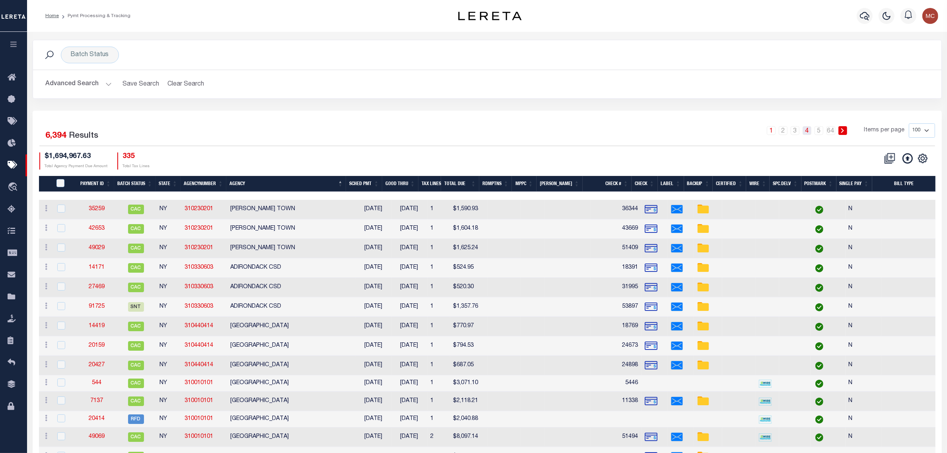
click at [810, 129] on link "4" at bounding box center [806, 130] width 9 height 9
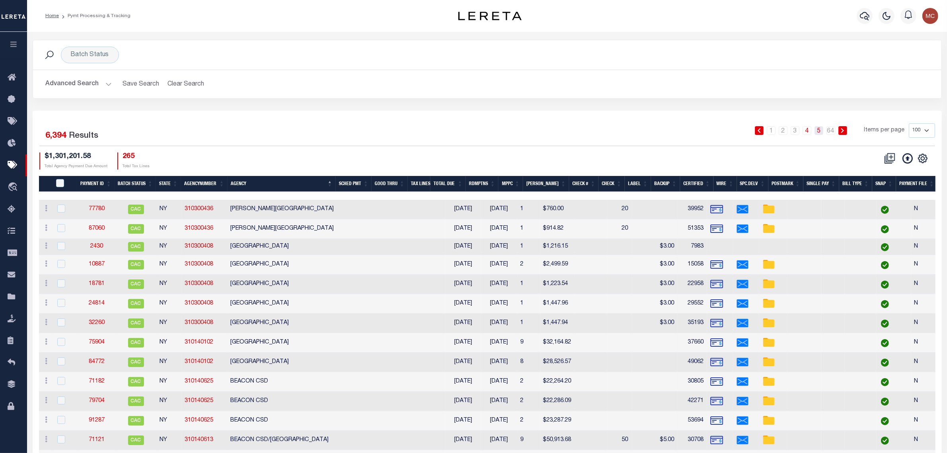
click at [818, 130] on link "5" at bounding box center [818, 130] width 9 height 9
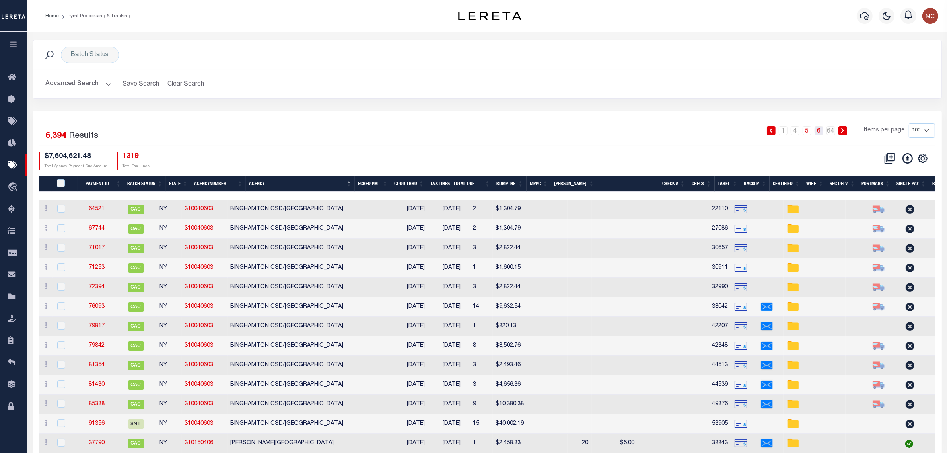
click at [820, 130] on link "6" at bounding box center [818, 130] width 9 height 9
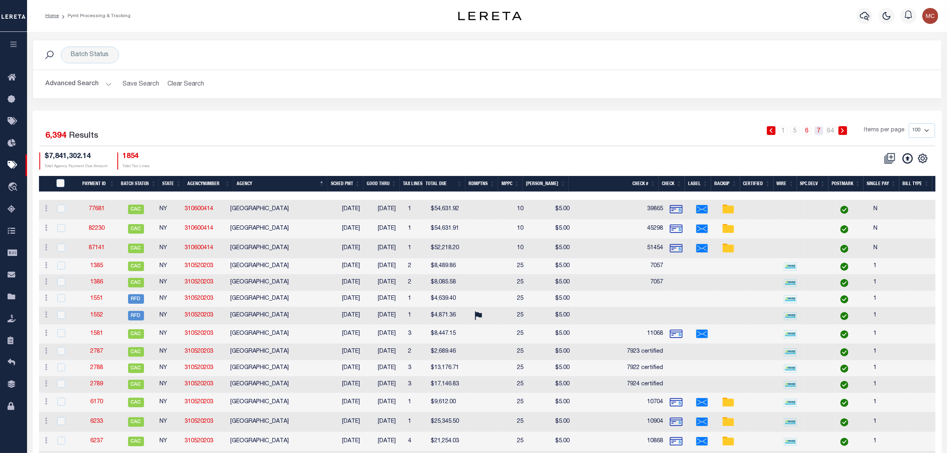
click at [820, 130] on link "7" at bounding box center [818, 130] width 9 height 9
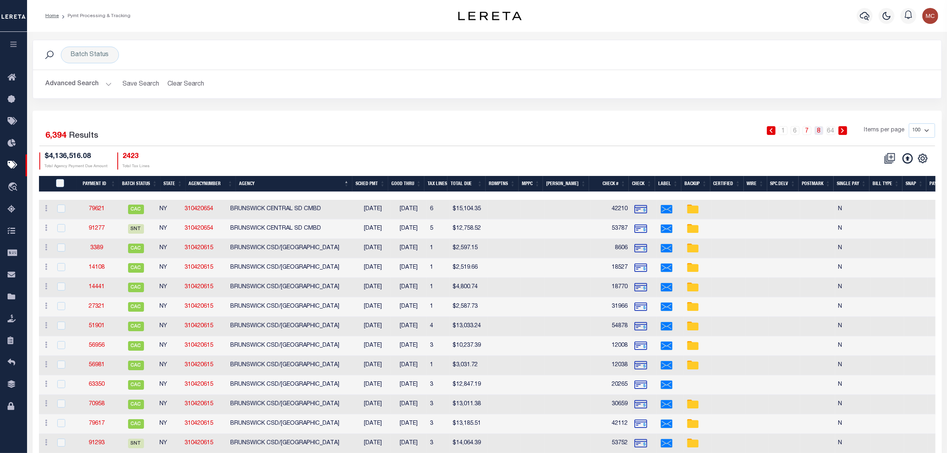
click at [817, 134] on link "8" at bounding box center [818, 130] width 9 height 9
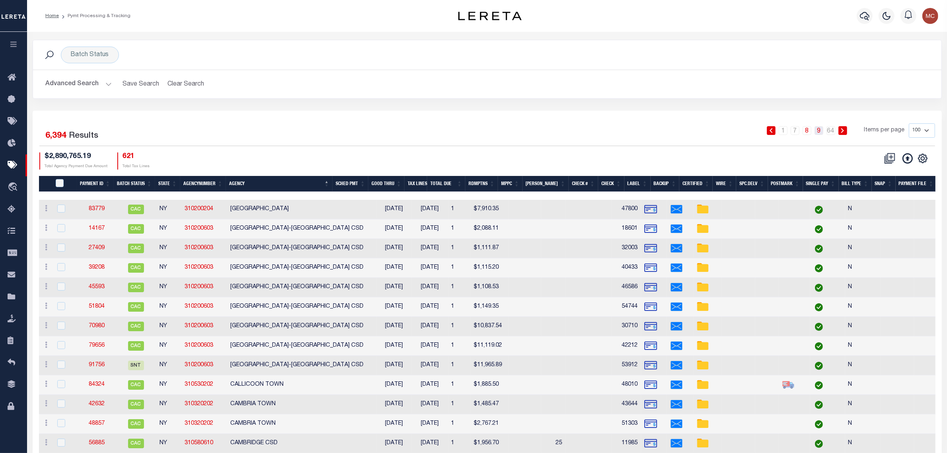
click at [821, 132] on link "9" at bounding box center [818, 130] width 9 height 9
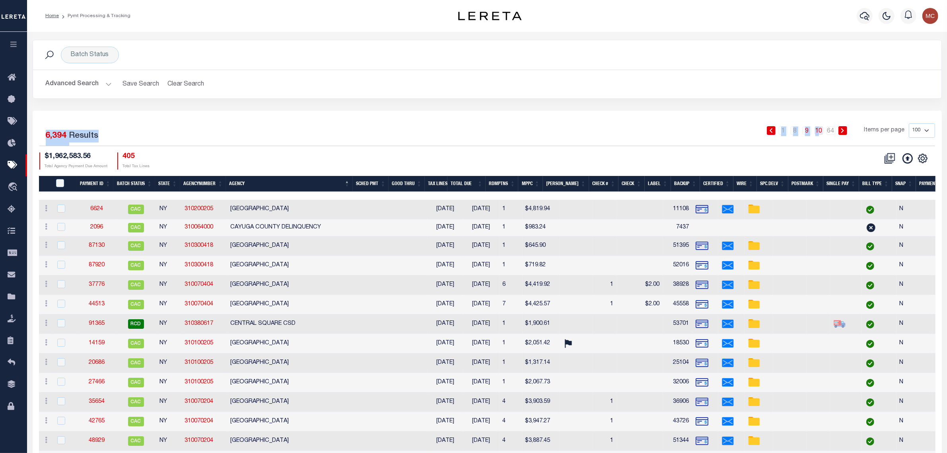
click at [822, 93] on div "Advanced Search Save Search Clear Search PayeeSearchTable_dynamictable_____Defa…" at bounding box center [487, 84] width 908 height 28
click at [818, 132] on link "10" at bounding box center [818, 130] width 9 height 9
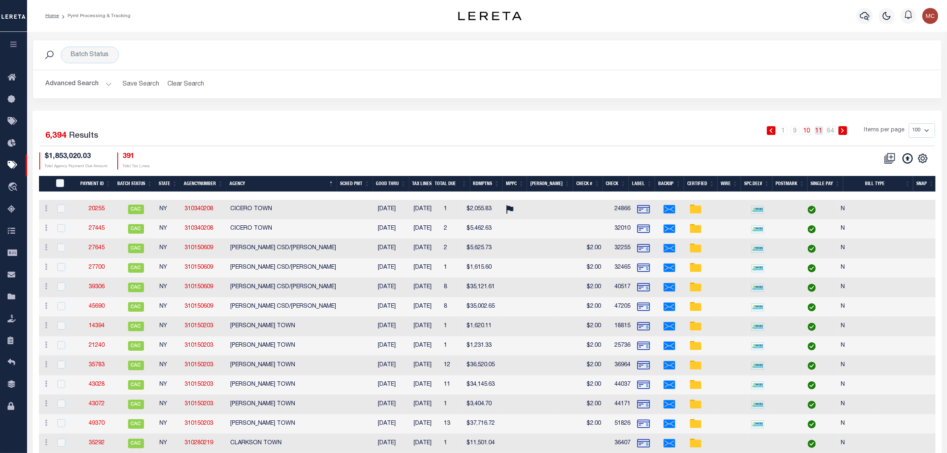
click at [821, 128] on link "11" at bounding box center [818, 130] width 9 height 9
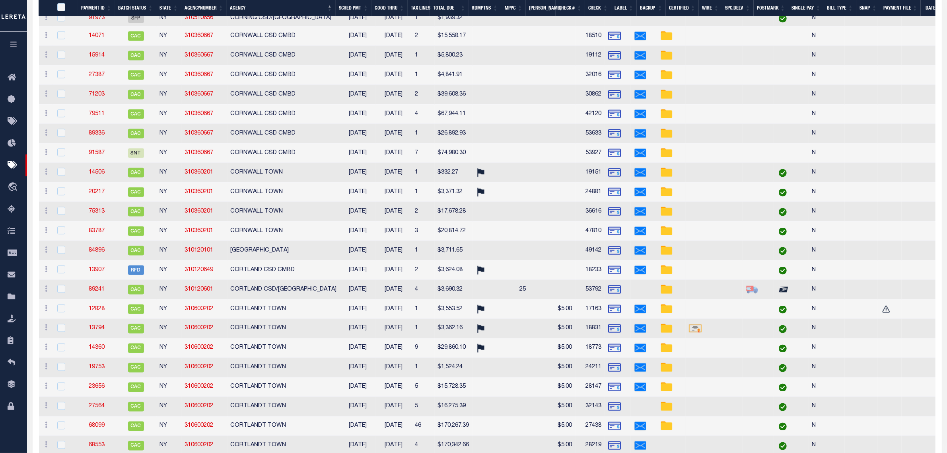
scroll to position [1595, 0]
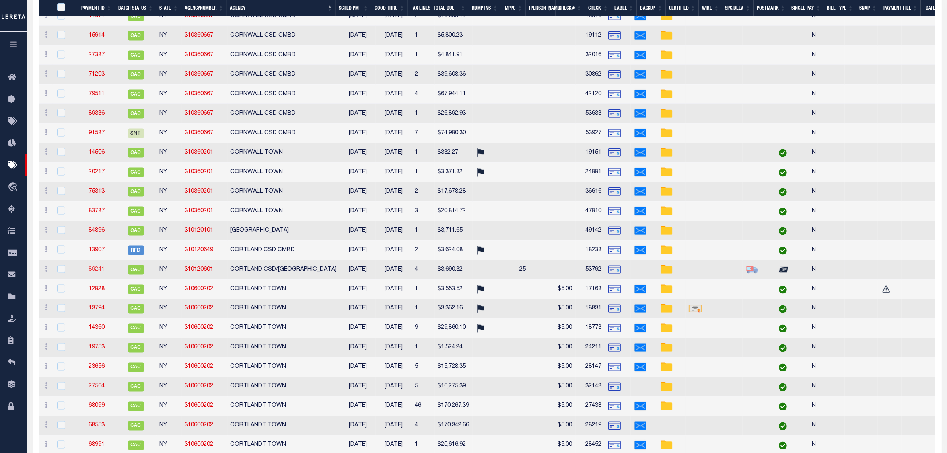
click at [98, 272] on link "89241" at bounding box center [97, 269] width 16 height 6
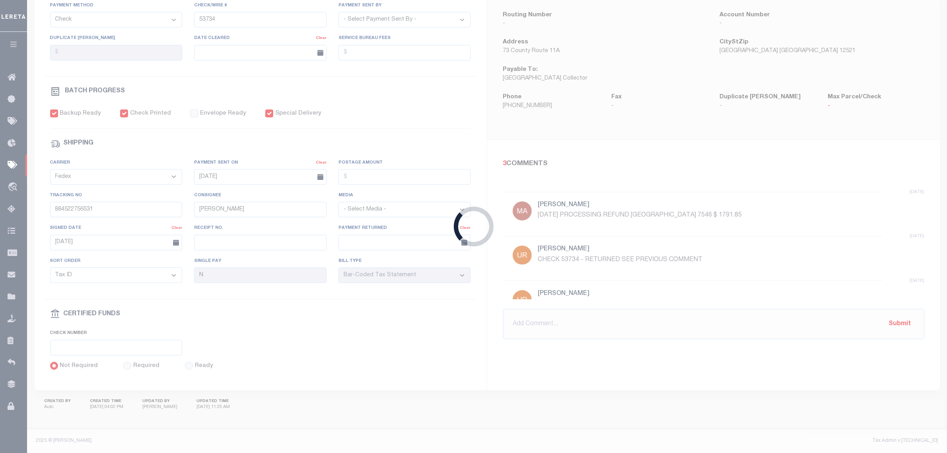
select select "CAC"
type input "09/24/2025"
type input "$3,690.32"
type input "53792"
select select "Urbina, Matthew"
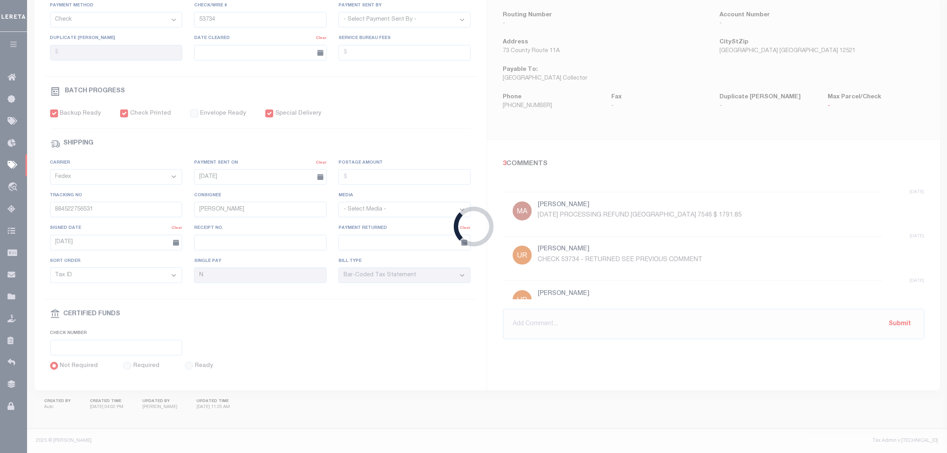
type input "09/30/2025"
checkbox input "true"
type input "09/24/2025"
type input "$9.65"
type input "884643871638"
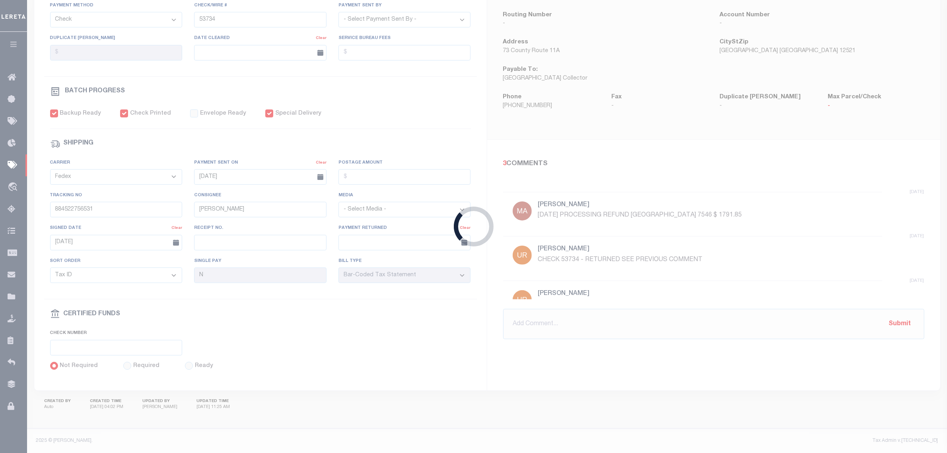
select select
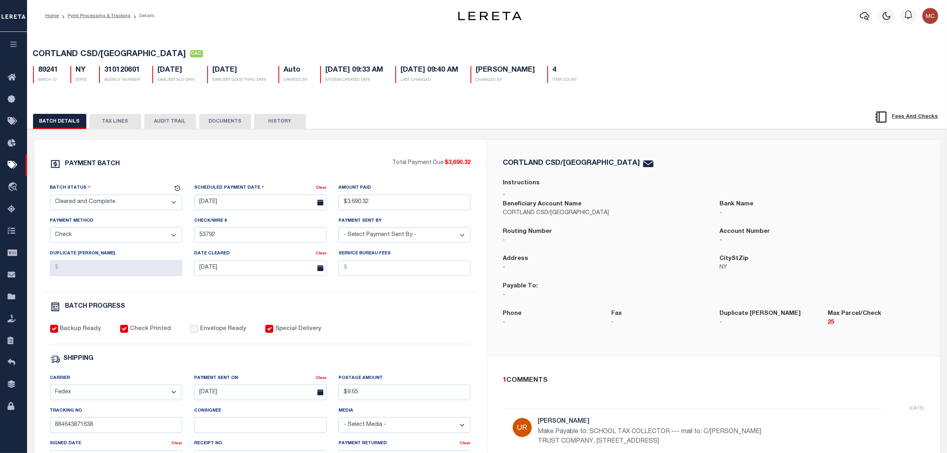
click at [132, 72] on h5 "310120601" at bounding box center [123, 70] width 36 height 9
copy h5 "310120601"
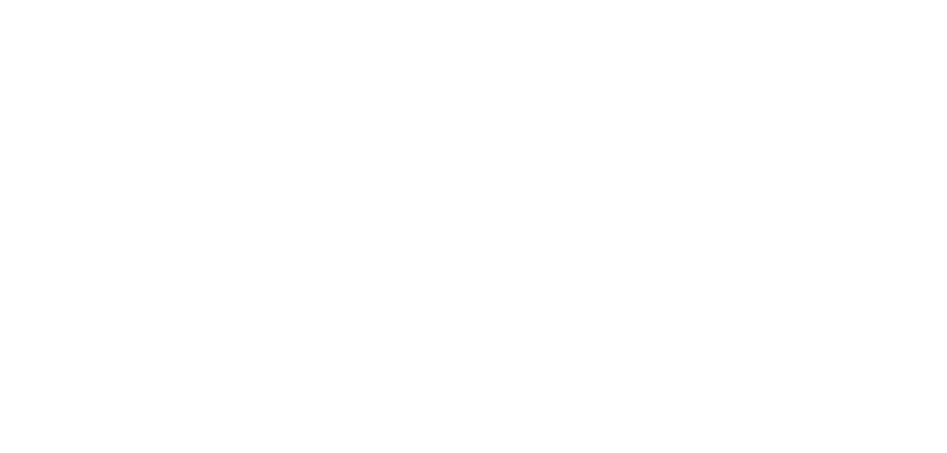
select select
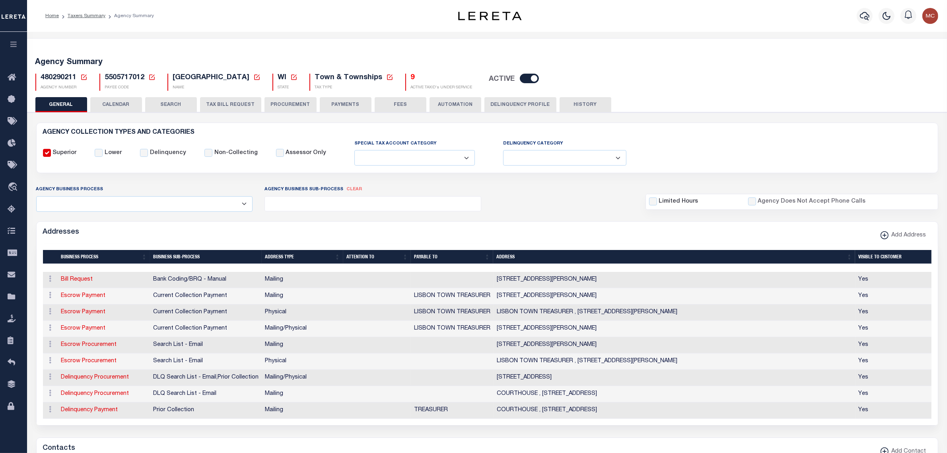
click at [84, 76] on icon at bounding box center [84, 77] width 6 height 6
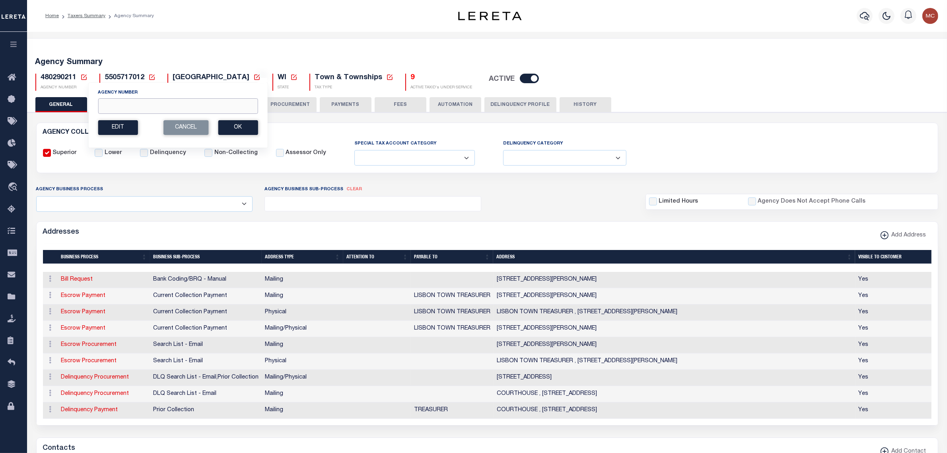
click at [115, 106] on input "Agency Number" at bounding box center [178, 106] width 160 height 16
type input "310110632"
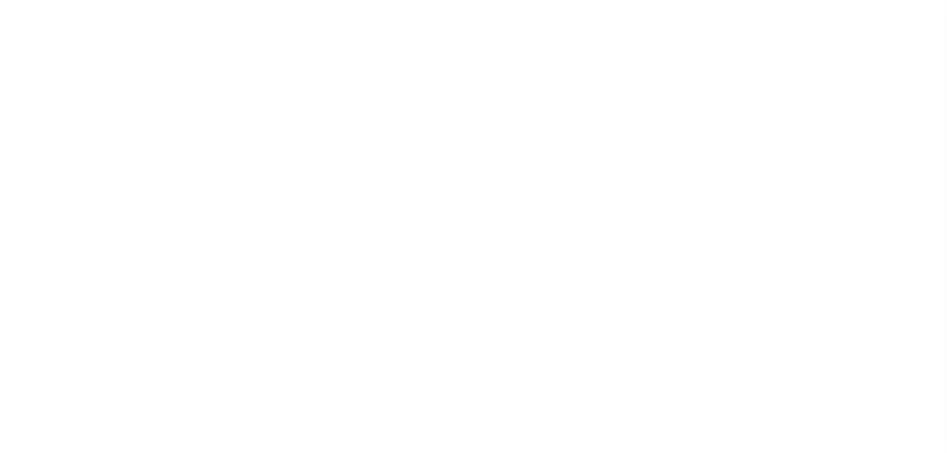
select select
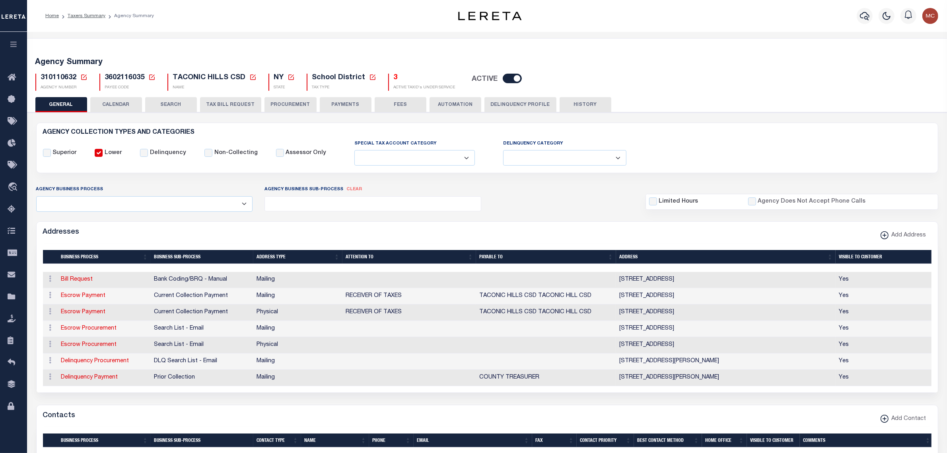
click at [84, 76] on icon at bounding box center [84, 77] width 6 height 6
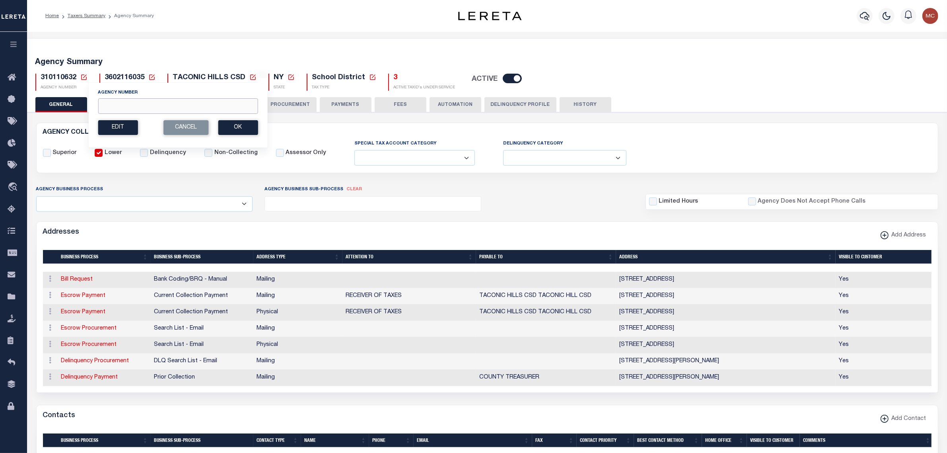
click at [116, 110] on input "Agency Number" at bounding box center [178, 106] width 160 height 16
paste input "310120601"
type input "310120601"
click at [247, 122] on button "Ok" at bounding box center [238, 127] width 40 height 15
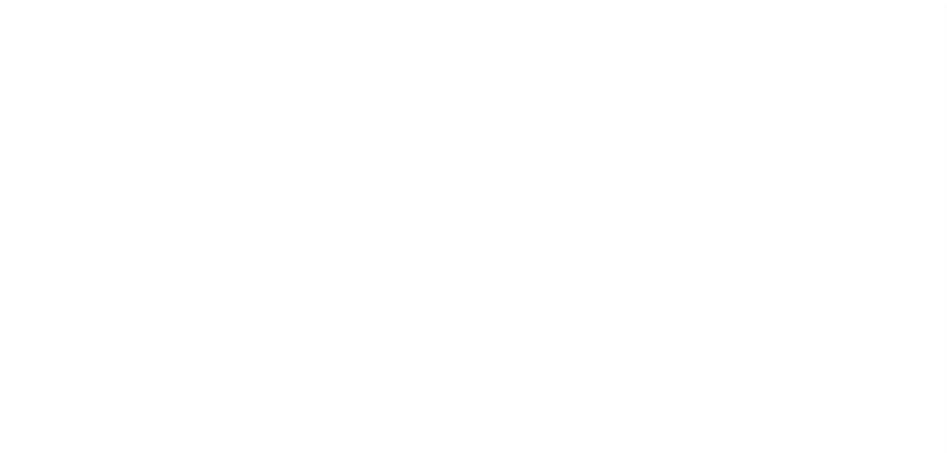
select select
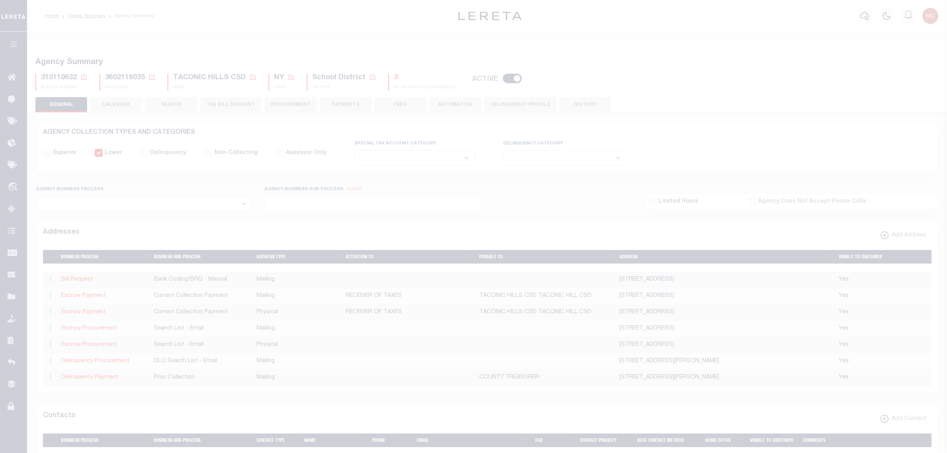
select select
